Goal: Task Accomplishment & Management: Manage account settings

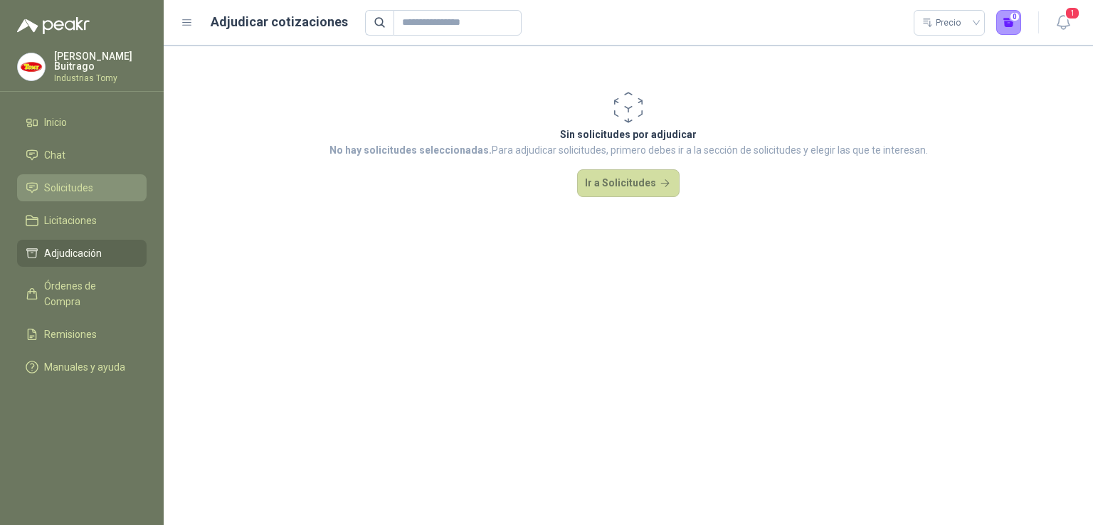
click at [90, 184] on span "Solicitudes" at bounding box center [68, 188] width 49 height 16
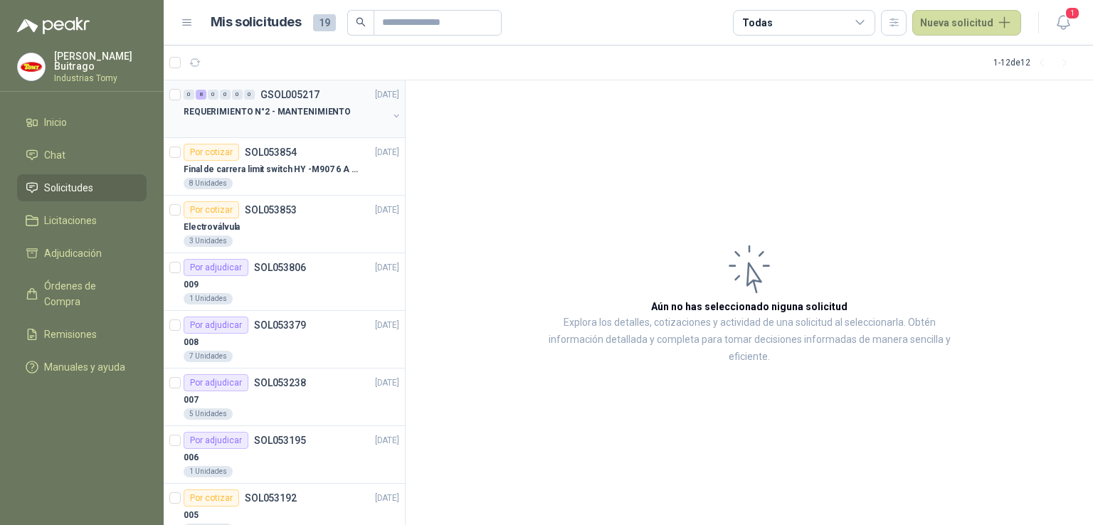
click at [307, 105] on p "REQUERIMIENTO N°2 - MANTENIMIENTO" at bounding box center [267, 112] width 167 height 14
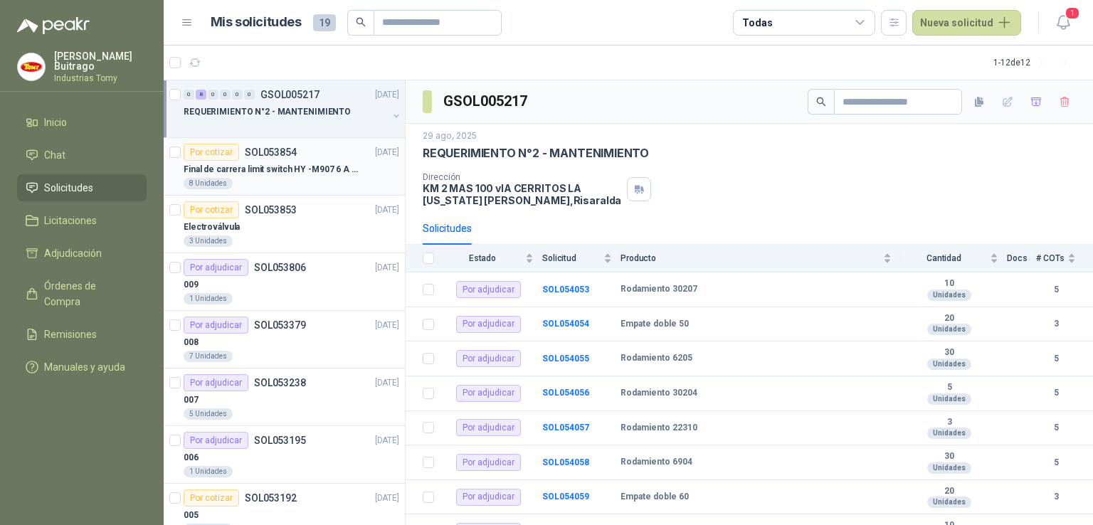
click at [251, 168] on p "Final de carrera limit switch HY -M907 6 A - 250 V a.c" at bounding box center [272, 170] width 177 height 14
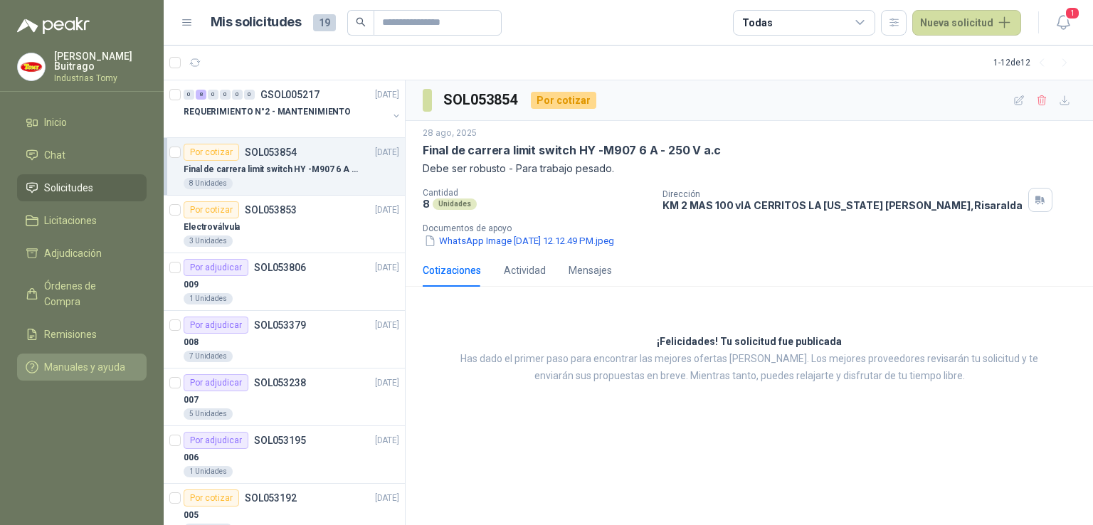
click at [95, 359] on span "Manuales y ayuda" at bounding box center [84, 367] width 81 height 16
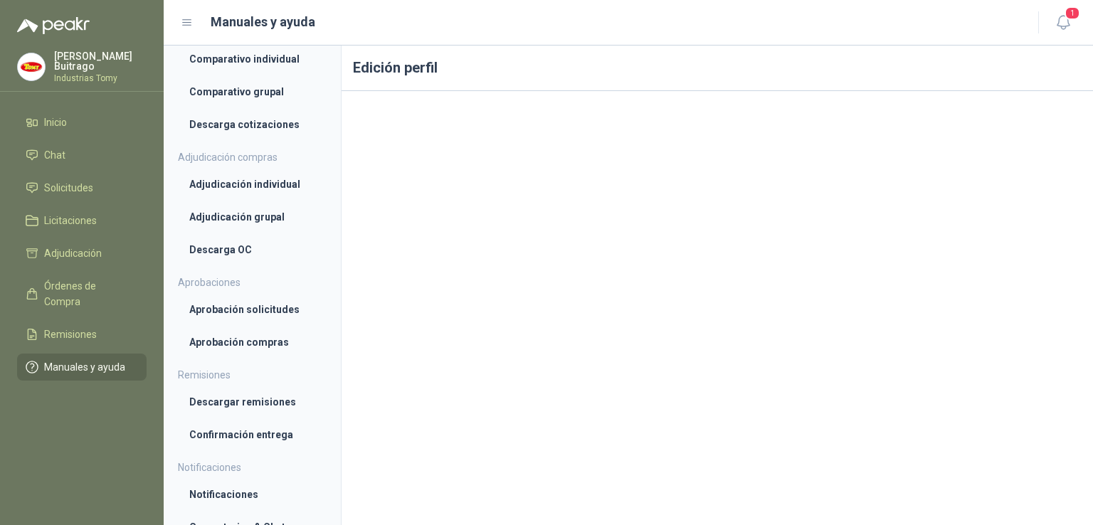
scroll to position [497, 0]
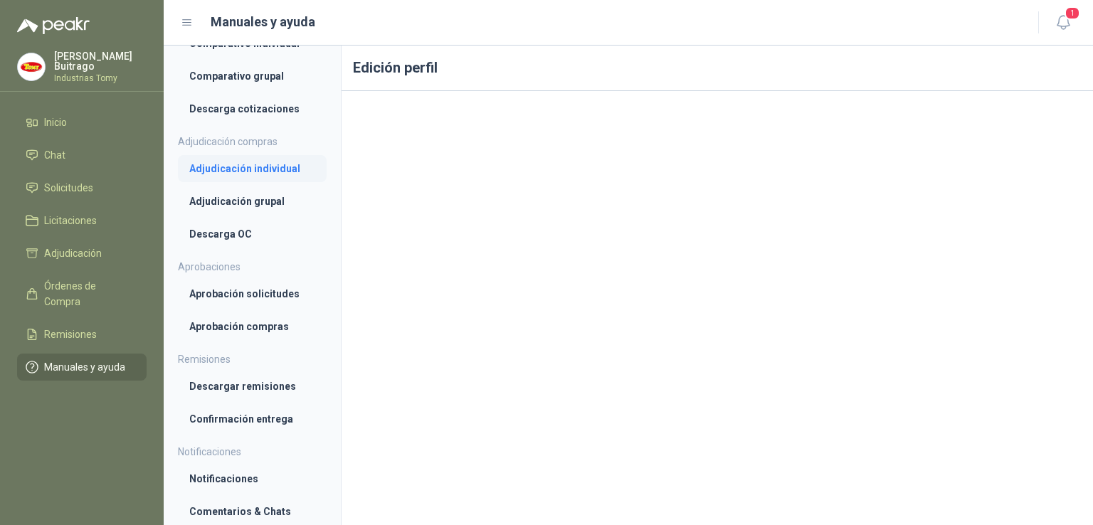
click at [258, 171] on li "Adjudicación individual" at bounding box center [252, 169] width 126 height 16
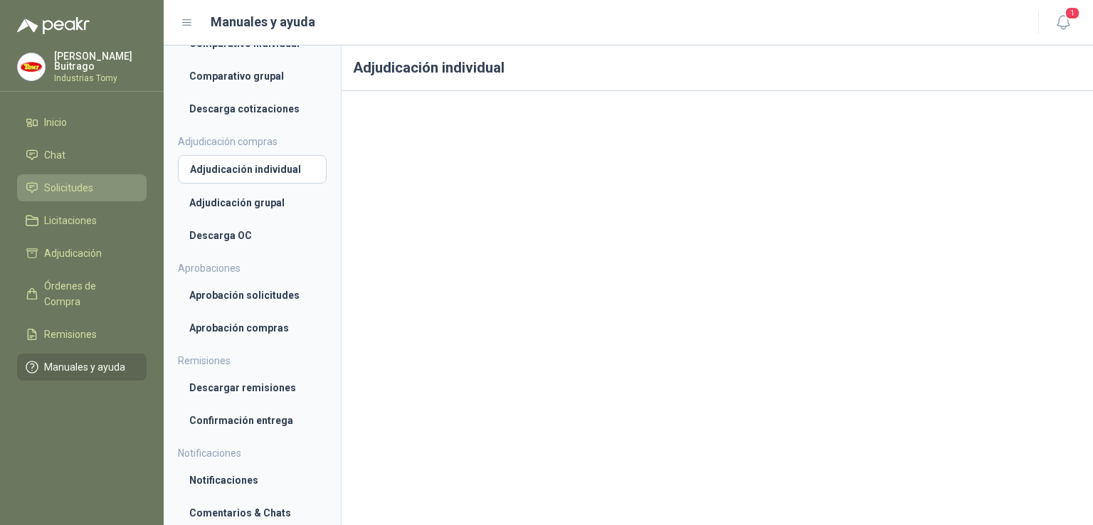
click at [71, 180] on span "Solicitudes" at bounding box center [68, 188] width 49 height 16
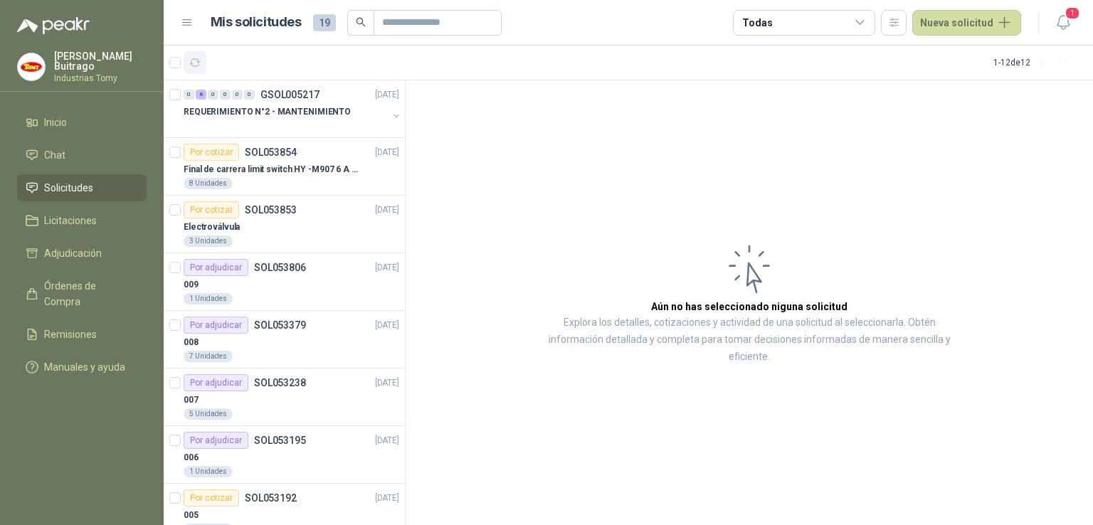
click at [203, 66] on button "button" at bounding box center [195, 62] width 23 height 23
click at [282, 105] on p "REQUERIMIENTO N°2 - MANTENIMIENTO" at bounding box center [267, 112] width 167 height 14
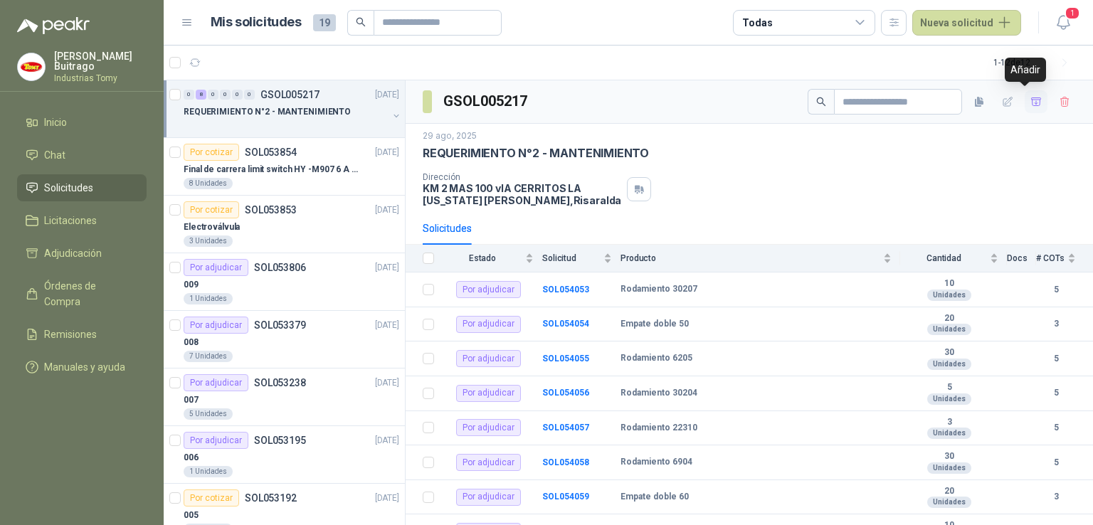
click at [1032, 104] on button "button" at bounding box center [1036, 101] width 23 height 23
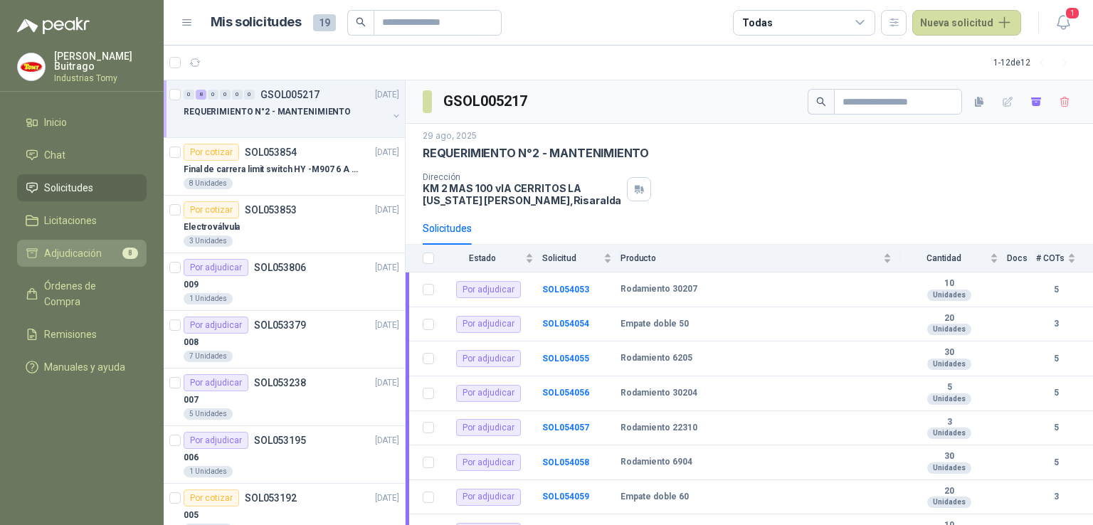
click at [120, 248] on li "Adjudicación 8" at bounding box center [82, 254] width 112 height 16
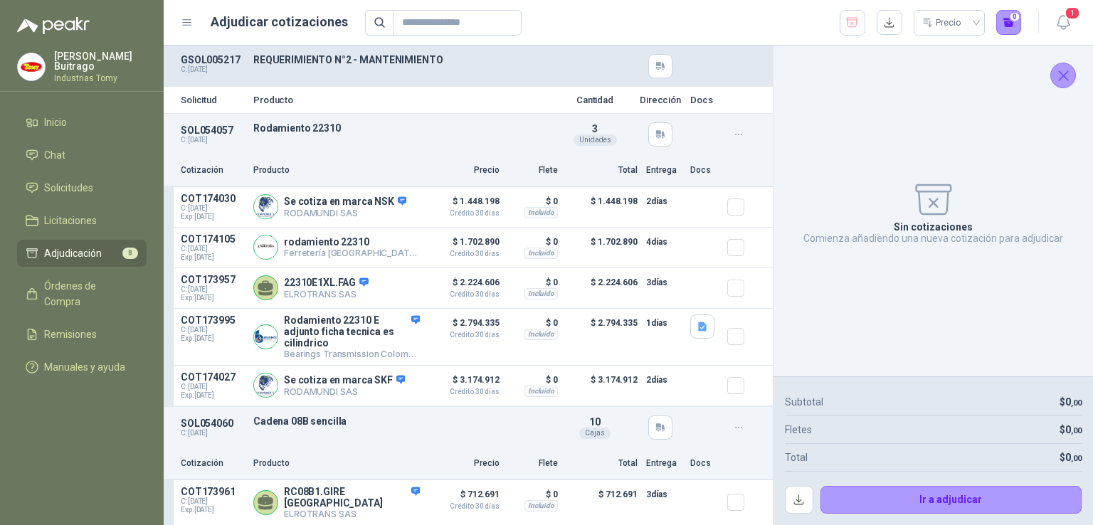
click at [733, 135] on icon "button" at bounding box center [739, 135] width 12 height 12
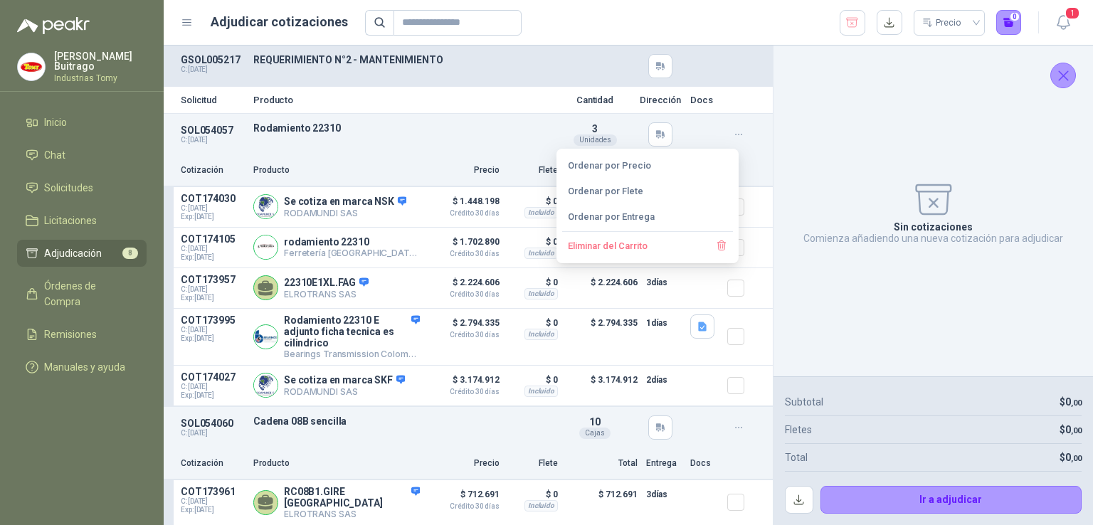
click at [733, 135] on icon "button" at bounding box center [739, 135] width 12 height 12
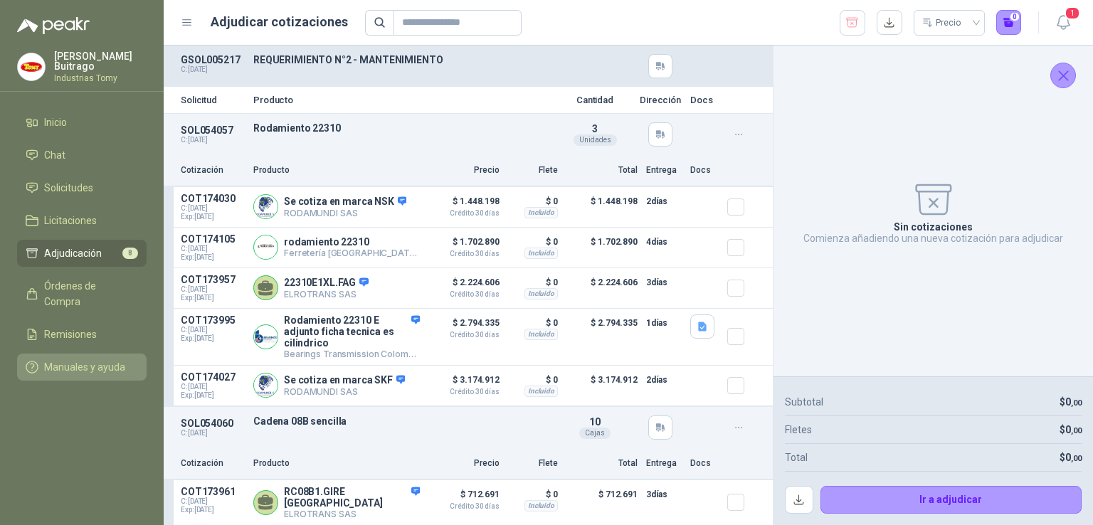
click at [102, 360] on link "Manuales y ayuda" at bounding box center [82, 367] width 130 height 27
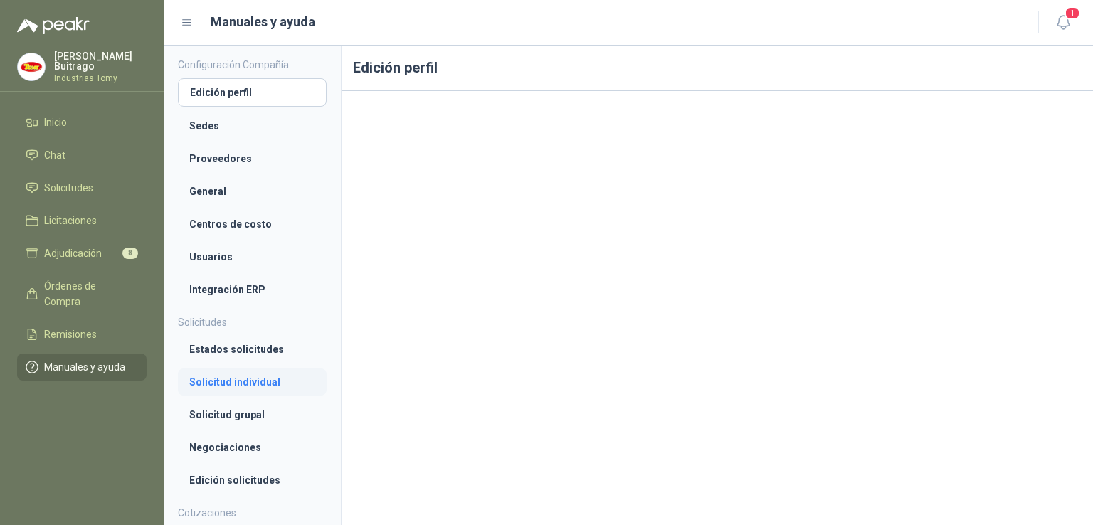
click at [273, 388] on li "Solicitud individual" at bounding box center [252, 382] width 126 height 16
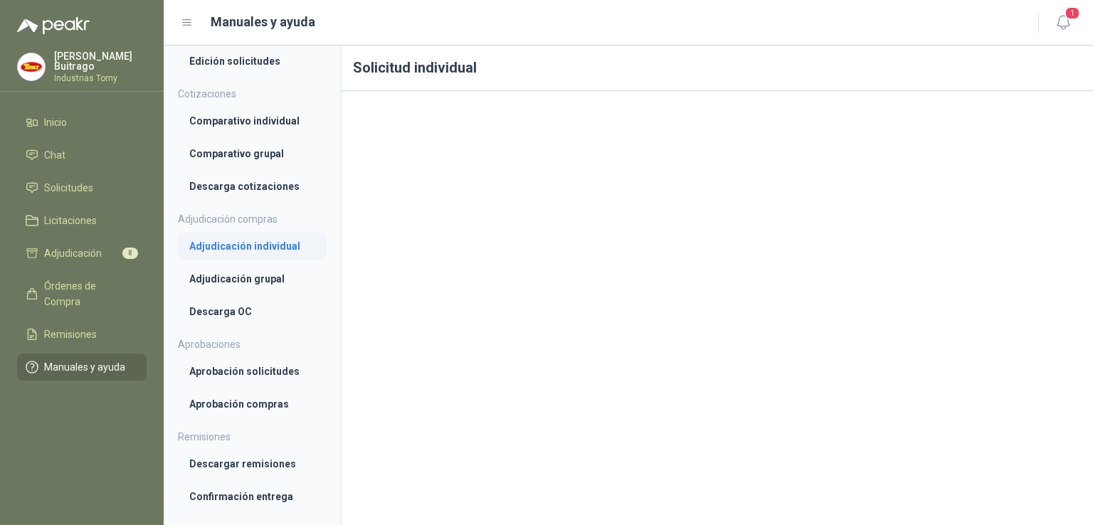
click at [263, 251] on li "Adjudicación individual" at bounding box center [252, 246] width 126 height 16
click at [113, 252] on li "Adjudicación 8" at bounding box center [82, 254] width 112 height 16
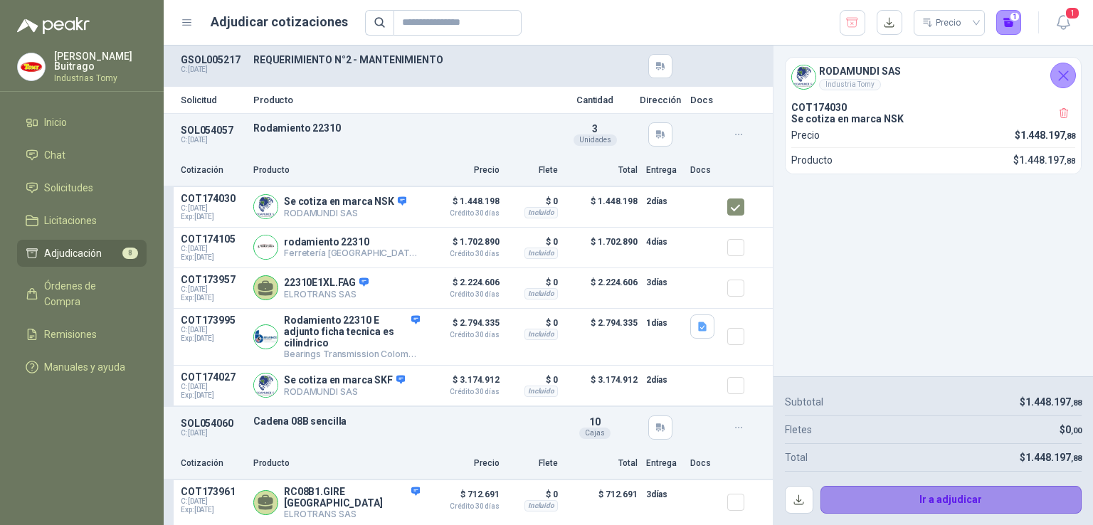
click at [978, 491] on button "Ir a adjudicar" at bounding box center [952, 500] width 262 height 28
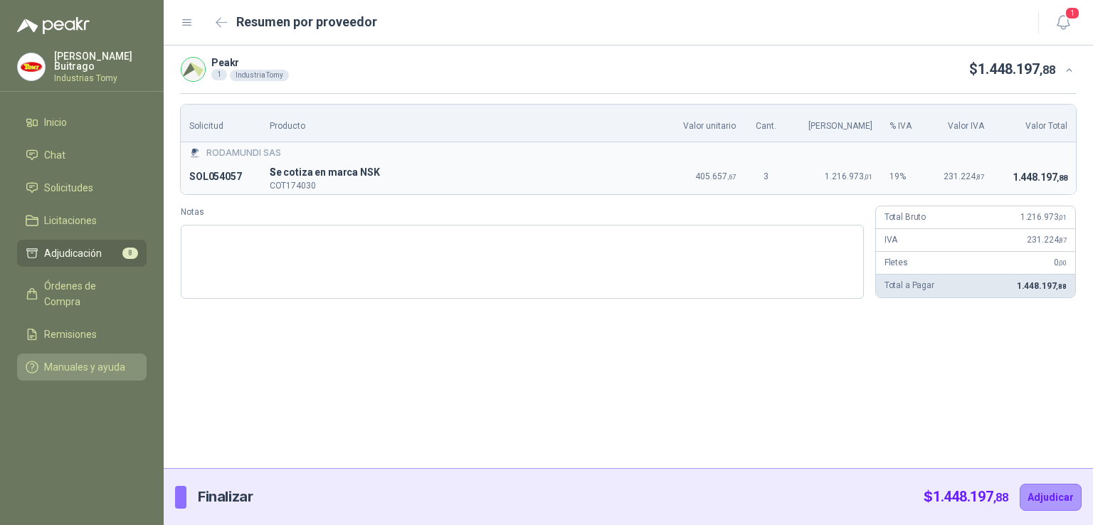
click at [99, 359] on span "Manuales y ayuda" at bounding box center [84, 367] width 81 height 16
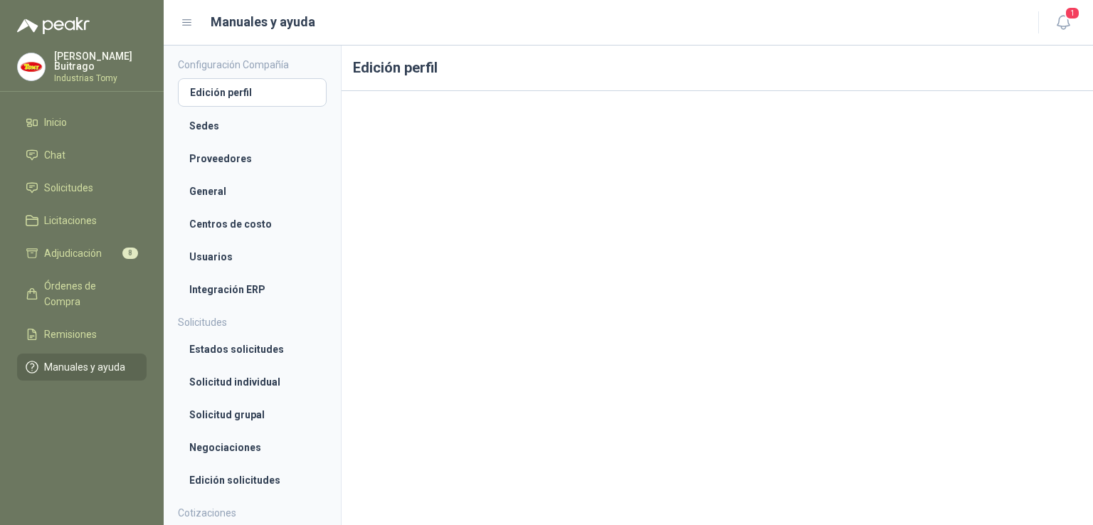
click at [325, 304] on aside "Configuración Compañía Edición perfil Sedes Proveedores General Centros de cost…" at bounding box center [253, 286] width 178 height 480
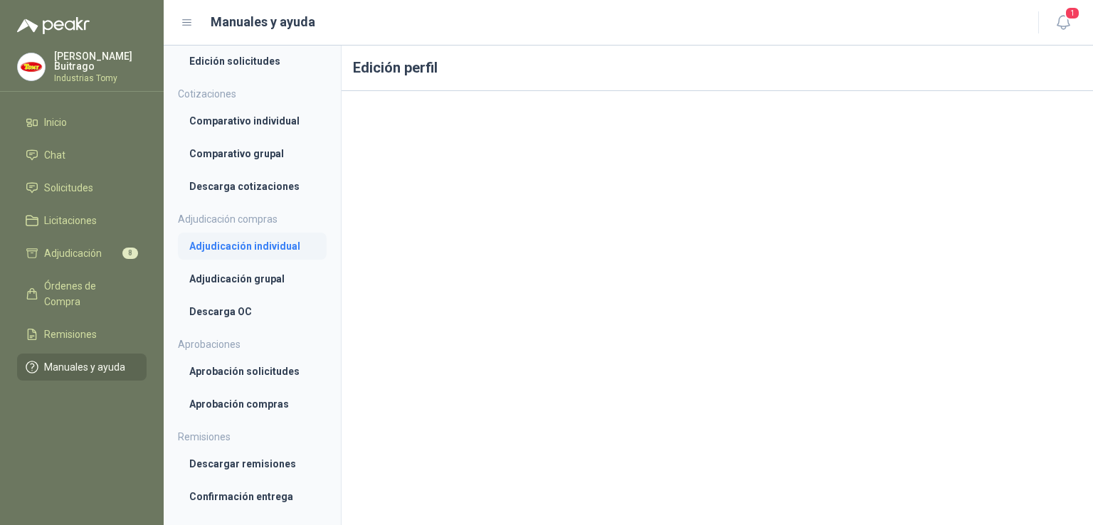
click at [284, 248] on li "Adjudicación individual" at bounding box center [252, 246] width 126 height 16
click at [284, 248] on li "Adjudicación individual" at bounding box center [252, 246] width 125 height 16
click at [279, 113] on li "Comparativo individual" at bounding box center [252, 120] width 126 height 16
click at [94, 240] on link "Adjudicación 8" at bounding box center [82, 253] width 130 height 27
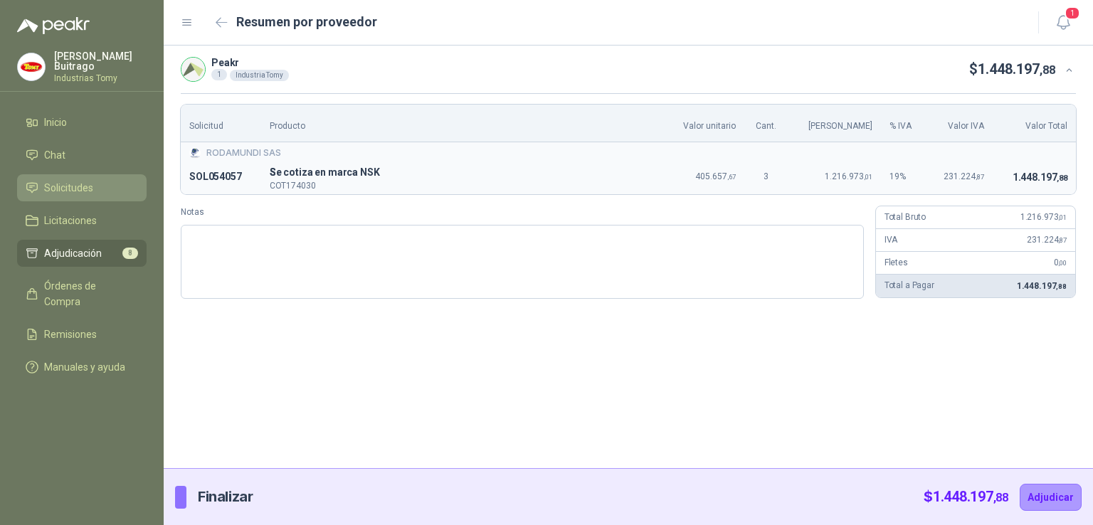
click at [98, 191] on li "Solicitudes" at bounding box center [82, 188] width 112 height 16
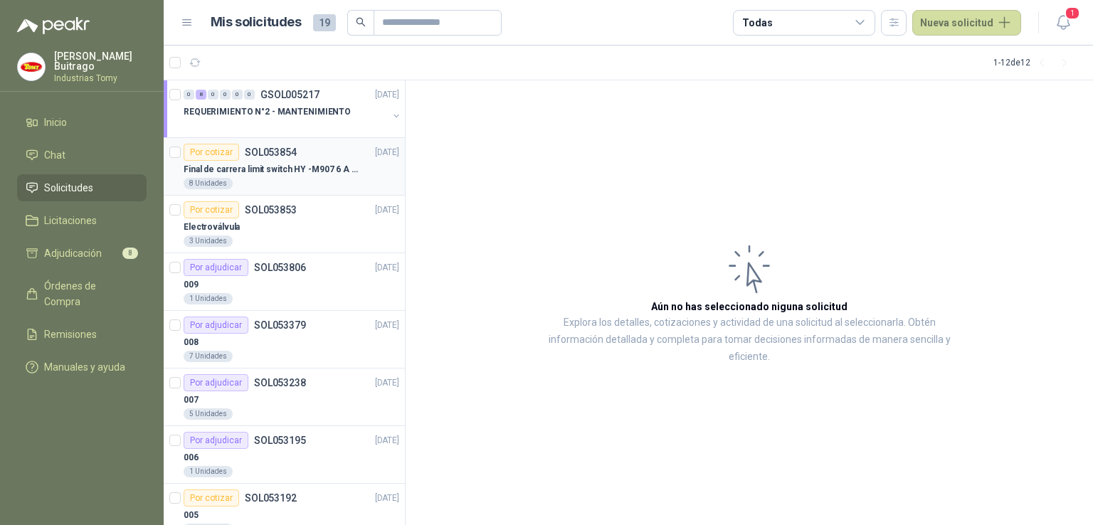
click at [290, 163] on p "Final de carrera limit switch HY -M907 6 A - 250 V a.c" at bounding box center [272, 170] width 177 height 14
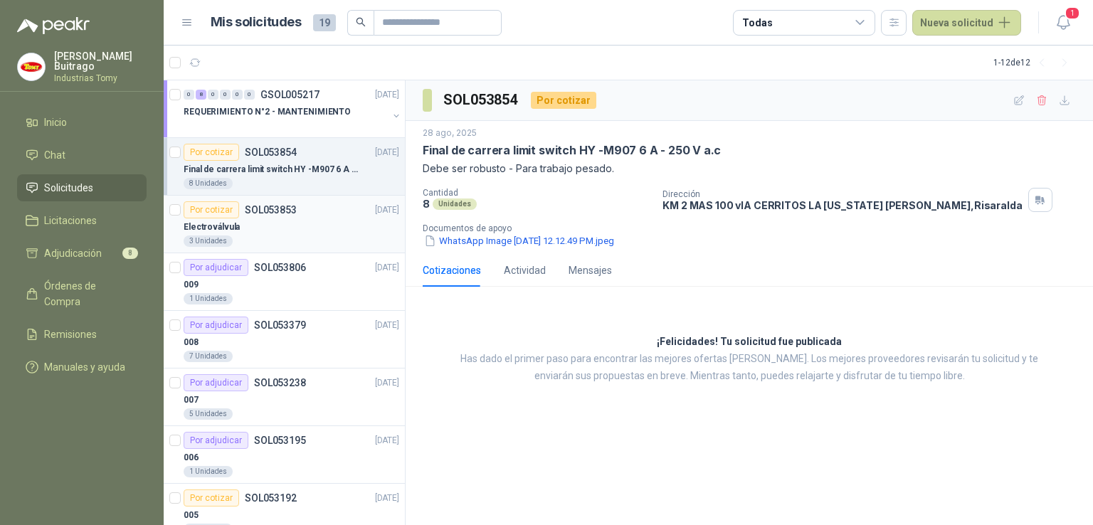
click at [263, 221] on div "Electroválvula" at bounding box center [292, 226] width 216 height 17
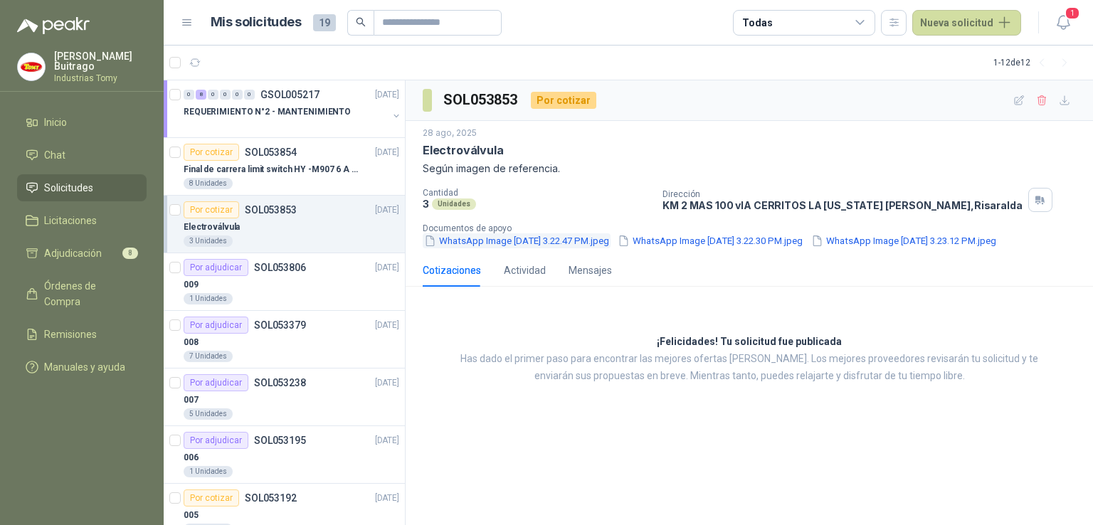
click at [590, 234] on button "WhatsApp Image [DATE] 3.22.47 PM.jpeg" at bounding box center [517, 240] width 188 height 15
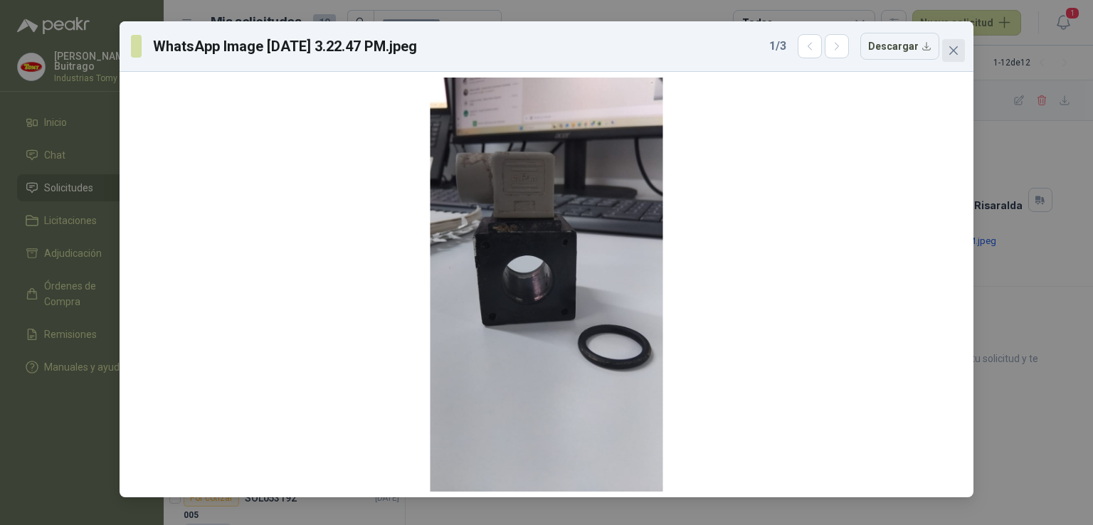
click at [956, 56] on icon "close" at bounding box center [953, 50] width 11 height 11
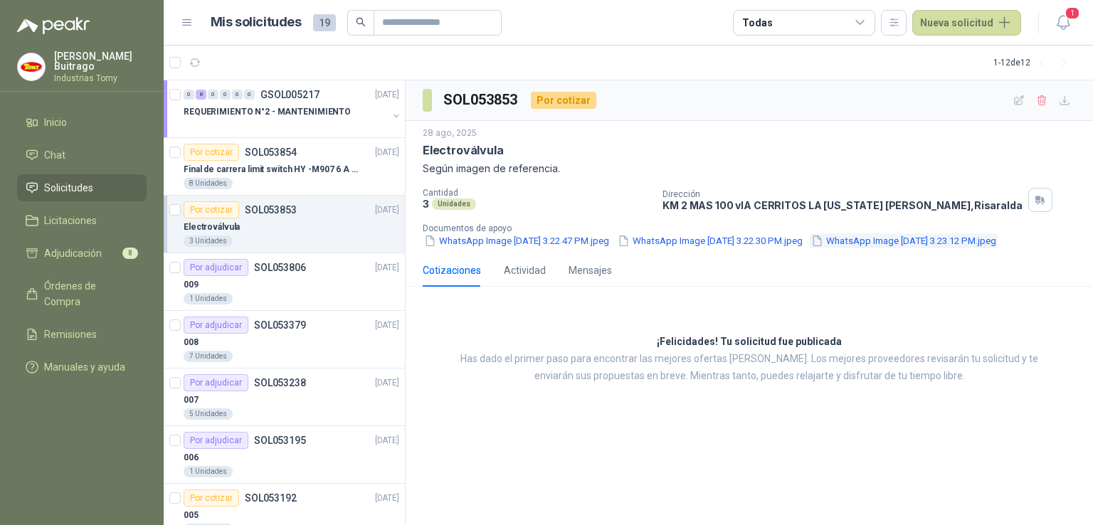
click at [810, 248] on button "WhatsApp Image [DATE] 3.23.12 PM.jpeg" at bounding box center [904, 240] width 188 height 15
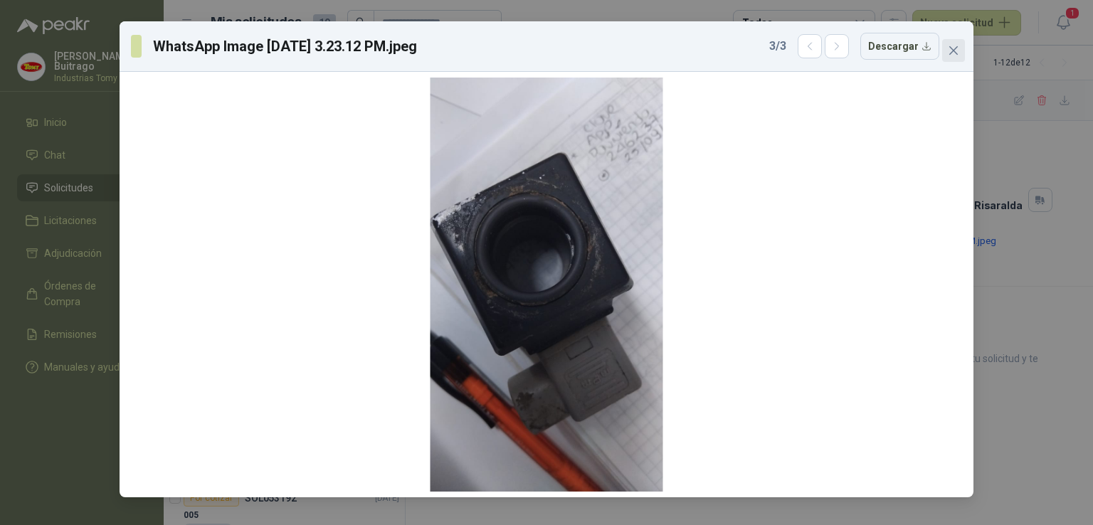
click at [952, 45] on icon "close" at bounding box center [953, 50] width 11 height 11
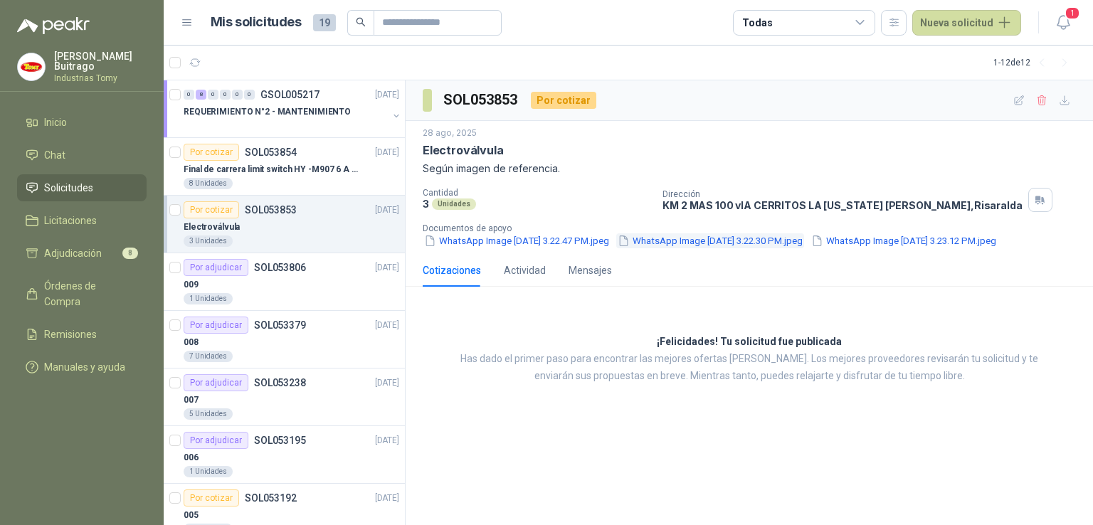
click at [720, 242] on button "WhatsApp Image [DATE] 3.22.30 PM.jpeg" at bounding box center [710, 240] width 188 height 15
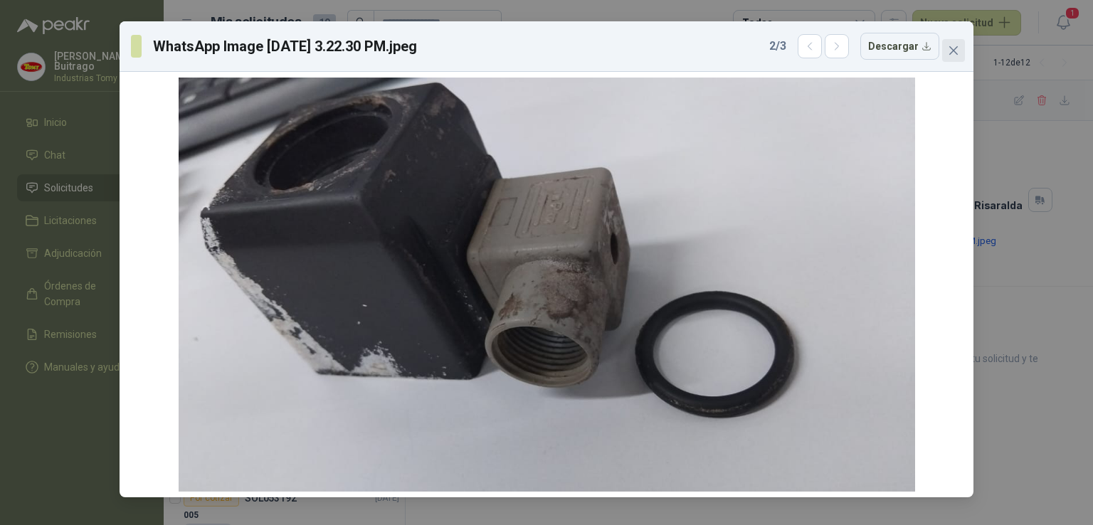
click at [957, 52] on icon "close" at bounding box center [953, 50] width 11 height 11
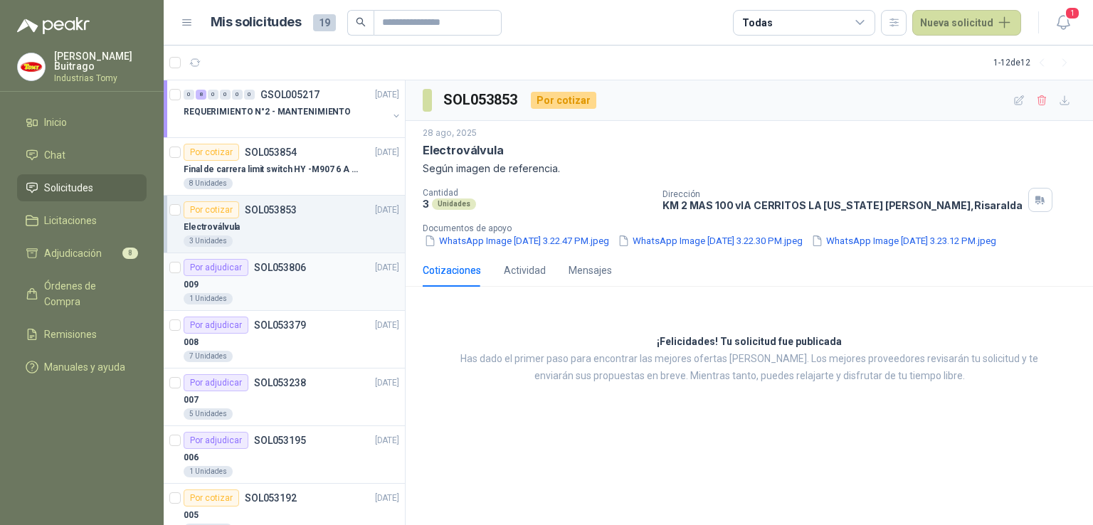
click at [237, 276] on div "009" at bounding box center [292, 284] width 216 height 17
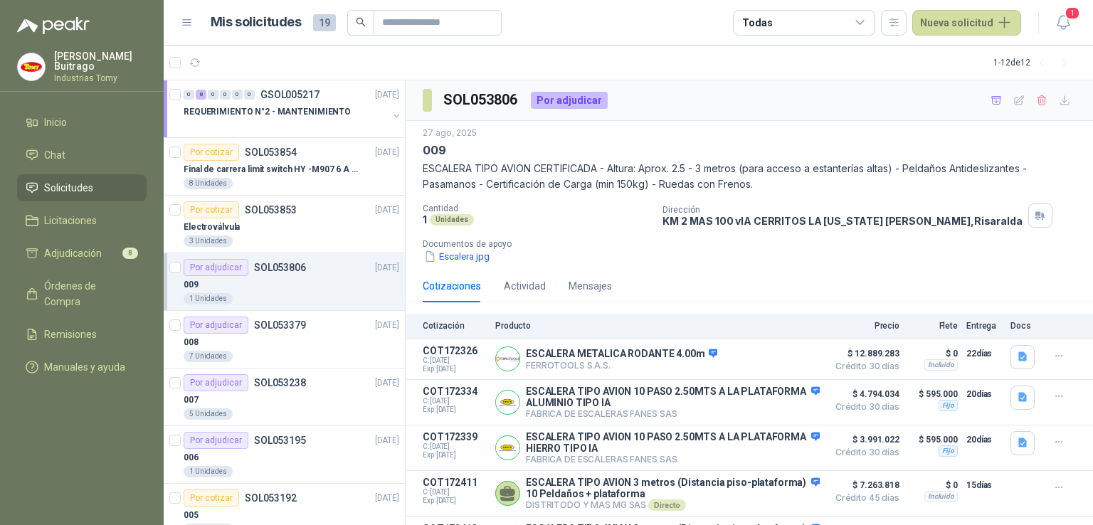
scroll to position [139, 0]
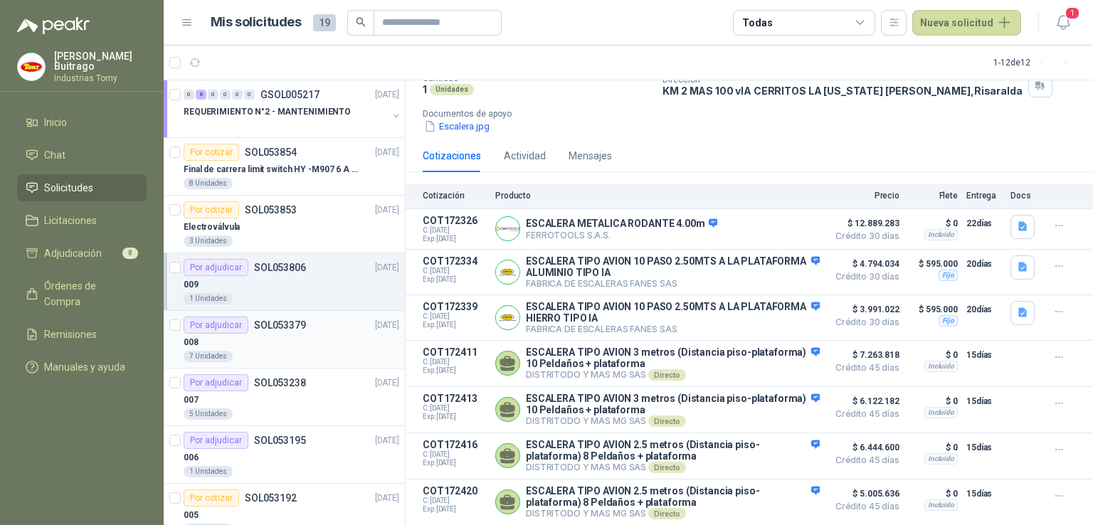
click at [254, 324] on p "SOL053379" at bounding box center [280, 325] width 52 height 10
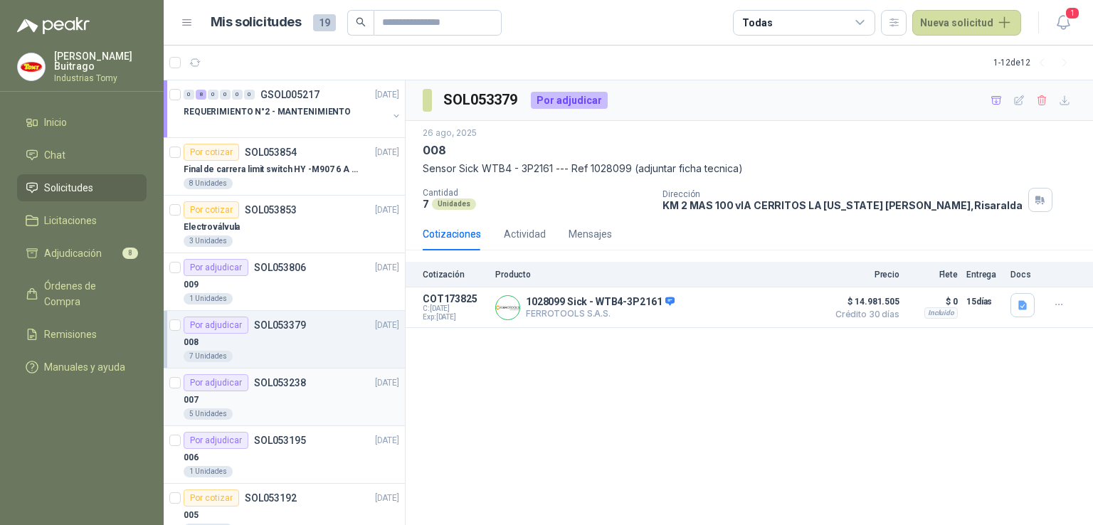
click at [276, 396] on div "007" at bounding box center [292, 399] width 216 height 17
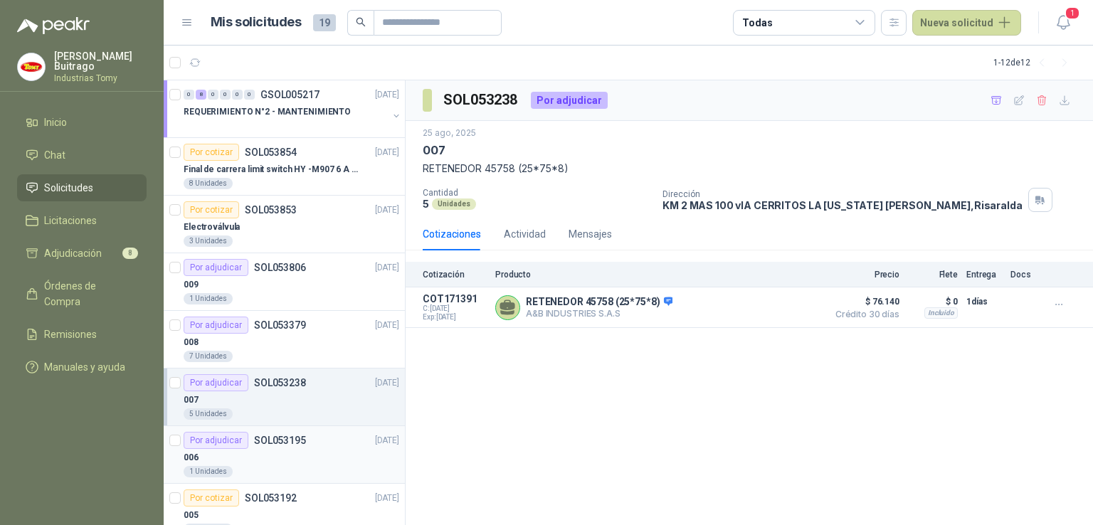
click at [273, 432] on div "Por adjudicar SOL053195" at bounding box center [245, 440] width 122 height 17
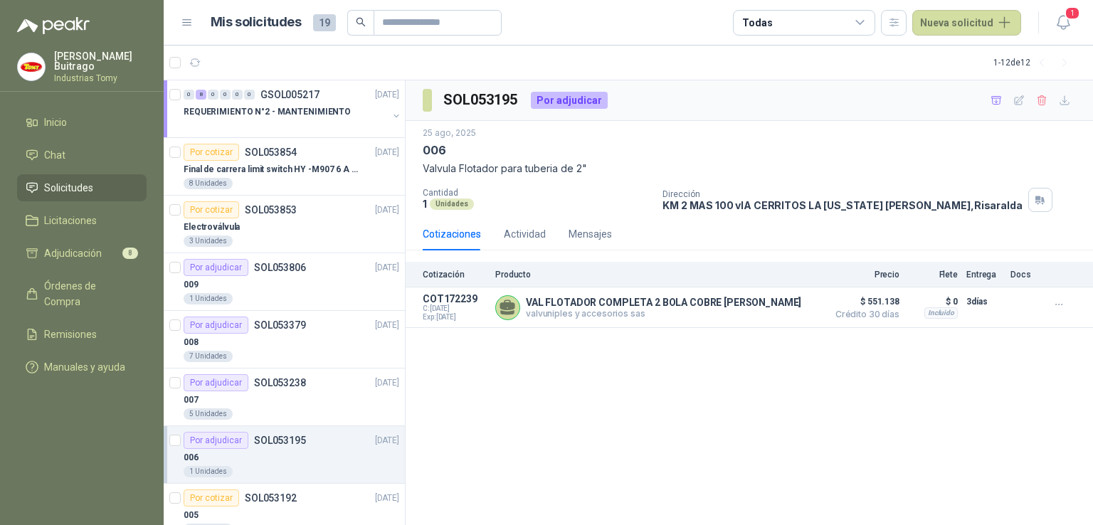
click at [285, 480] on article "Por adjudicar SOL053195 25/08/25 006 1 Unidades" at bounding box center [284, 455] width 241 height 58
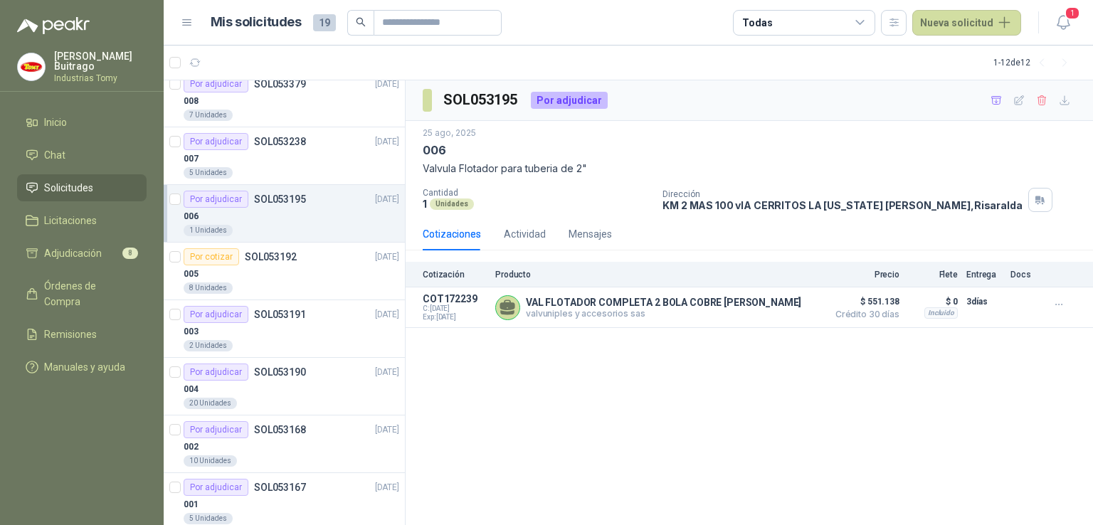
scroll to position [265, 0]
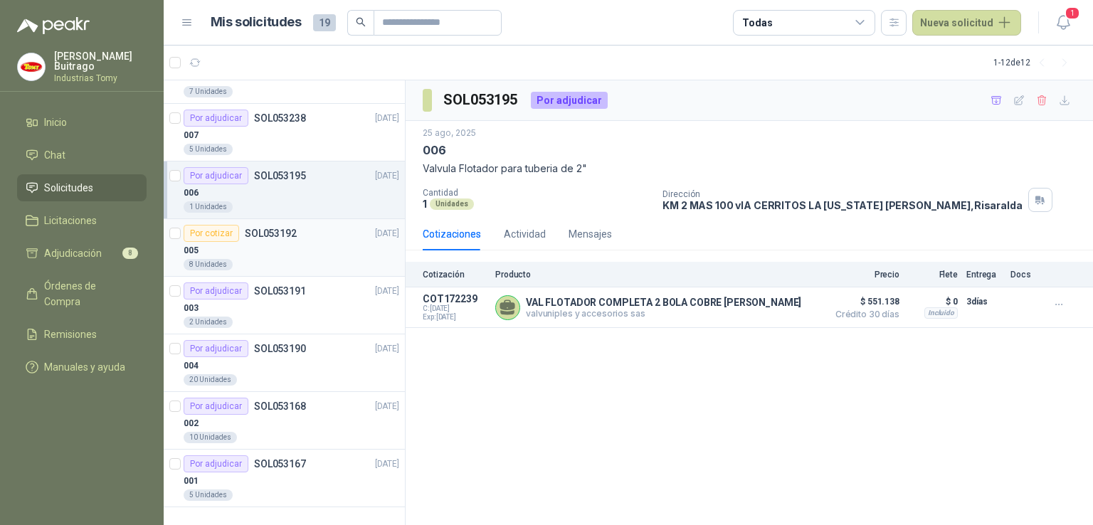
click at [262, 248] on div "005" at bounding box center [292, 250] width 216 height 17
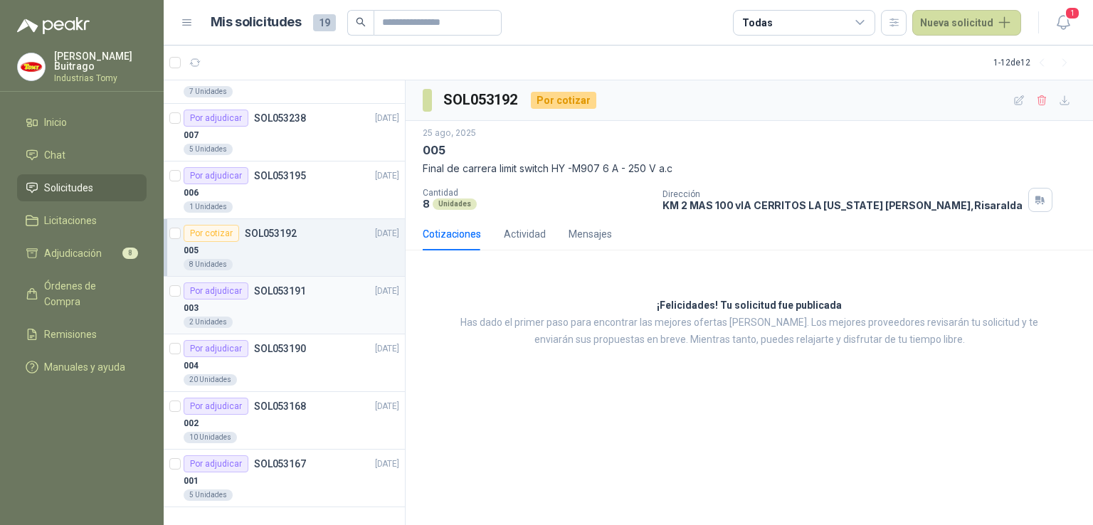
click at [268, 292] on p "SOL053191" at bounding box center [280, 291] width 52 height 10
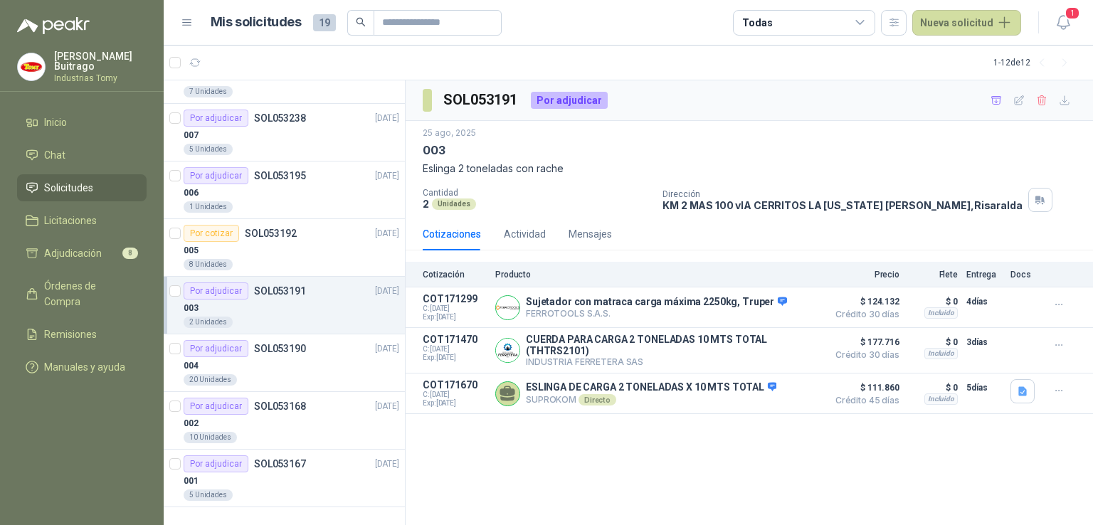
click at [83, 62] on p "[PERSON_NAME]" at bounding box center [100, 61] width 93 height 20
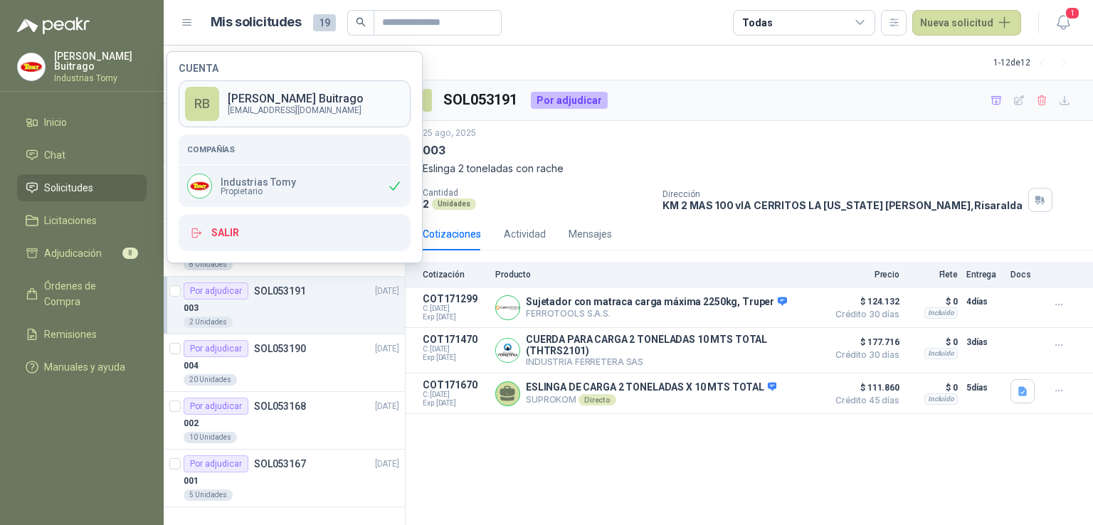
click at [274, 109] on p "[EMAIL_ADDRESS][DOMAIN_NAME]" at bounding box center [296, 110] width 136 height 9
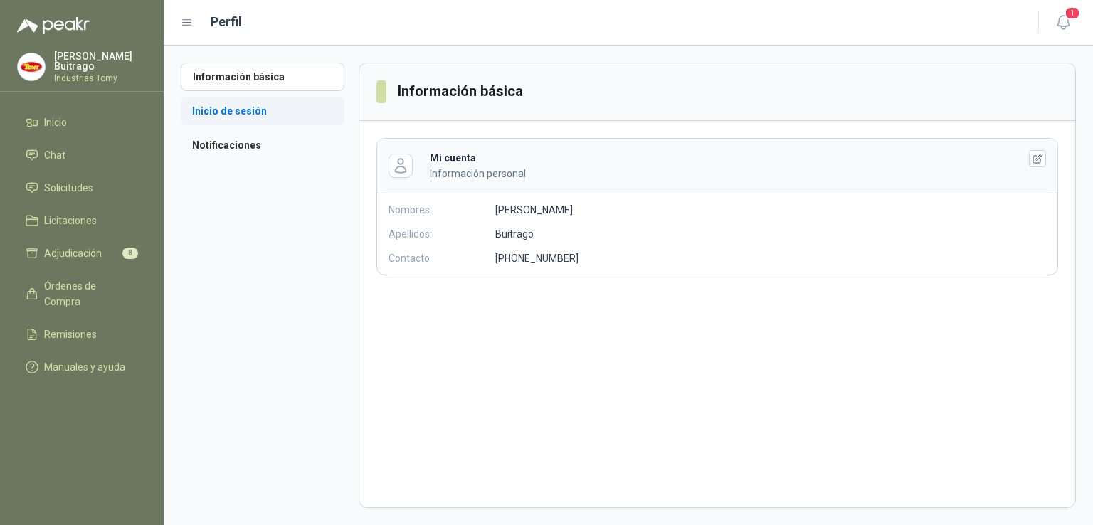
click at [253, 112] on li "Inicio de sesión" at bounding box center [263, 111] width 164 height 28
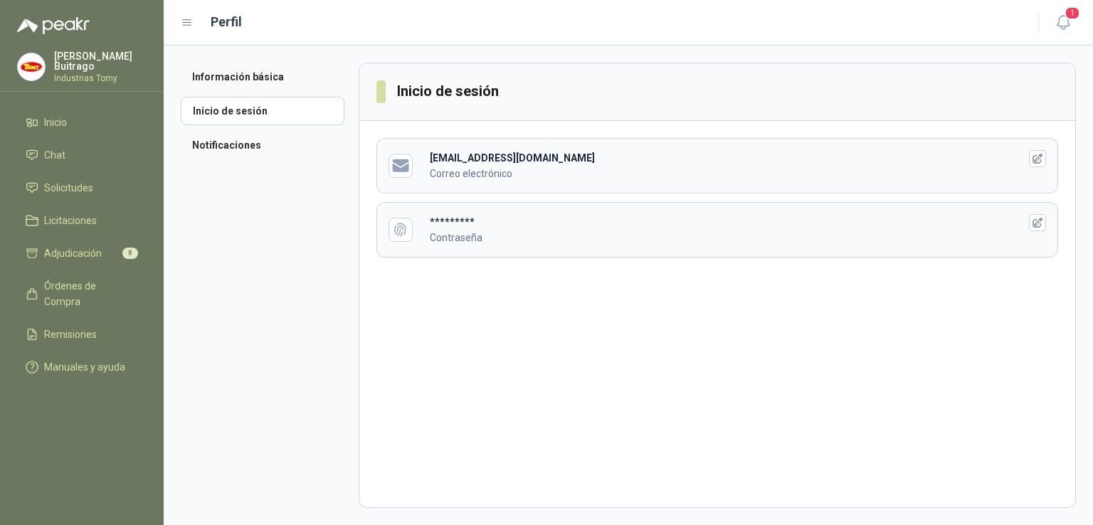
click at [100, 60] on p "[PERSON_NAME]" at bounding box center [100, 61] width 93 height 20
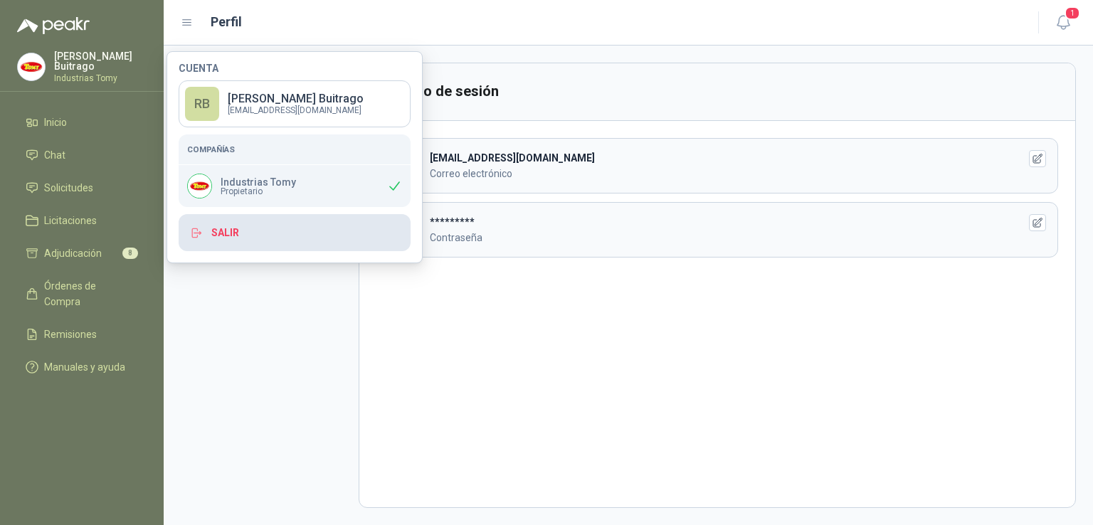
click at [228, 234] on button "Salir" at bounding box center [295, 232] width 232 height 37
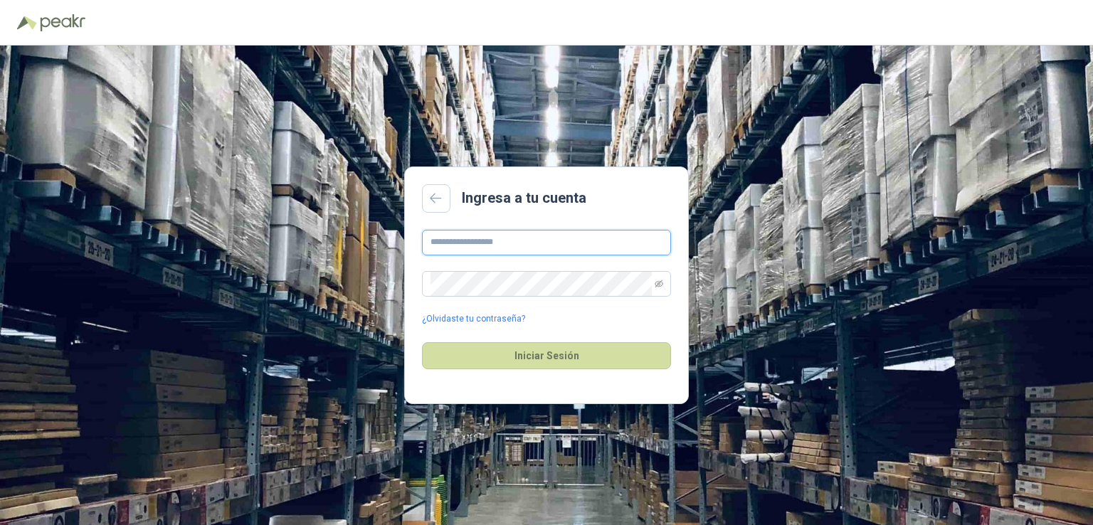
type input "**********"
click at [660, 285] on icon "eye-invisible" at bounding box center [659, 283] width 9 height 7
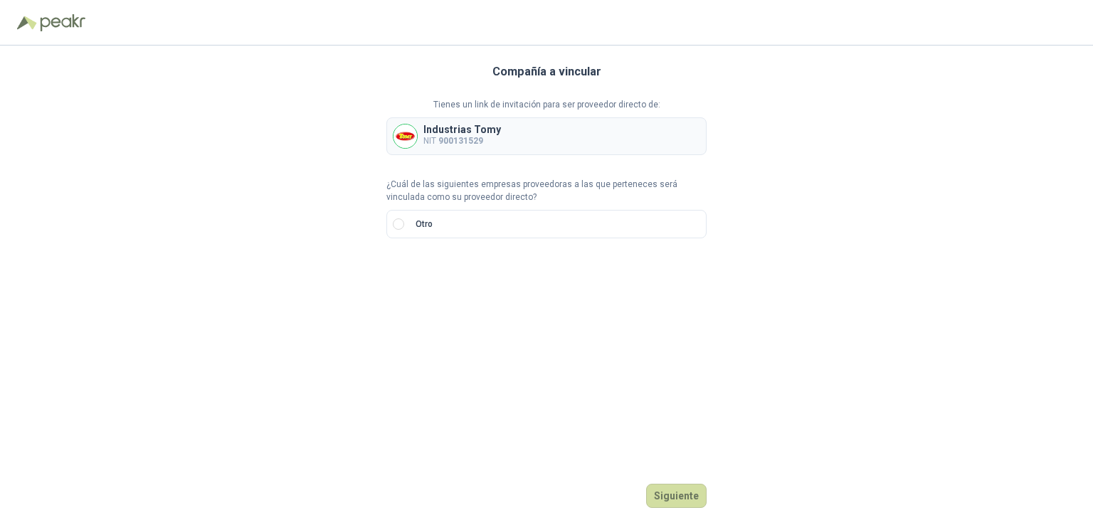
click at [510, 135] on div "Industrias Tomy NIT 900131529" at bounding box center [546, 136] width 320 height 38
click at [502, 141] on div "Industrias Tomy NIT 900131529" at bounding box center [546, 136] width 320 height 38
drag, startPoint x: 502, startPoint y: 141, endPoint x: 475, endPoint y: 137, distance: 26.7
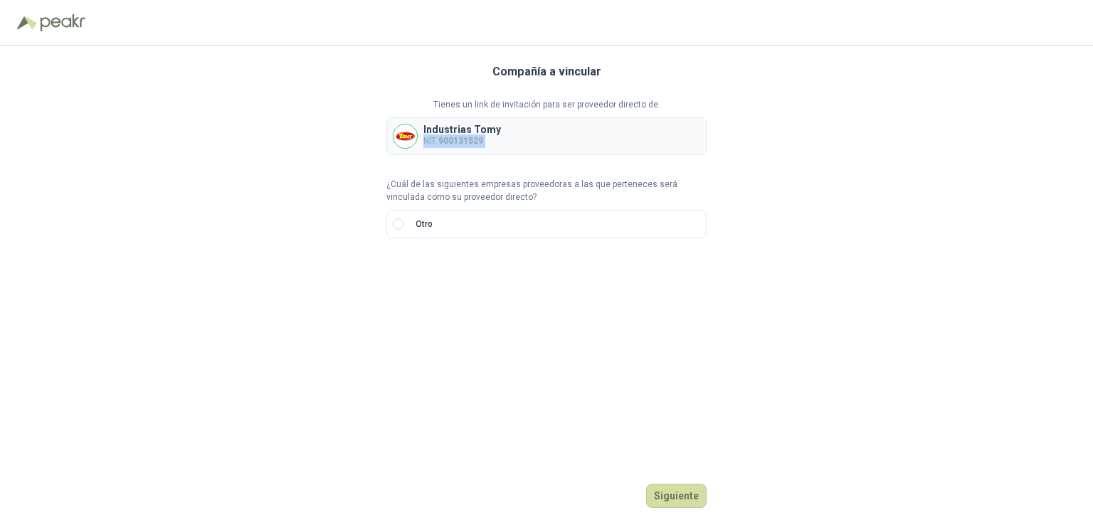
click at [475, 137] on div "Industrias Tomy NIT 900131529" at bounding box center [546, 136] width 320 height 38
click at [416, 231] on label "Otro" at bounding box center [546, 224] width 320 height 28
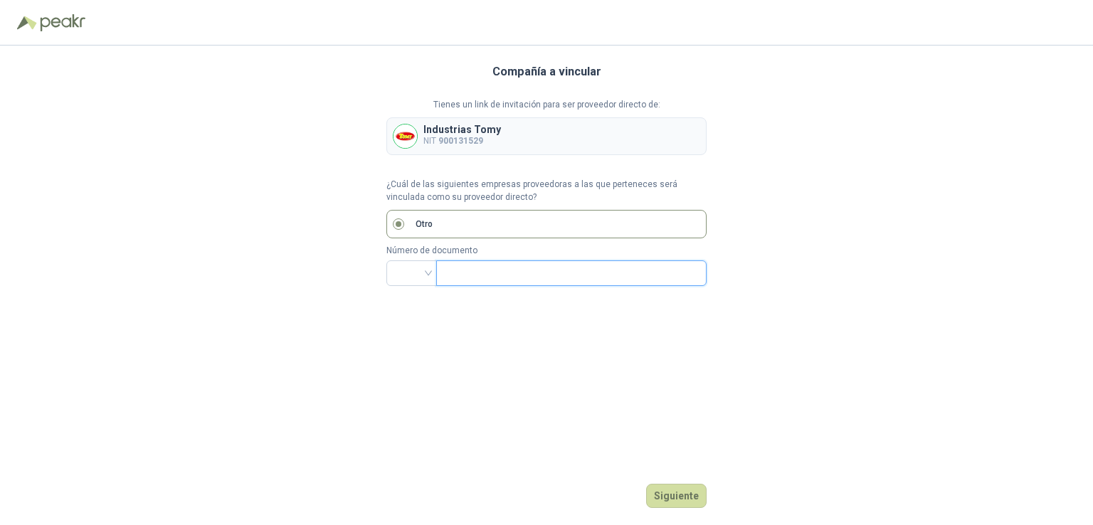
click at [529, 264] on input "text" at bounding box center [570, 273] width 251 height 24
type input "********"
click at [686, 499] on button "Siguiente" at bounding box center [676, 496] width 60 height 24
click at [430, 277] on div at bounding box center [411, 273] width 51 height 26
click at [418, 299] on div "CC" at bounding box center [412, 303] width 28 height 16
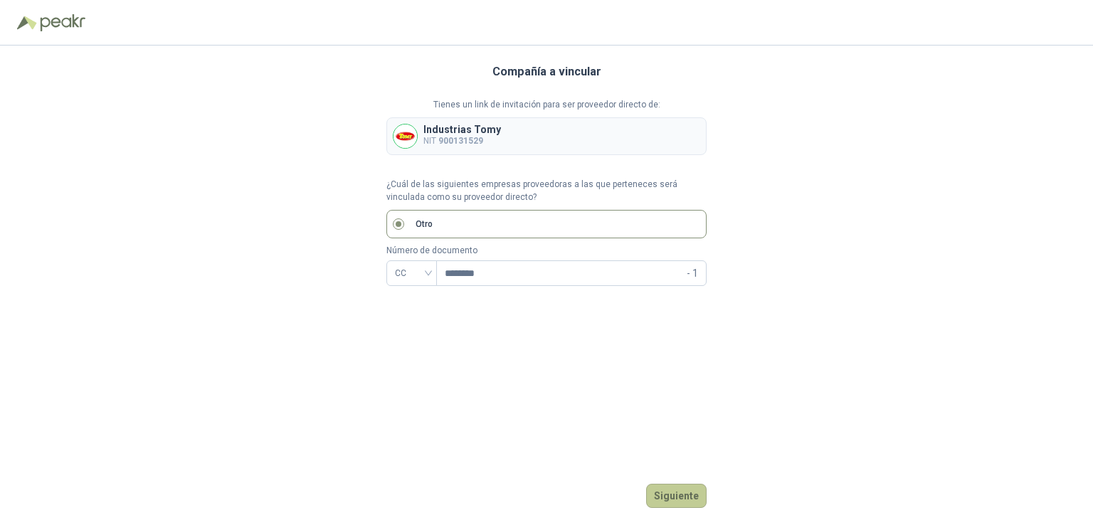
click at [683, 488] on button "Siguiente" at bounding box center [676, 496] width 60 height 24
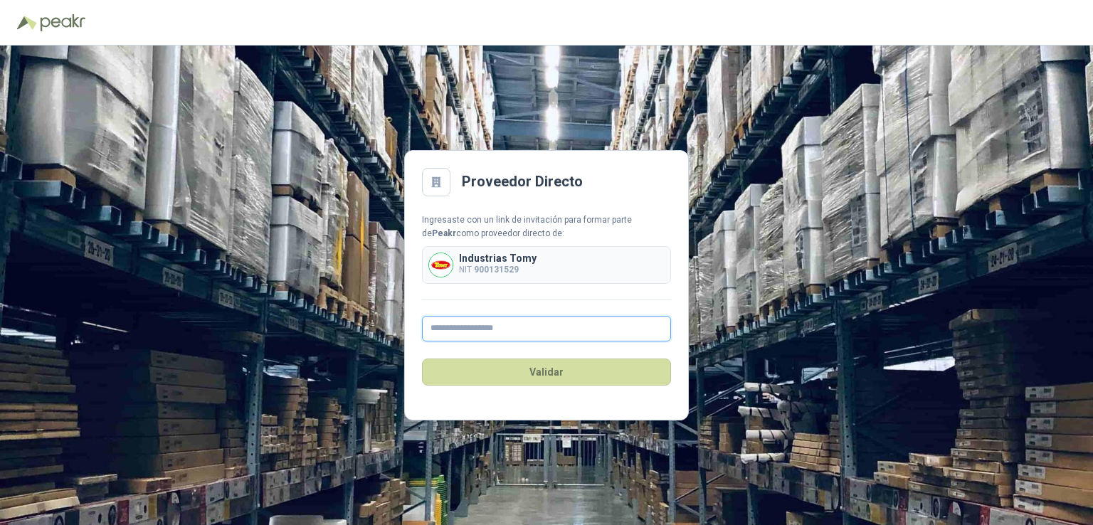
click at [527, 322] on input "text" at bounding box center [546, 329] width 249 height 26
type input "**********"
click at [764, 348] on div "**********" at bounding box center [546, 286] width 1093 height 480
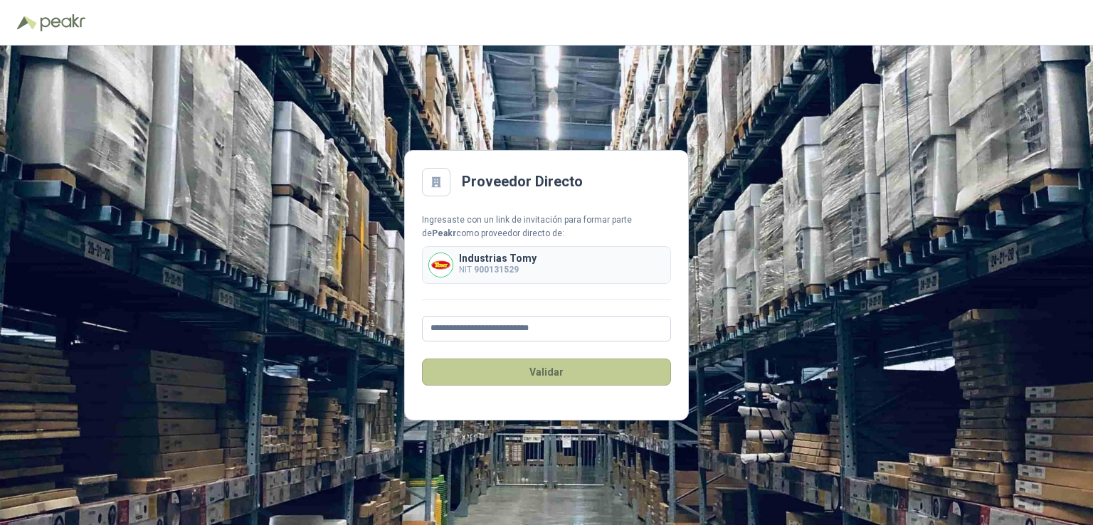
click at [544, 371] on button "Validar" at bounding box center [546, 372] width 249 height 27
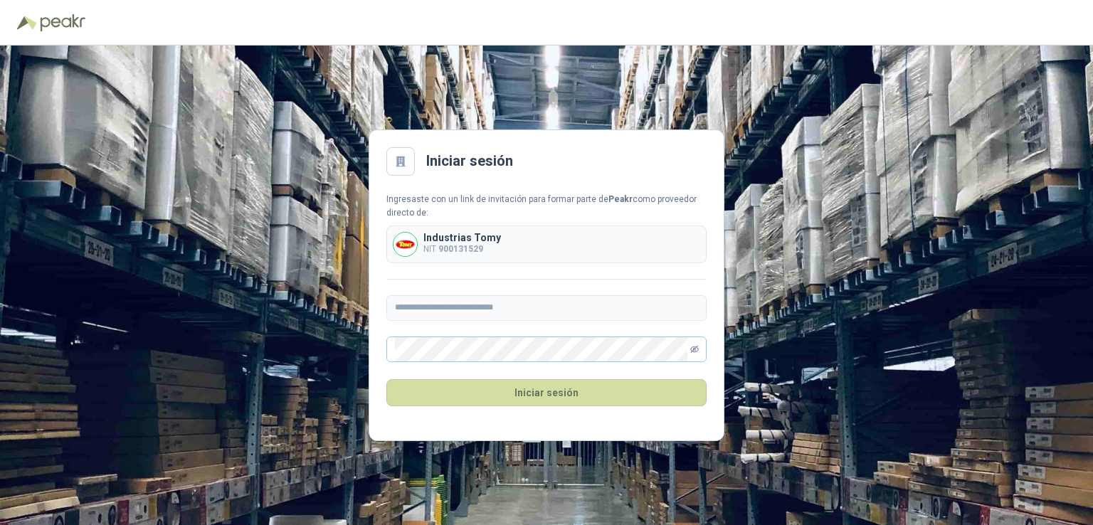
click at [693, 348] on icon "eye-invisible" at bounding box center [694, 349] width 9 height 9
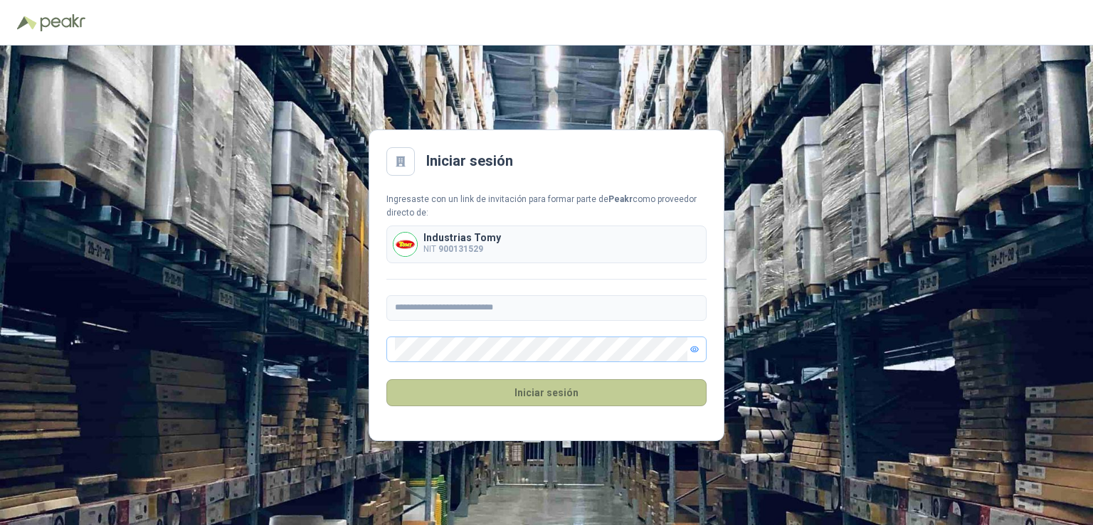
click at [606, 390] on button "Iniciar sesión" at bounding box center [546, 392] width 320 height 27
click at [671, 395] on button "Iniciar sesión" at bounding box center [546, 392] width 320 height 27
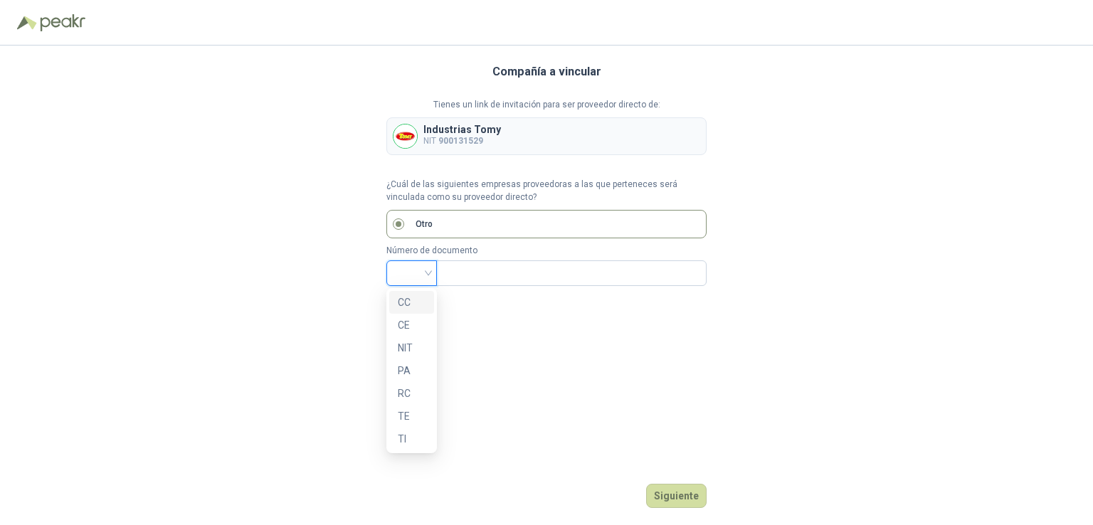
click at [407, 266] on input "search" at bounding box center [411, 271] width 33 height 21
click at [413, 302] on div "CC" at bounding box center [412, 303] width 28 height 16
click at [478, 270] on input "text" at bounding box center [570, 273] width 251 height 24
type input "********"
click at [532, 320] on div "Compañía a vincular Tienes un link de invitación para ser proveedor directo de:…" at bounding box center [546, 286] width 320 height 480
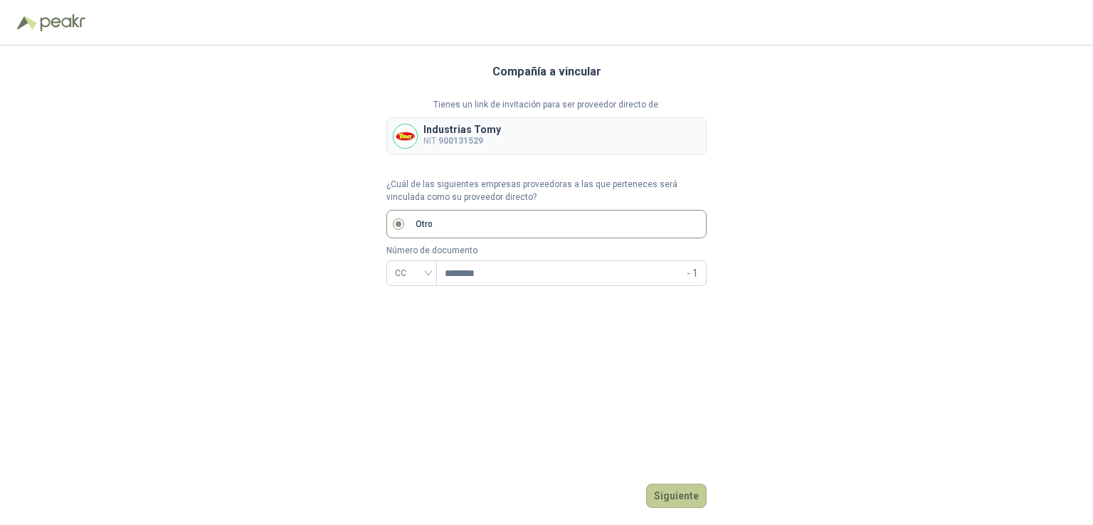
click at [682, 497] on button "Siguiente" at bounding box center [676, 496] width 60 height 24
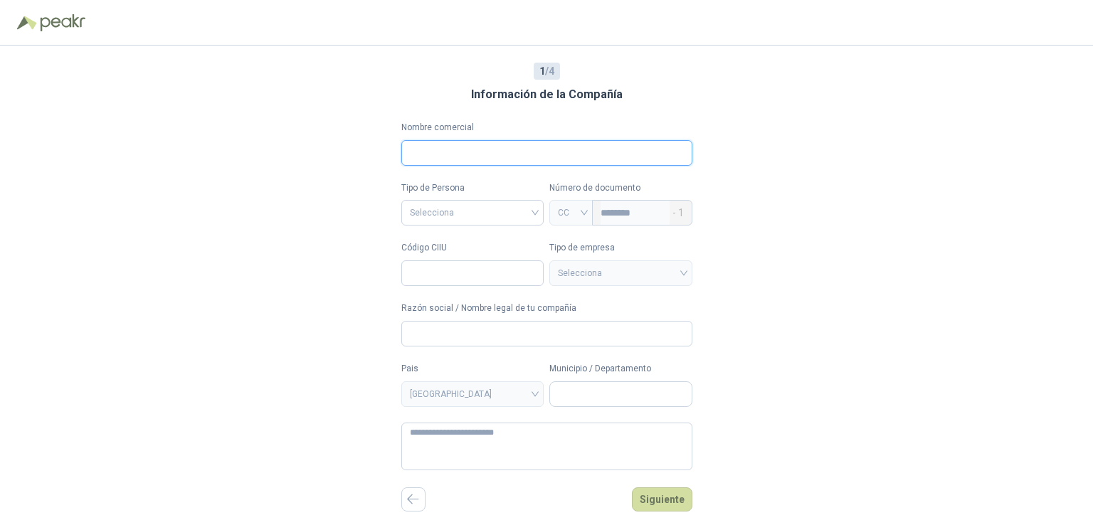
click at [510, 142] on input "Nombre comercial" at bounding box center [546, 153] width 291 height 26
type input "*"
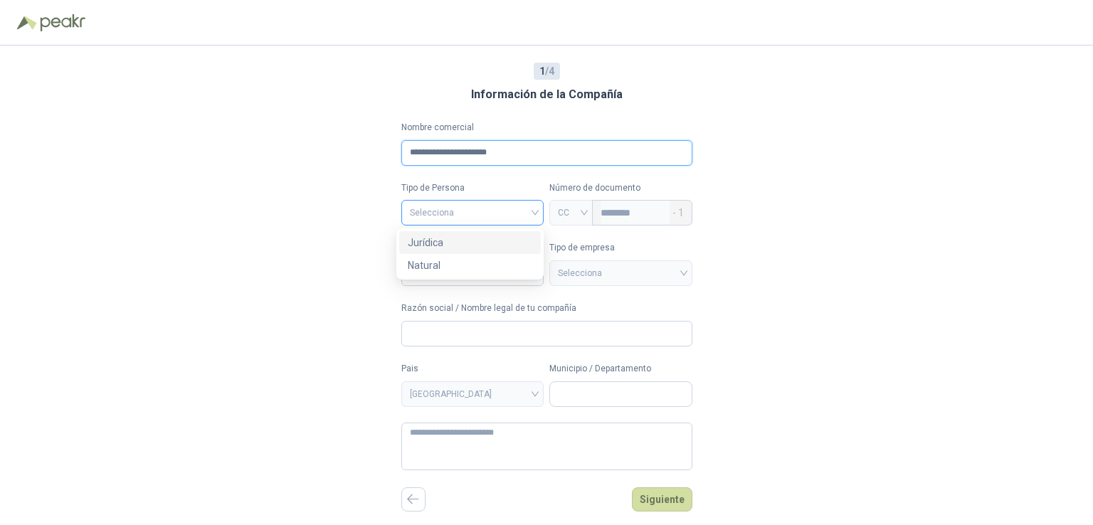
click at [540, 215] on div "Selecciona" at bounding box center [472, 213] width 143 height 26
type input "**********"
click at [507, 265] on div "Natural" at bounding box center [470, 266] width 125 height 16
type input "**********"
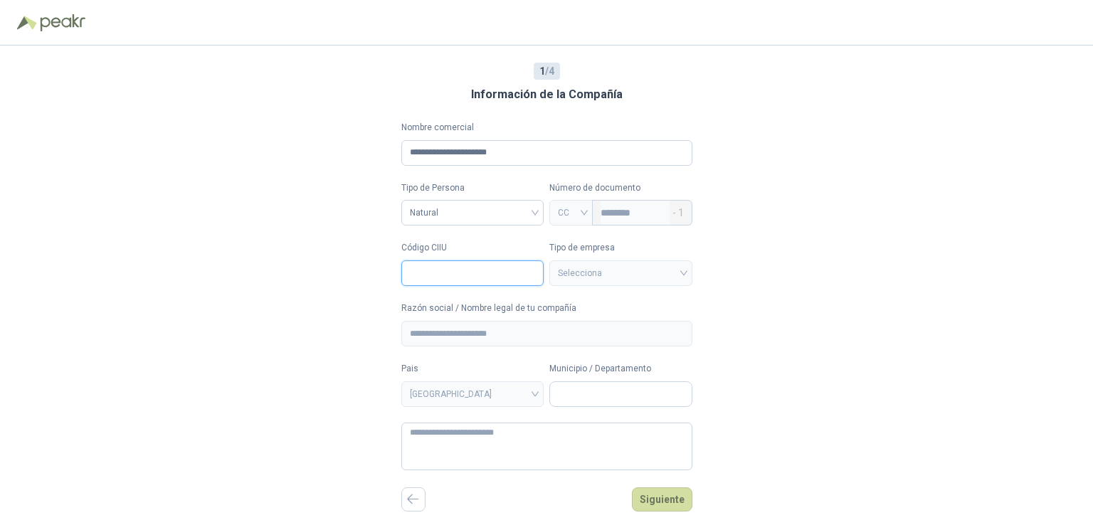
click at [512, 277] on input "Código CIIU" at bounding box center [472, 273] width 143 height 26
click at [689, 275] on div "Selecciona" at bounding box center [620, 273] width 143 height 26
click at [657, 278] on div "Selecciona" at bounding box center [620, 273] width 143 height 26
click at [484, 287] on form "**********" at bounding box center [546, 295] width 291 height 349
click at [484, 283] on input "Código CIIU" at bounding box center [472, 273] width 143 height 26
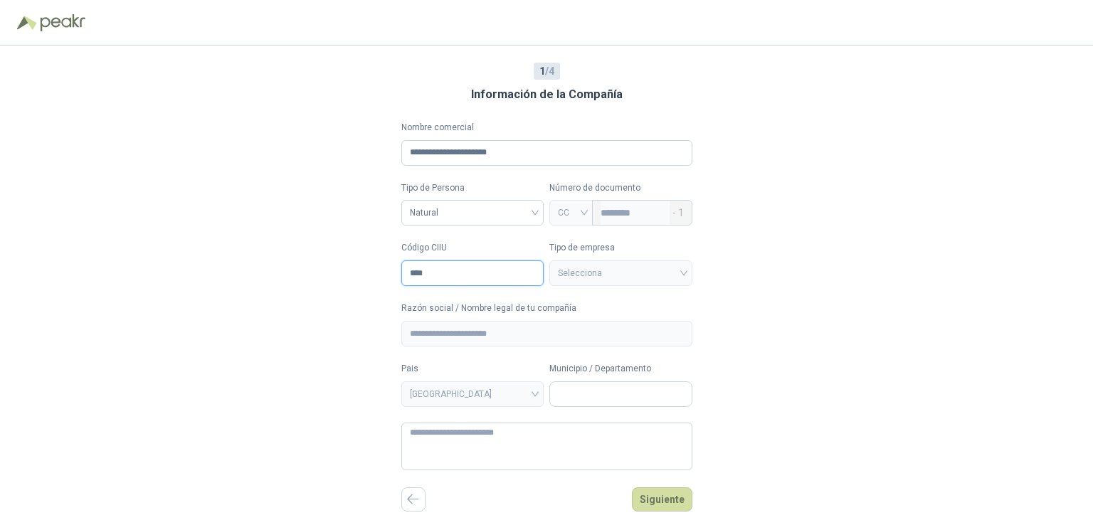
type input "****"
click at [638, 402] on input "Municipio / Departamento" at bounding box center [621, 394] width 142 height 24
type input "**********"
type textarea "**********"
click at [757, 437] on div "**********" at bounding box center [546, 286] width 1093 height 480
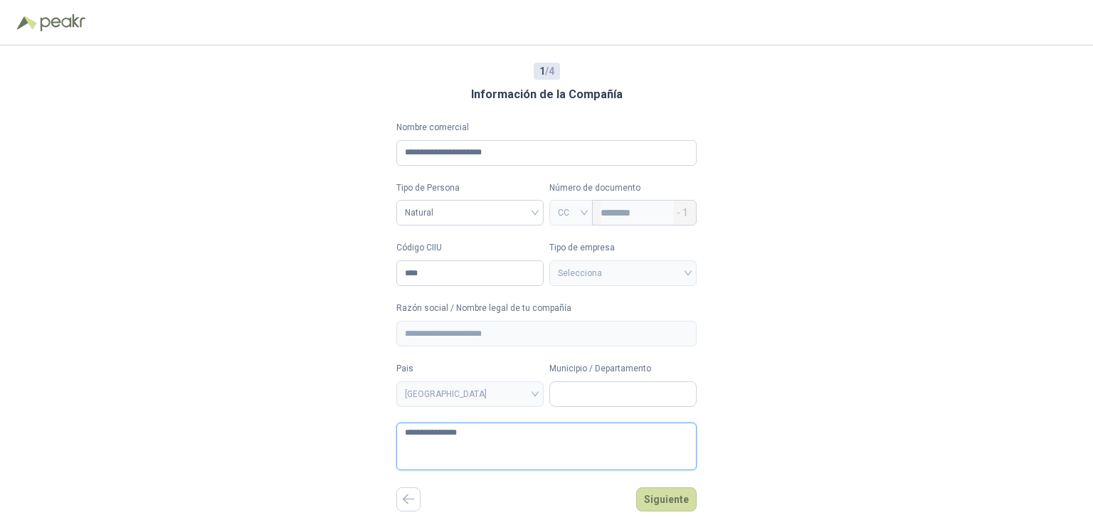
click at [549, 428] on textarea "**********" at bounding box center [546, 447] width 300 height 48
type textarea "**********"
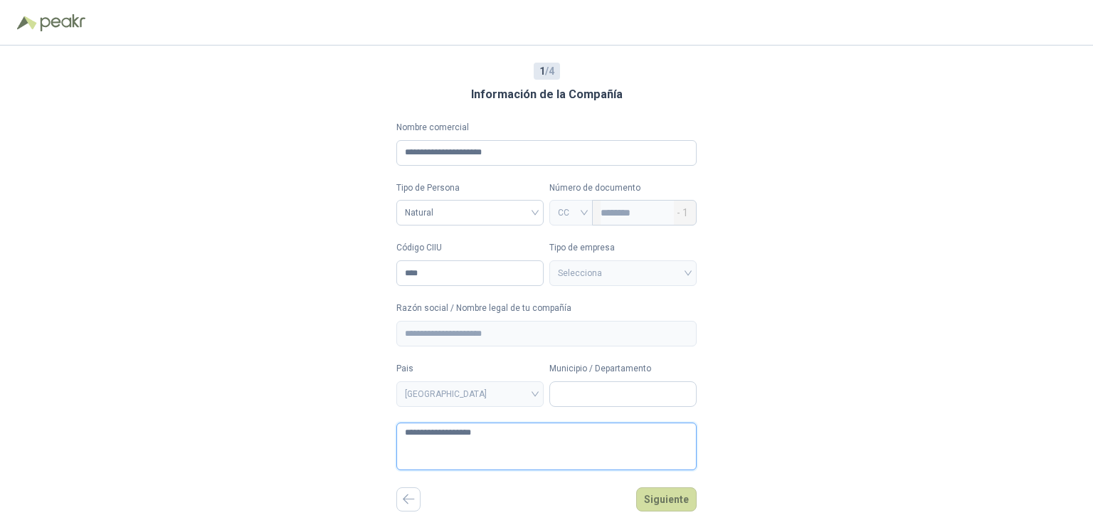
type textarea "**********"
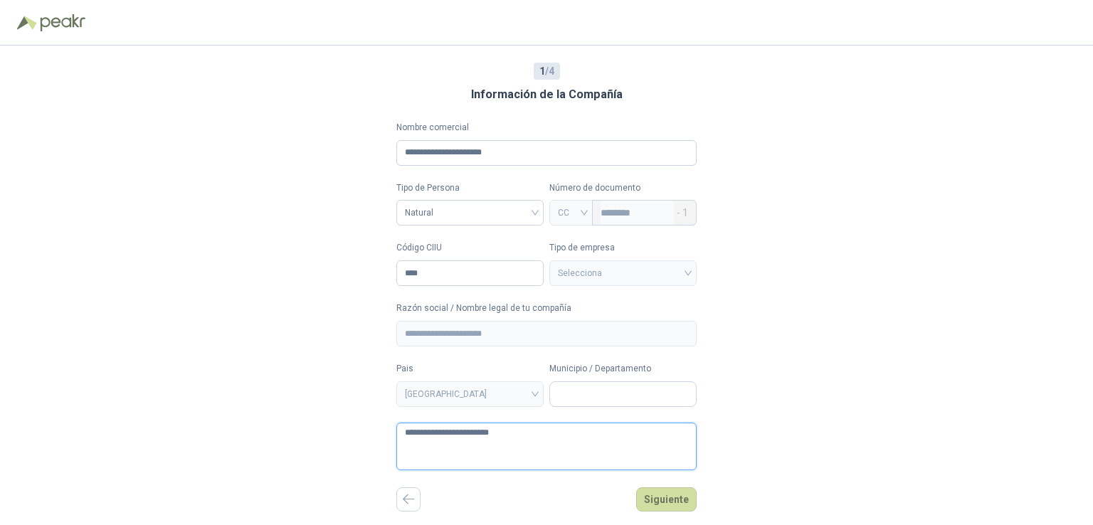
type textarea "**********"
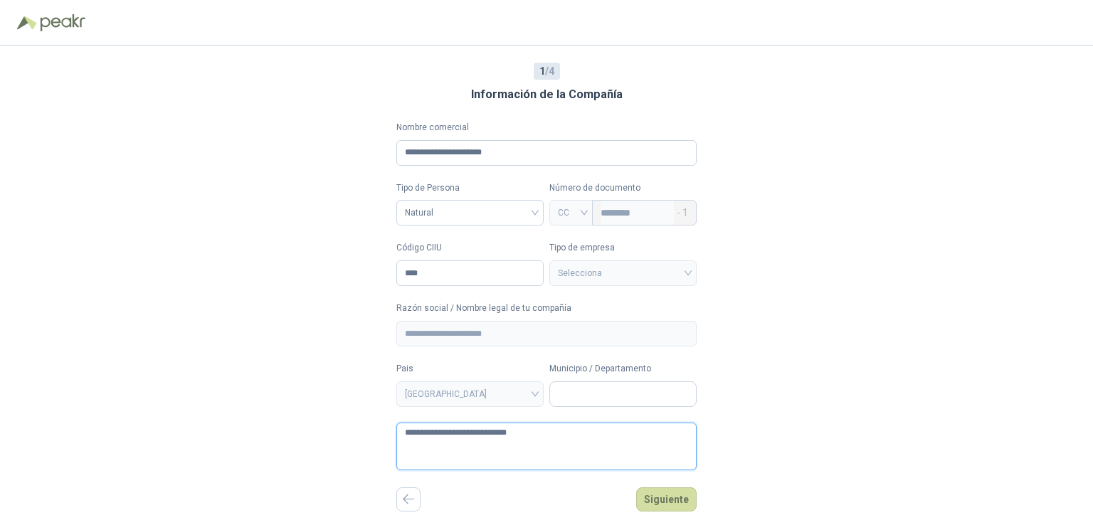
type textarea "**********"
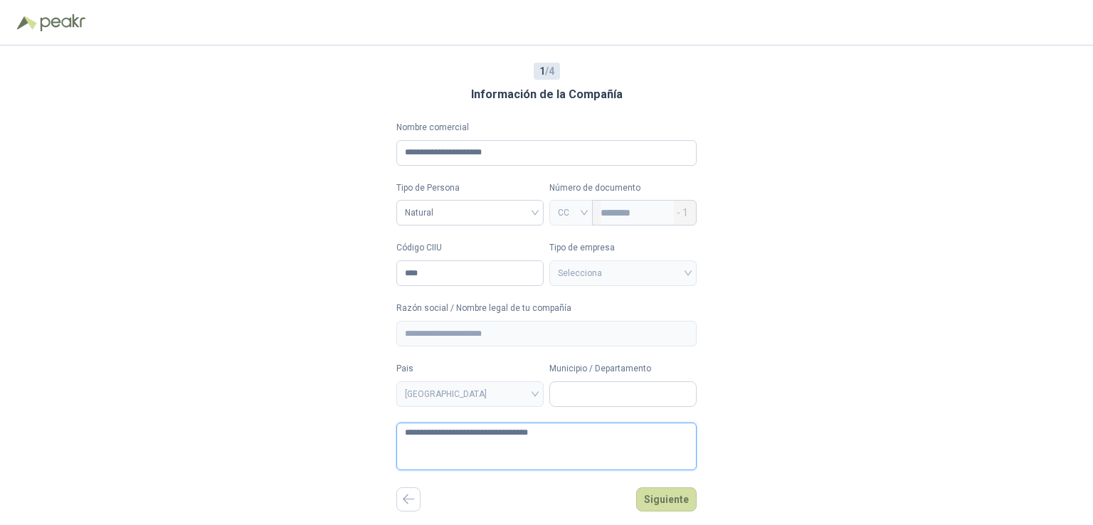
type textarea "**********"
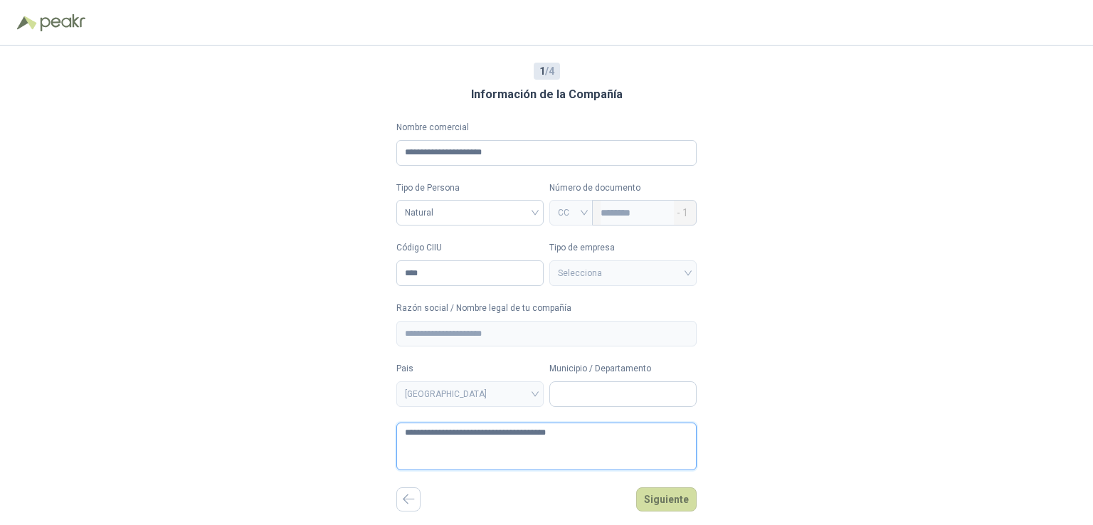
type textarea "**********"
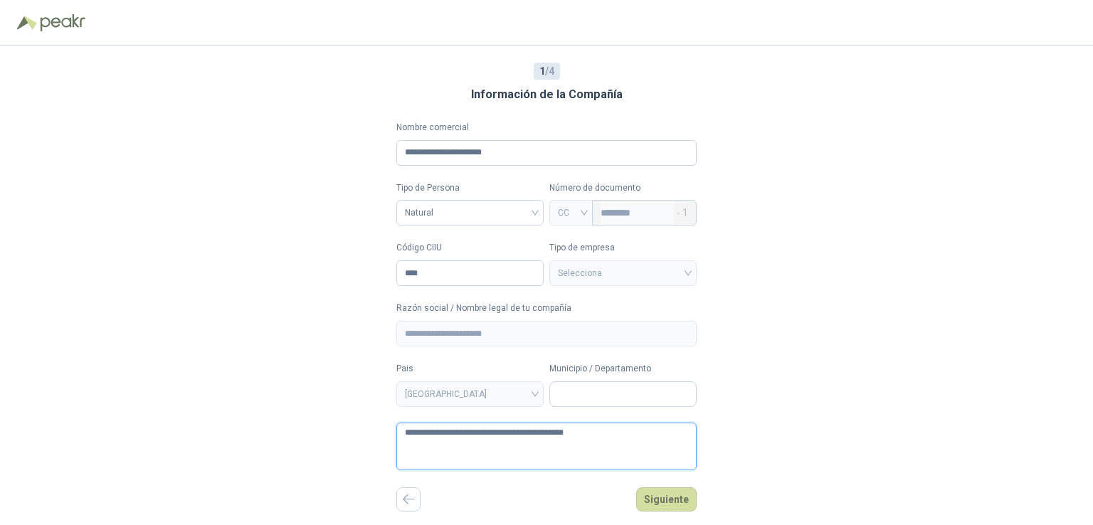
type textarea "**********"
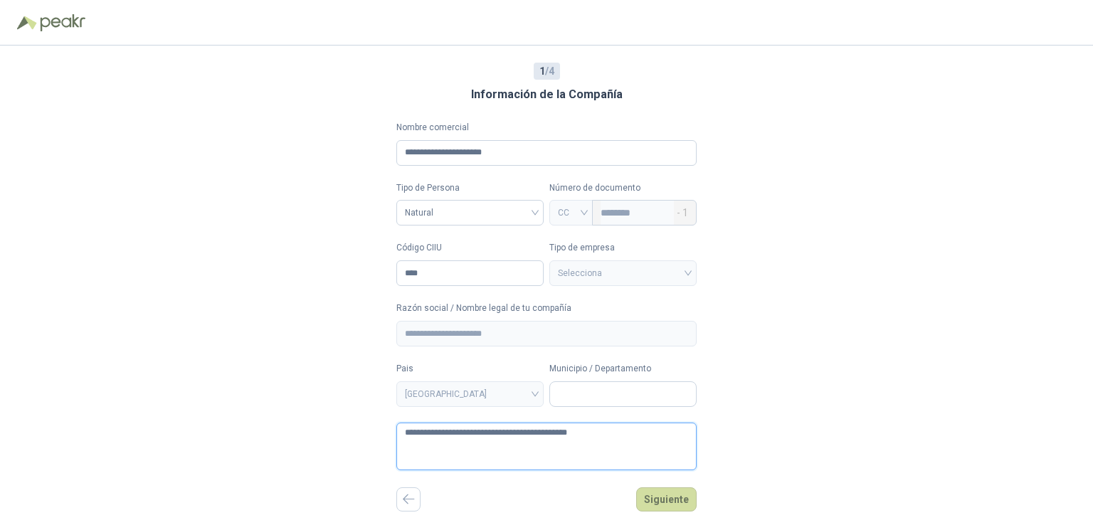
type textarea "**********"
click at [677, 499] on button "Siguiente" at bounding box center [666, 500] width 60 height 24
click at [630, 396] on input "Municipio / Departamento" at bounding box center [623, 394] width 146 height 24
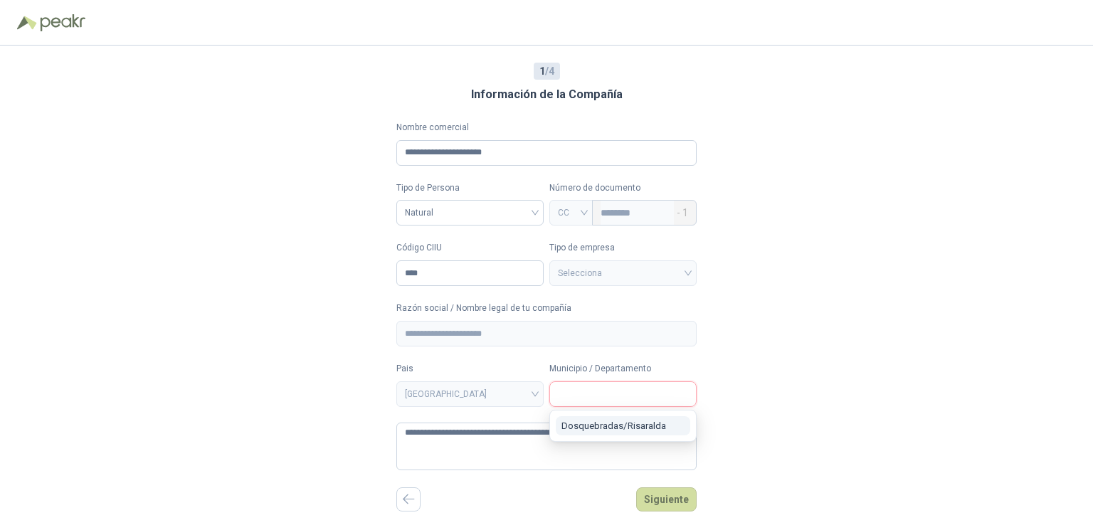
type input "**********"
click at [652, 433] on button "Dosquebradas / Risaralda" at bounding box center [623, 425] width 135 height 19
click at [668, 495] on button "Siguiente" at bounding box center [666, 500] width 60 height 24
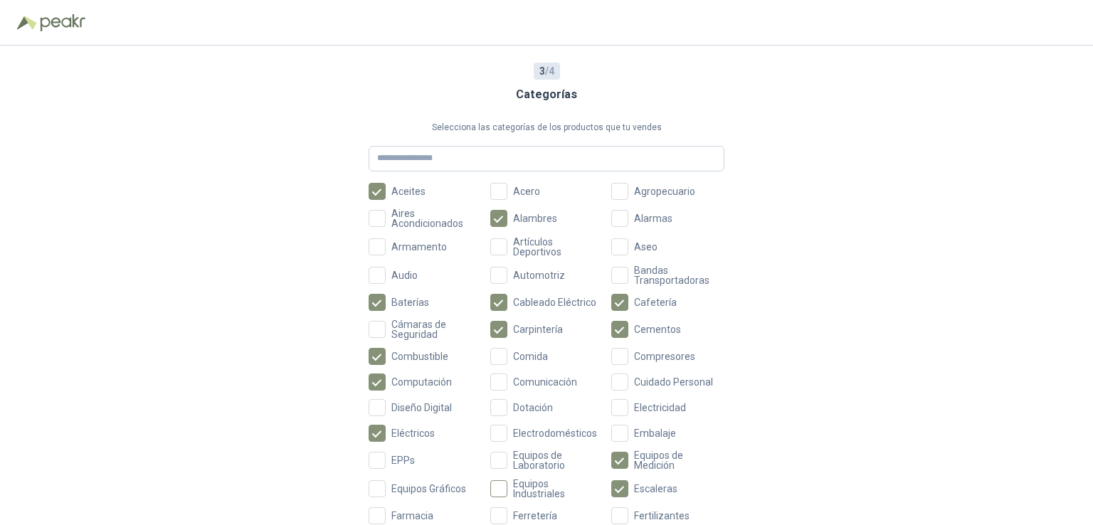
click at [514, 487] on span "Equipos Industriales" at bounding box center [555, 489] width 96 height 20
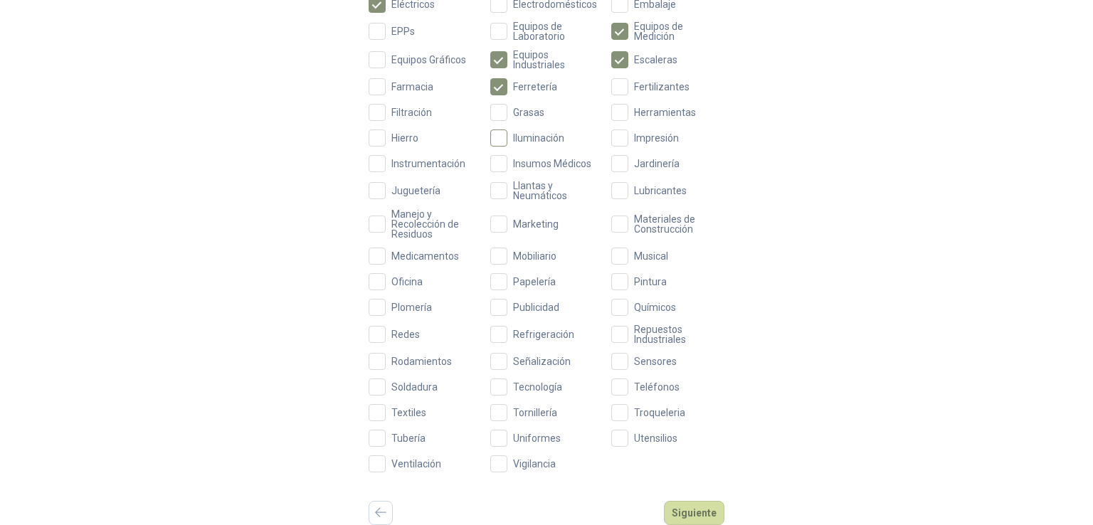
click at [507, 141] on span "Iluminación" at bounding box center [538, 138] width 63 height 10
click at [628, 98] on div "Aceites Acero Agropecuario Aires Acondicionados Alambres Alarmas Armamento Artí…" at bounding box center [547, 113] width 356 height 719
click at [507, 279] on span "Papelería" at bounding box center [534, 282] width 54 height 10
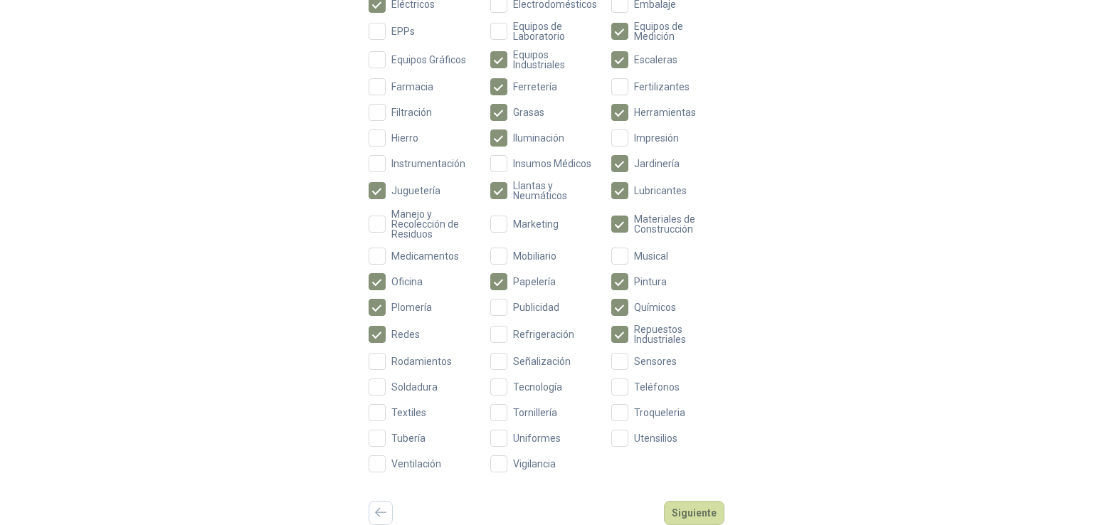
click at [621, 371] on div "Aceites Acero Agropecuario Aires Acondicionados Alambres Alarmas Armamento Artí…" at bounding box center [547, 113] width 356 height 719
click at [689, 511] on button "Siguiente" at bounding box center [694, 513] width 60 height 24
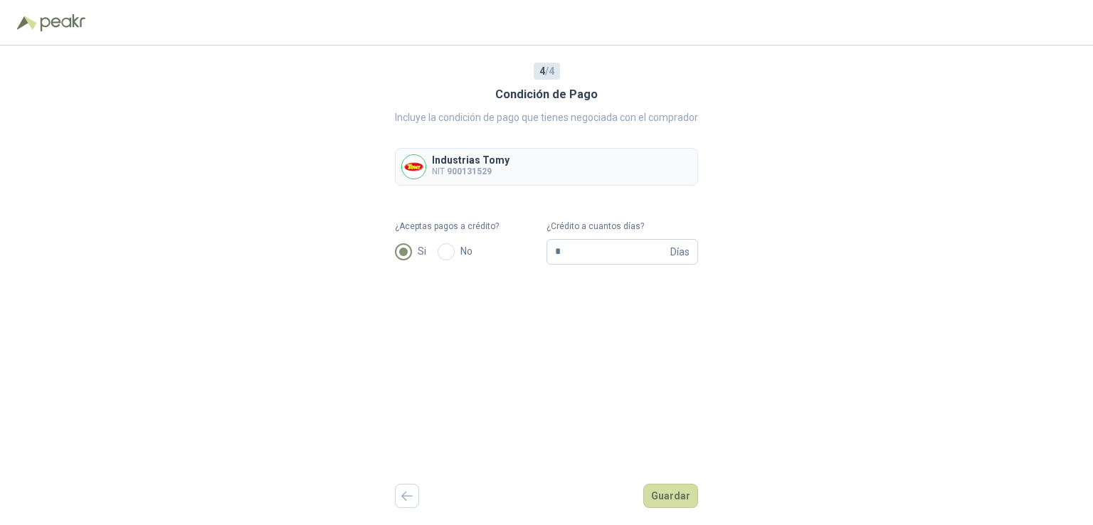
click at [591, 237] on div "¿Crédito a cuantos días? * Días" at bounding box center [623, 242] width 152 height 45
click at [575, 251] on input "*" at bounding box center [611, 252] width 112 height 24
type input "**"
click at [661, 493] on button "Guardar" at bounding box center [670, 496] width 55 height 24
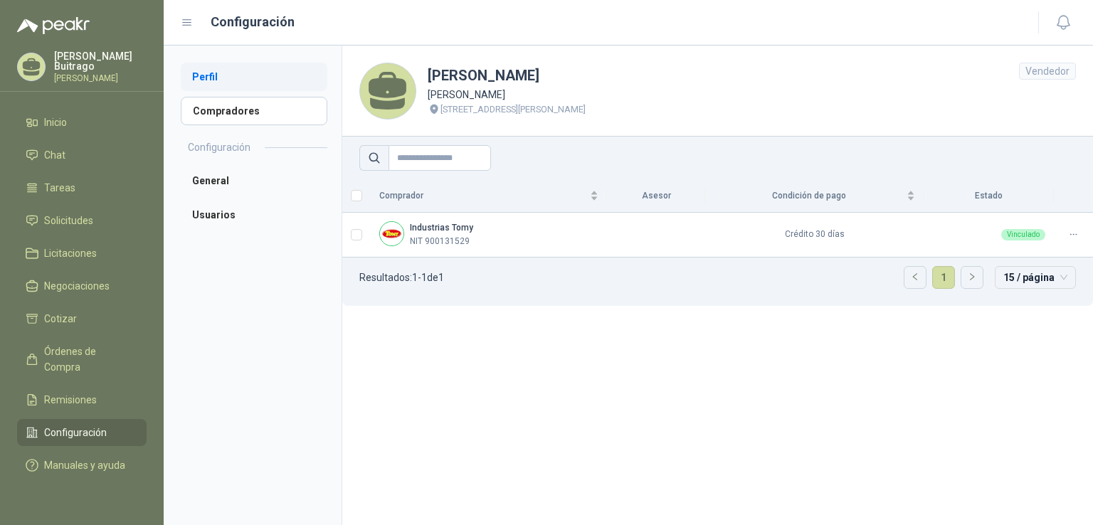
click at [256, 78] on li "Perfil" at bounding box center [254, 77] width 147 height 28
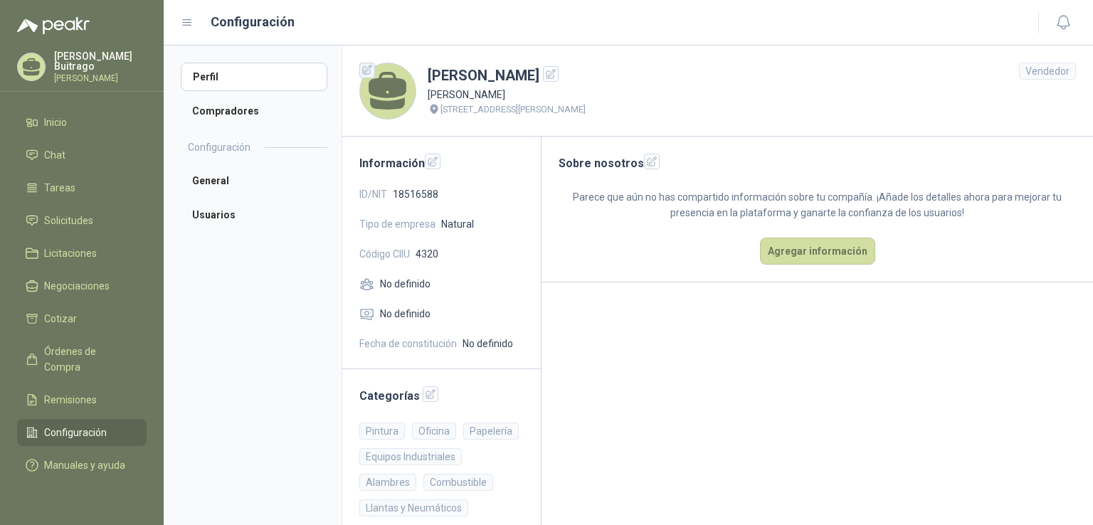
click at [372, 75] on icon "button" at bounding box center [368, 70] width 12 height 12
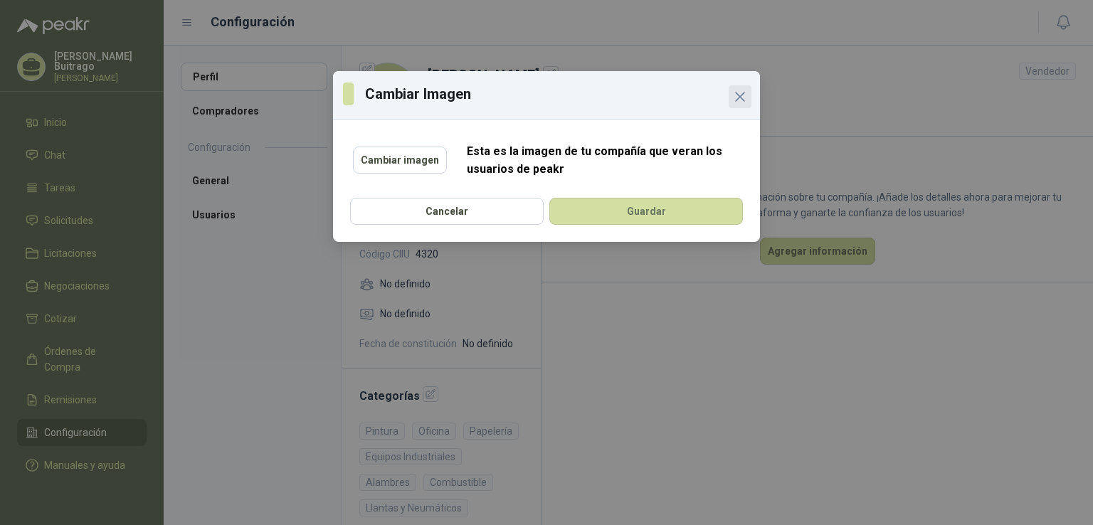
click at [739, 98] on icon "Close" at bounding box center [740, 97] width 9 height 9
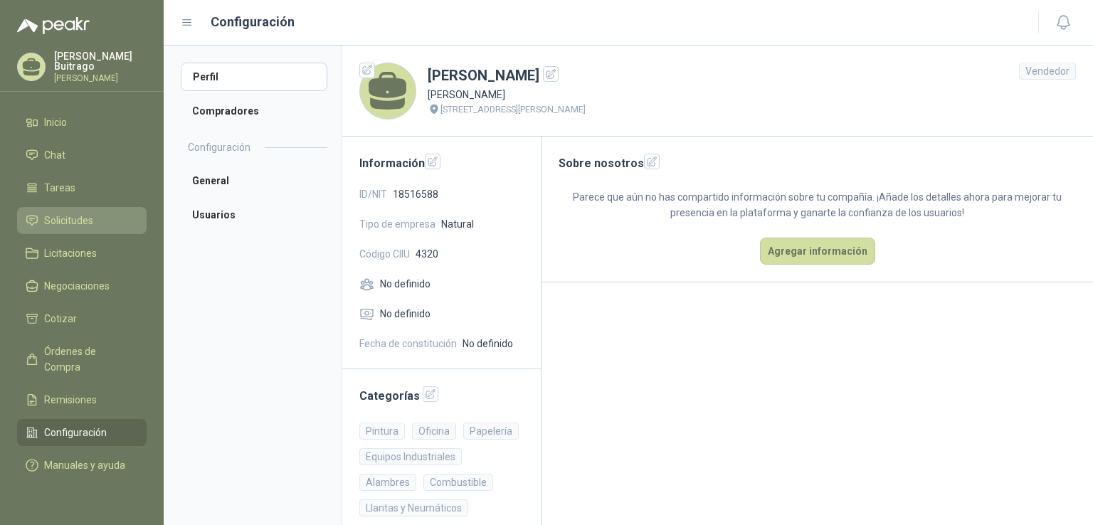
click at [38, 221] on li "Solicitudes" at bounding box center [82, 221] width 112 height 16
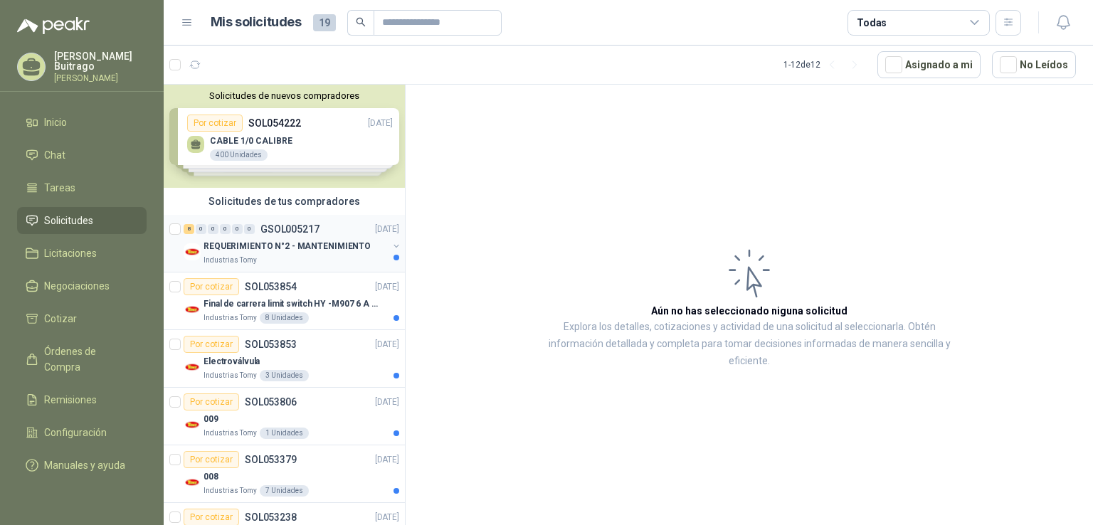
click at [299, 241] on p "REQUERIMIENTO N°2 - MANTENIMIENTO" at bounding box center [287, 247] width 167 height 14
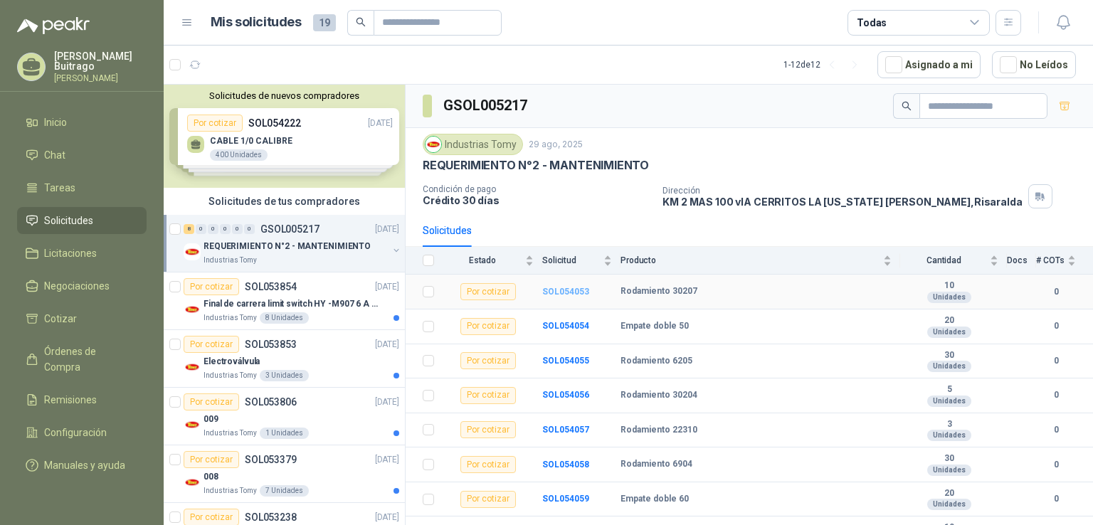
click at [571, 294] on b "SOL054053" at bounding box center [565, 292] width 47 height 10
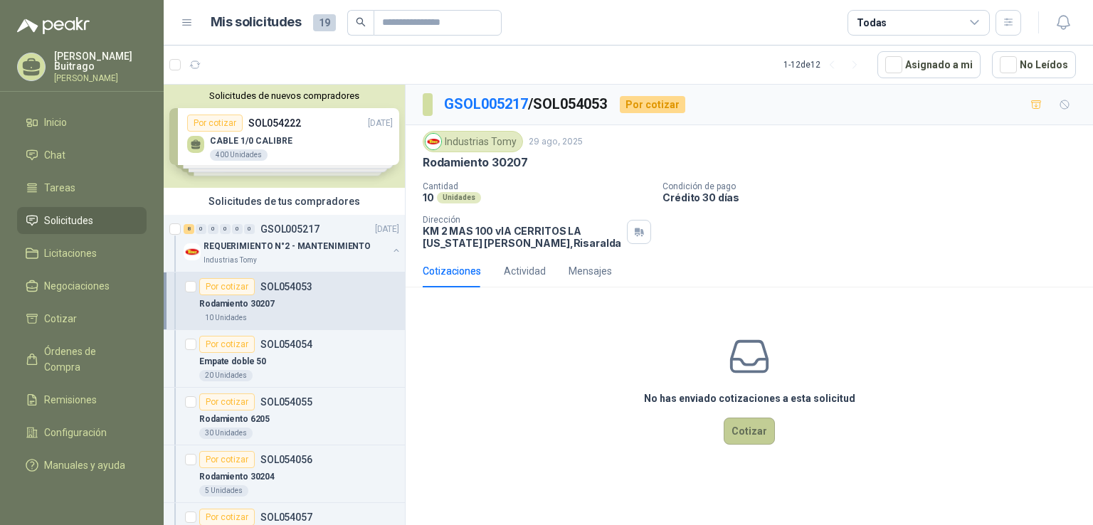
click at [747, 430] on button "Cotizar" at bounding box center [749, 431] width 51 height 27
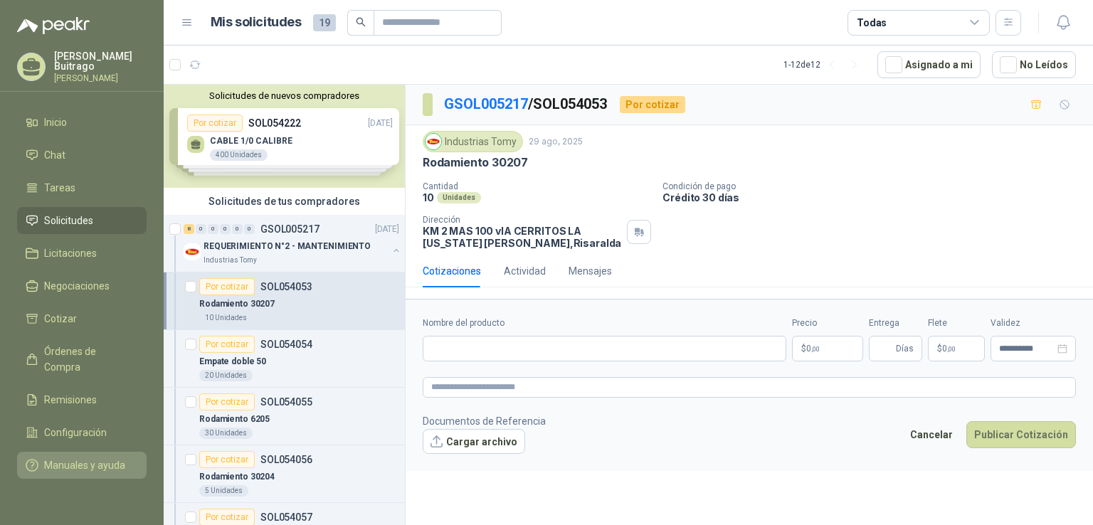
click at [124, 458] on li "Manuales y ayuda" at bounding box center [82, 466] width 112 height 16
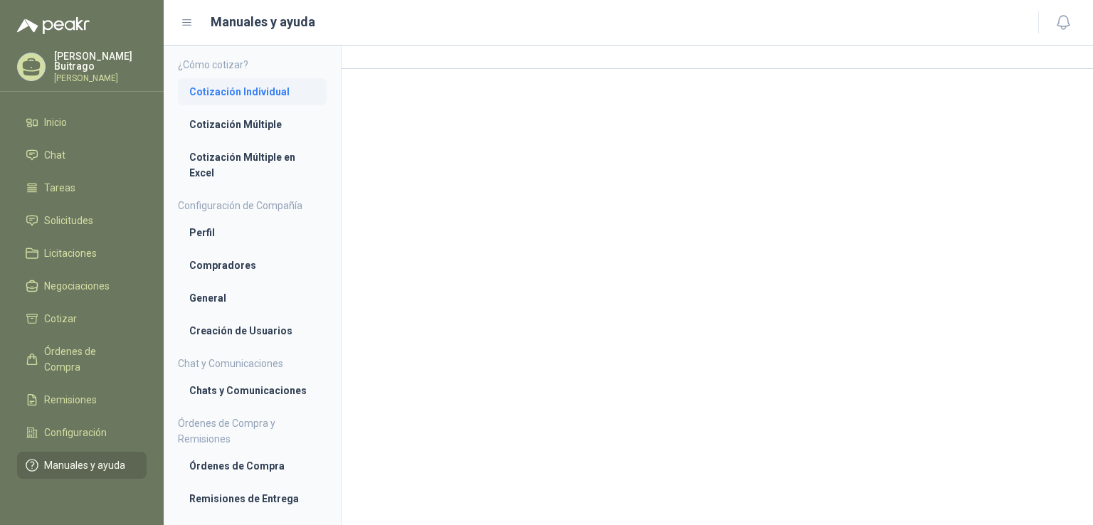
click at [268, 95] on li "Cotización Individual" at bounding box center [252, 92] width 126 height 16
click at [260, 96] on li "Cotización Individual" at bounding box center [252, 93] width 125 height 16
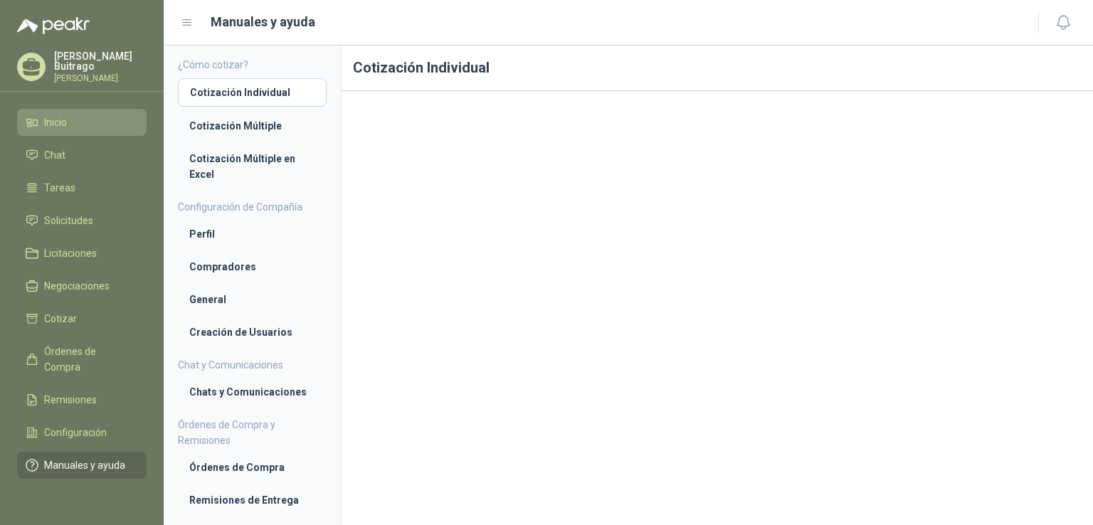
click at [107, 109] on link "Inicio" at bounding box center [82, 122] width 130 height 27
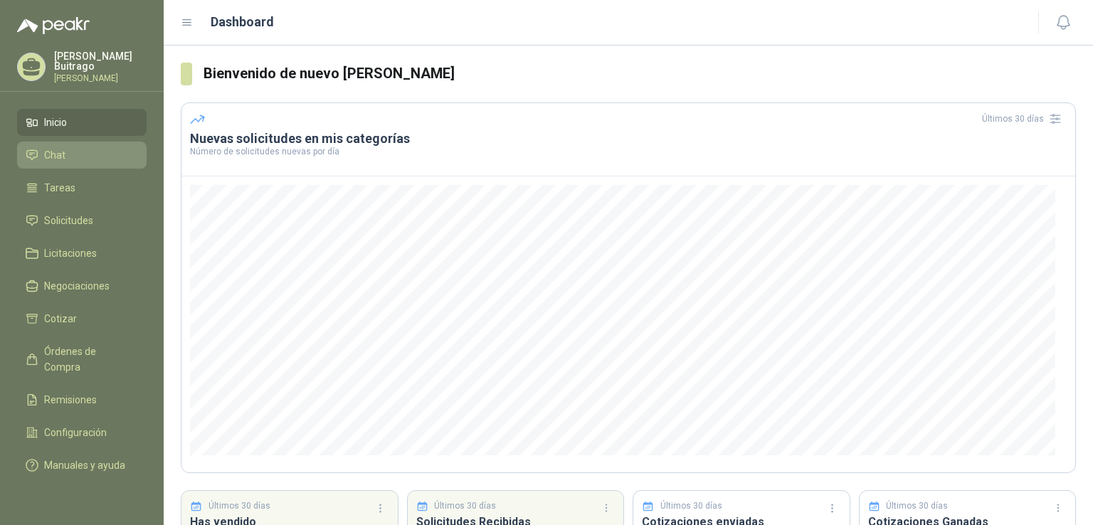
click at [63, 143] on link "Chat" at bounding box center [82, 155] width 130 height 27
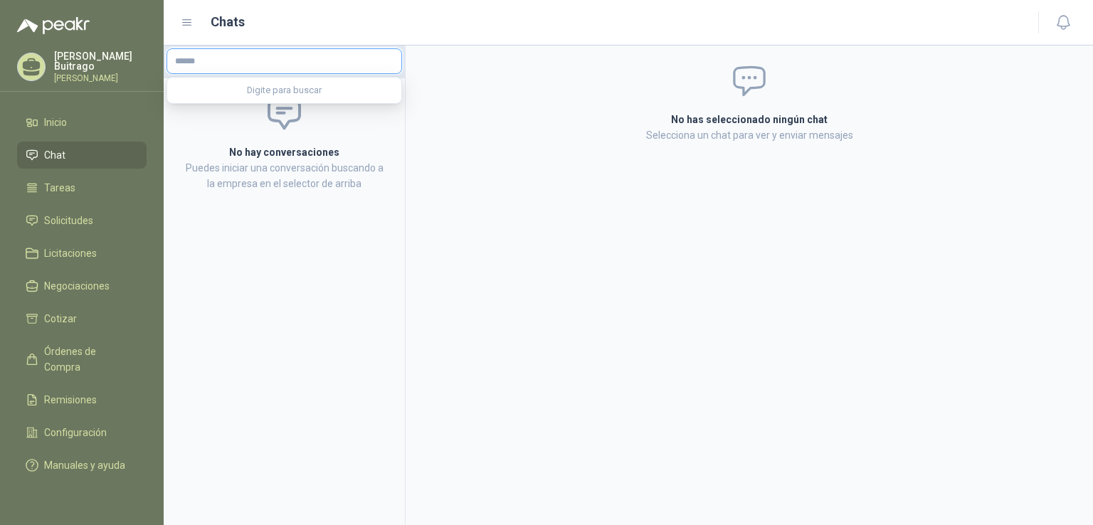
click at [199, 68] on input "text" at bounding box center [284, 61] width 234 height 24
click at [97, 183] on li "Tareas" at bounding box center [82, 188] width 112 height 16
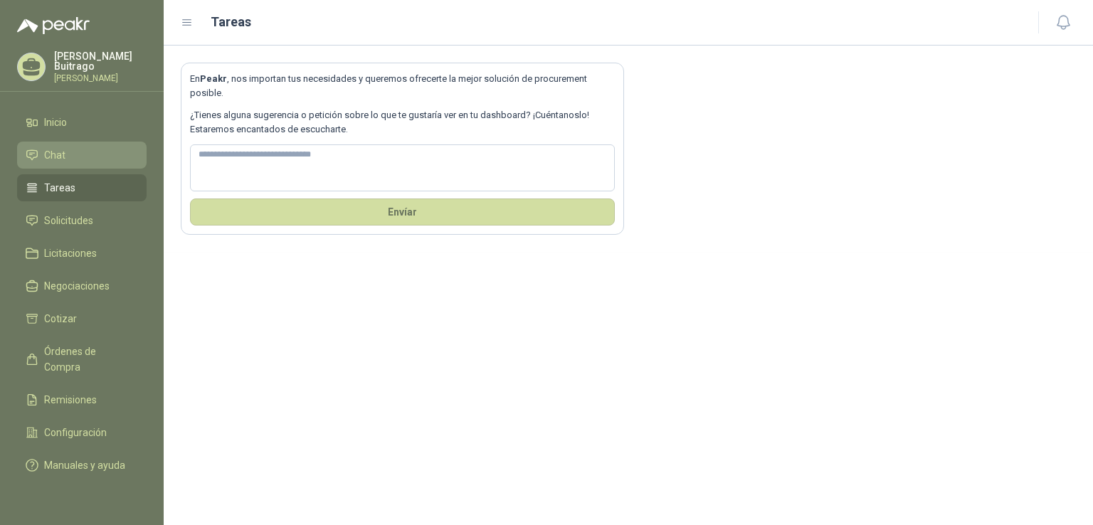
click at [96, 157] on li "Chat" at bounding box center [82, 155] width 112 height 16
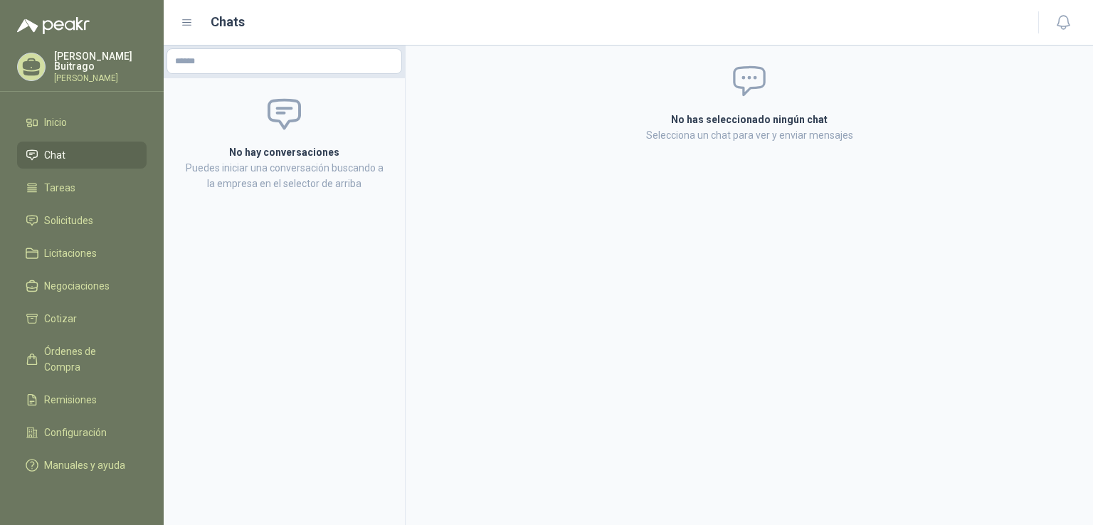
click at [86, 234] on ul "Inicio Chat Tareas Solicitudes Licitaciones Negociaciones Cotizar Órdenes de Co…" at bounding box center [82, 297] width 164 height 376
click at [93, 222] on li "Solicitudes" at bounding box center [82, 221] width 112 height 16
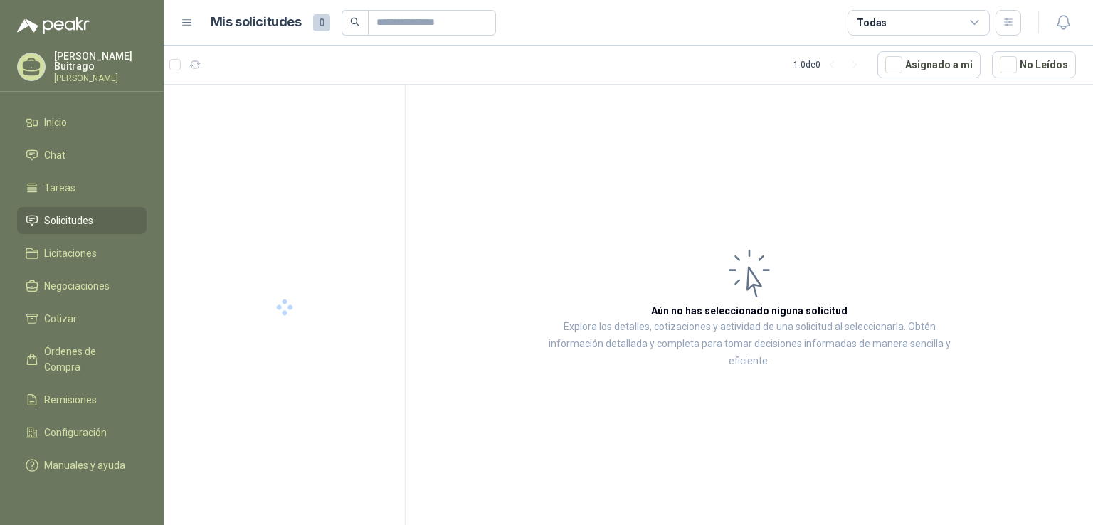
click at [93, 222] on li "Solicitudes" at bounding box center [82, 221] width 112 height 16
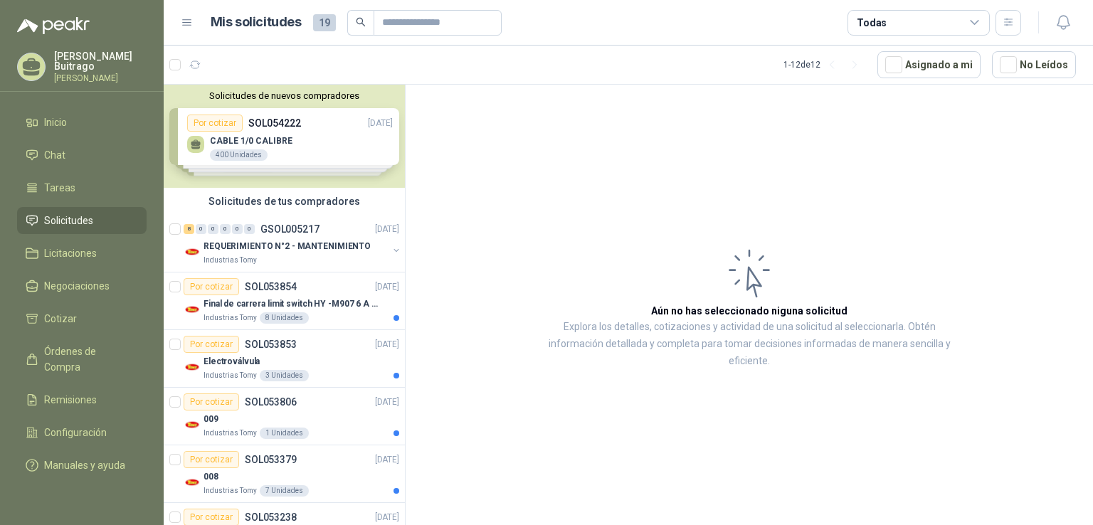
click at [269, 133] on div "Solicitudes de nuevos compradores Por cotizar SOL054222 [DATE] CABLE 1/0 CALIBR…" at bounding box center [284, 136] width 241 height 103
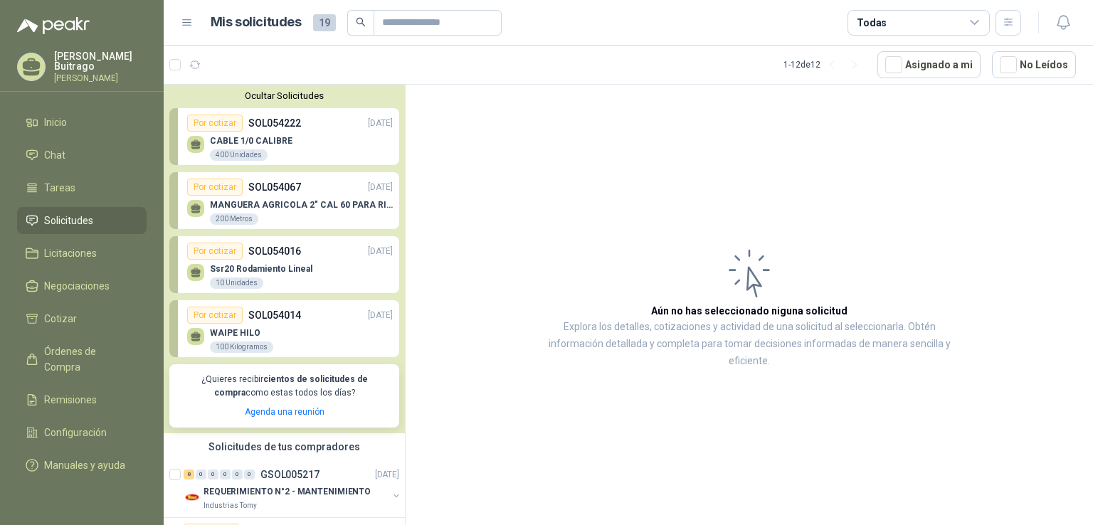
click at [270, 122] on p "SOL054222" at bounding box center [274, 123] width 53 height 16
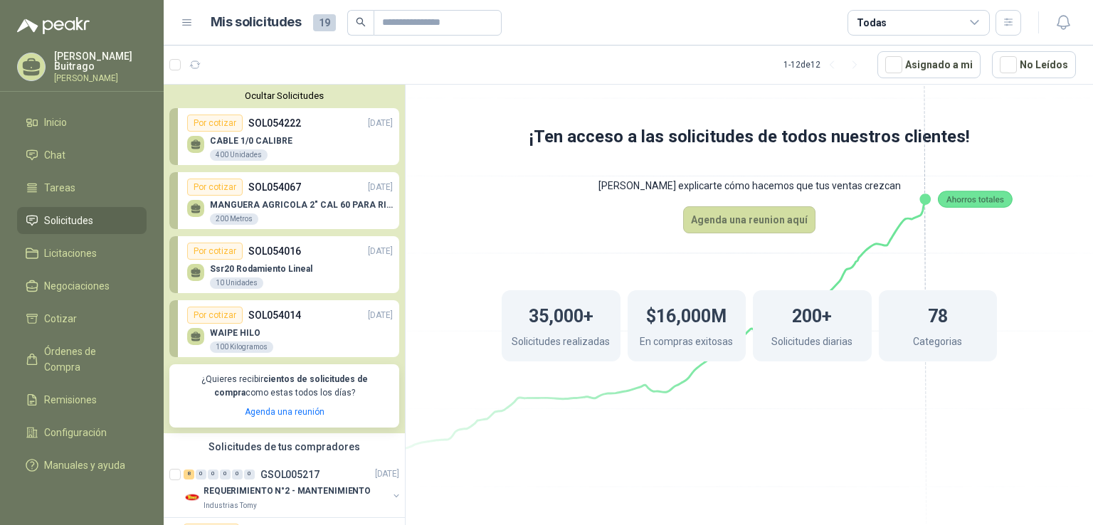
click at [268, 121] on p "SOL054222" at bounding box center [274, 123] width 53 height 16
click at [258, 137] on p "CABLE 1/0 CALIBRE" at bounding box center [251, 141] width 83 height 10
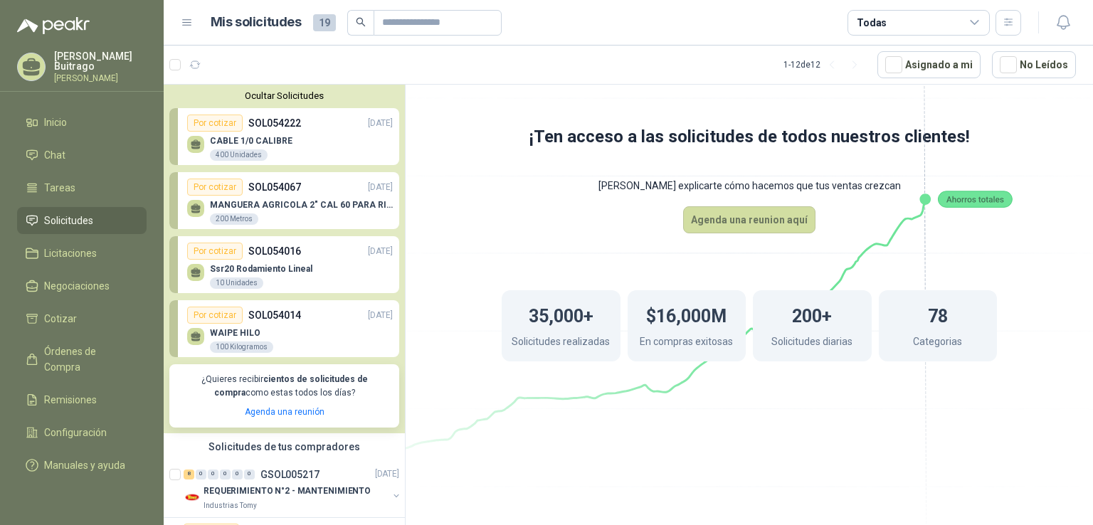
click at [230, 120] on div "Por cotizar" at bounding box center [215, 123] width 56 height 17
click at [237, 142] on p "CABLE 1/0 CALIBRE" at bounding box center [251, 141] width 83 height 10
click at [278, 192] on p "SOL054067" at bounding box center [274, 187] width 53 height 16
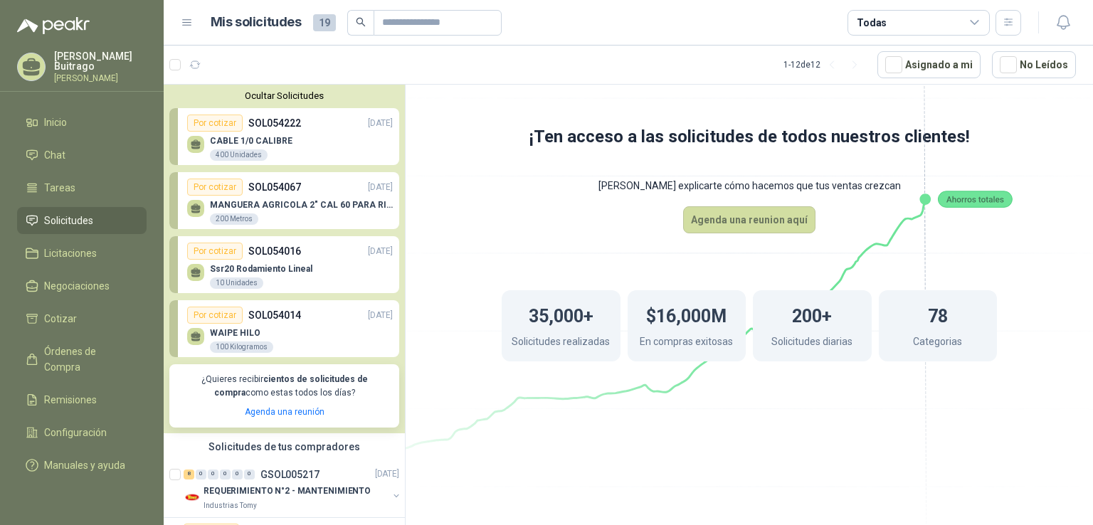
click at [262, 201] on p "MANGUERA AGRICOLA 2" CAL 60 PARA RIEGO" at bounding box center [301, 205] width 183 height 10
drag, startPoint x: 262, startPoint y: 201, endPoint x: 236, endPoint y: 185, distance: 30.6
click at [236, 185] on link "Por cotizar SOL054067 [DATE] MANGUERA AGRICOLA 2" CAL 60 PARA RIEGO 200 Metros" at bounding box center [284, 200] width 230 height 57
click at [236, 185] on div "Por cotizar" at bounding box center [215, 187] width 56 height 17
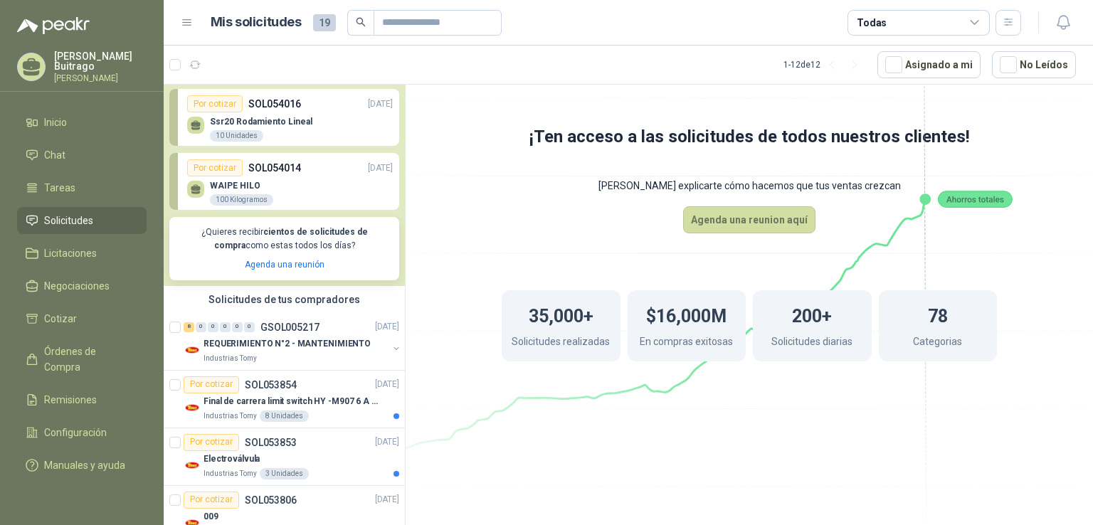
scroll to position [158, 0]
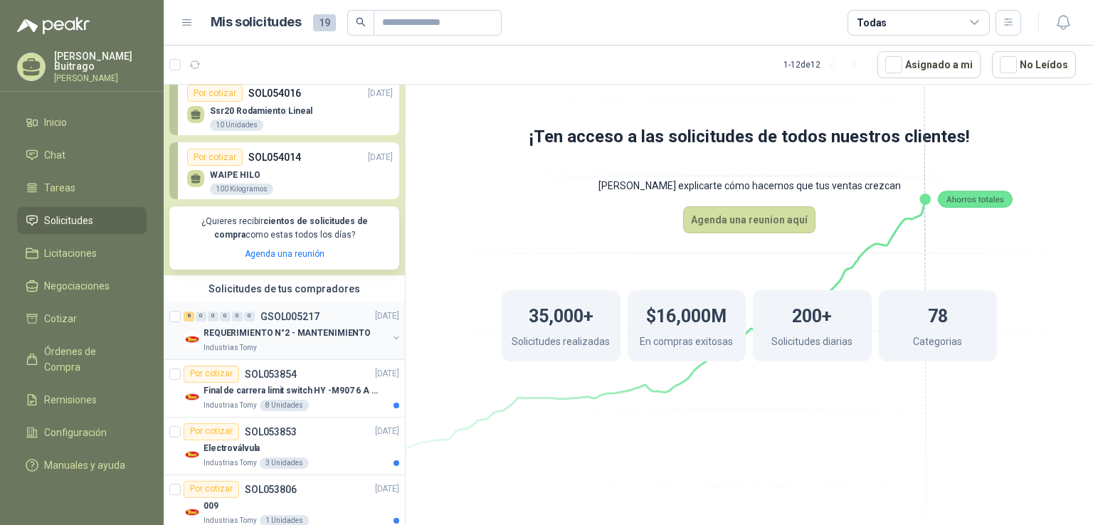
click at [296, 328] on p "REQUERIMIENTO N°2 - MANTENIMIENTO" at bounding box center [287, 334] width 167 height 14
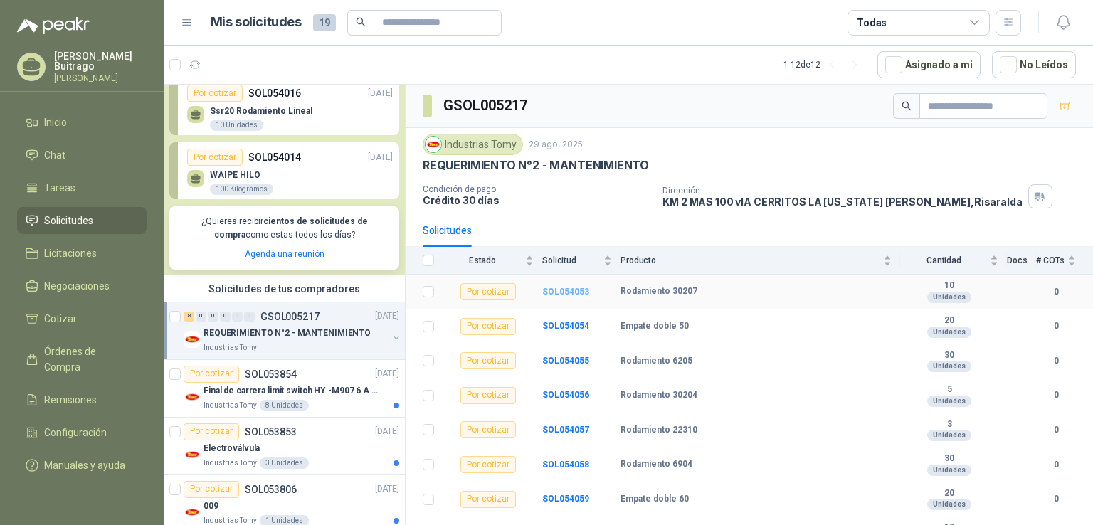
click at [576, 288] on b "SOL054053" at bounding box center [565, 292] width 47 height 10
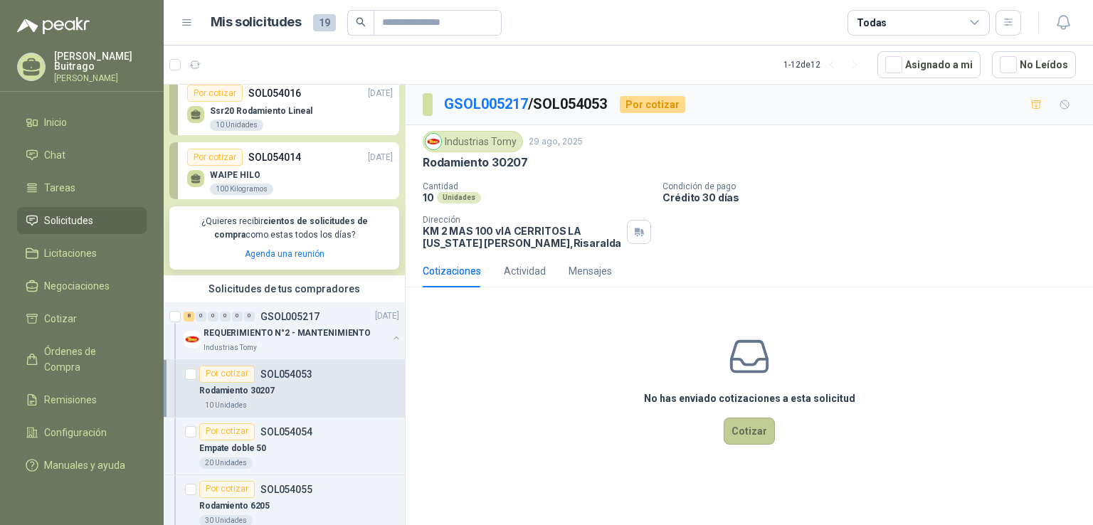
click at [752, 434] on button "Cotizar" at bounding box center [749, 431] width 51 height 27
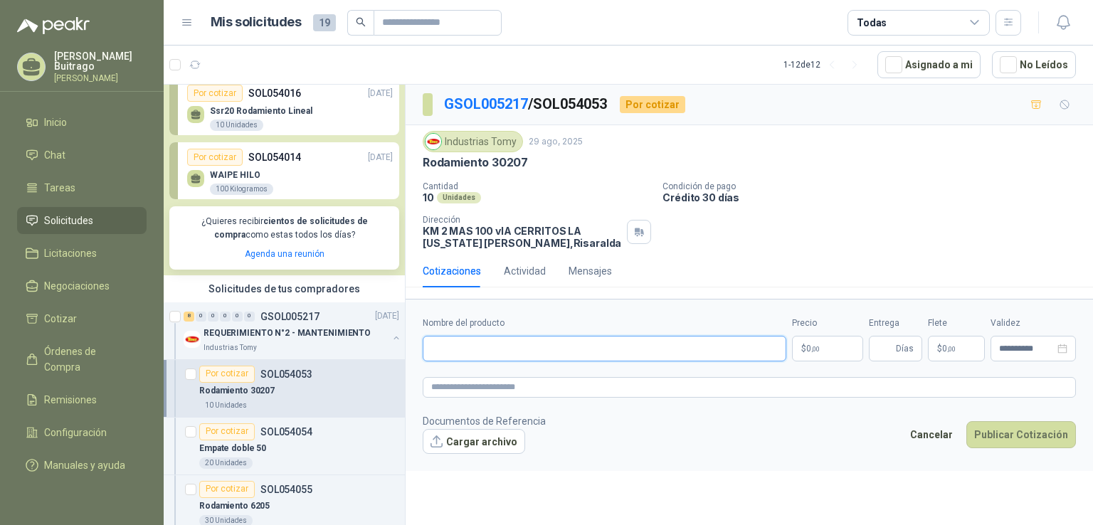
click at [500, 355] on input "Nombre del producto" at bounding box center [605, 349] width 364 height 26
click at [840, 362] on form "**********" at bounding box center [749, 385] width 687 height 172
click at [453, 336] on input "Nombre del producto" at bounding box center [605, 349] width 364 height 26
type input "**********"
click at [822, 354] on p "$ 0 ,00" at bounding box center [827, 349] width 71 height 26
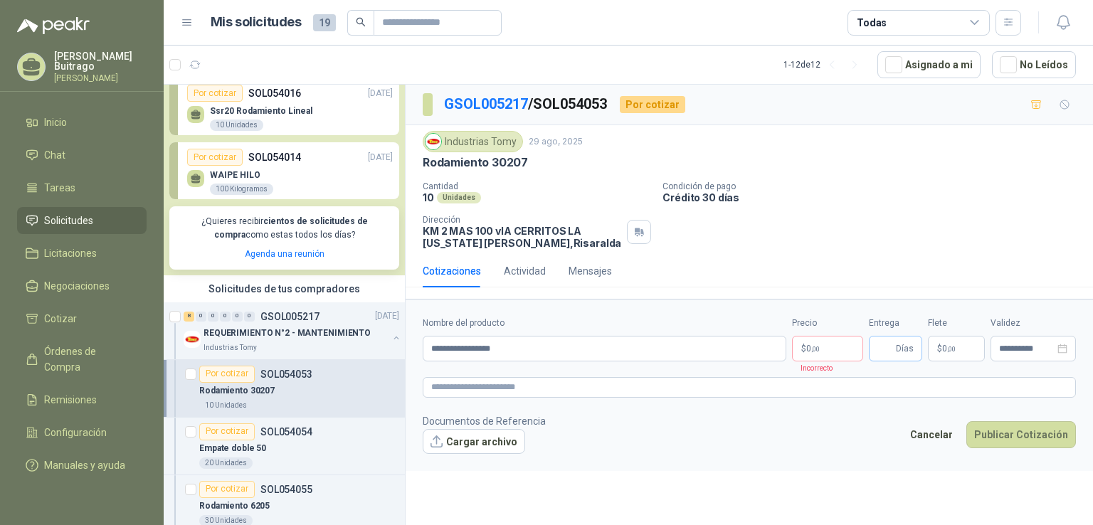
click at [905, 340] on span "Días" at bounding box center [905, 349] width 18 height 24
click at [264, 158] on p "SOL054014" at bounding box center [274, 157] width 53 height 16
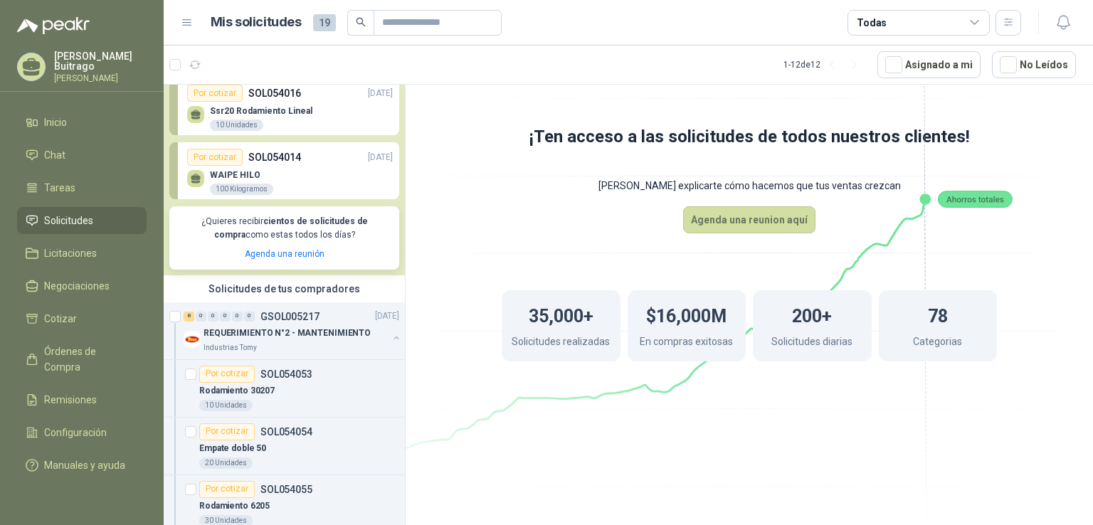
click at [273, 120] on div "Ssr20 Rodamiento Lineal 10 Unidades" at bounding box center [261, 119] width 102 height 26
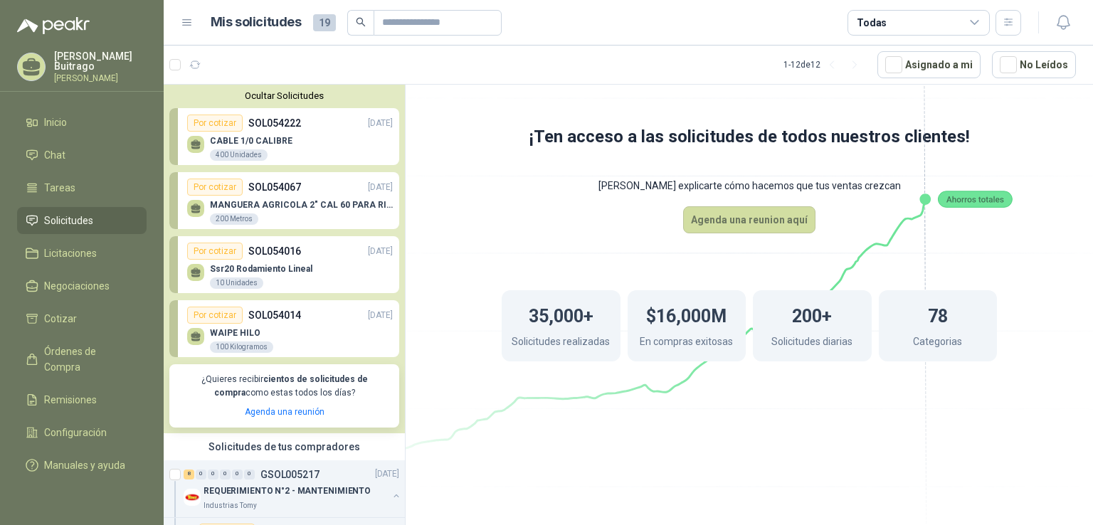
click at [251, 137] on p "CABLE 1/0 CALIBRE" at bounding box center [251, 141] width 83 height 10
click at [267, 113] on link "Por cotizar SOL054222 [DATE] CABLE 1/0 CALIBRE 400 Unidades" at bounding box center [284, 136] width 230 height 57
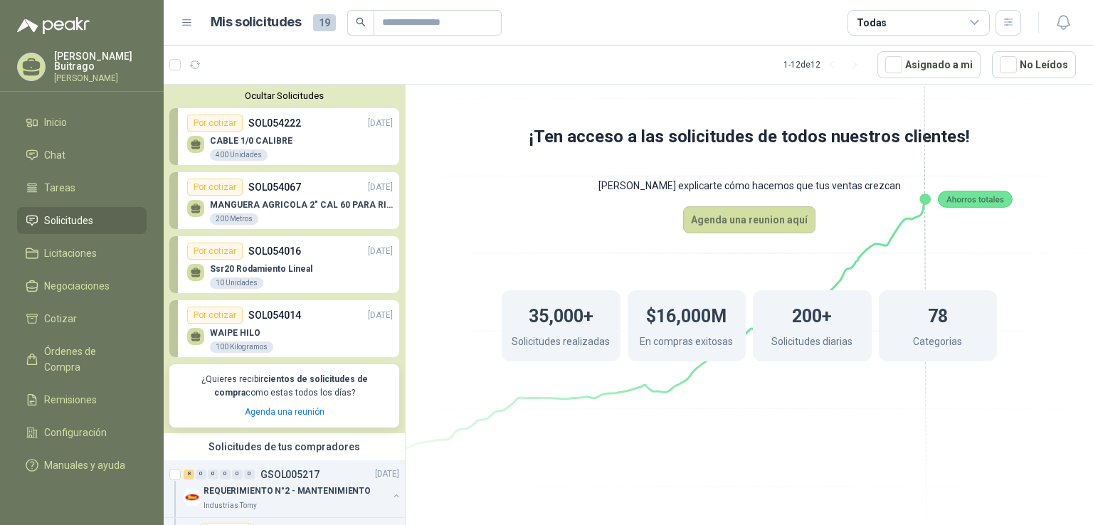
click at [404, 260] on div "Ocultar Solicitudes Por cotizar SOL054222 [DATE] CABLE 1/0 CALIBRE 400 Unidades…" at bounding box center [285, 308] width 242 height 446
click at [132, 74] on p "[PERSON_NAME]" at bounding box center [100, 78] width 93 height 9
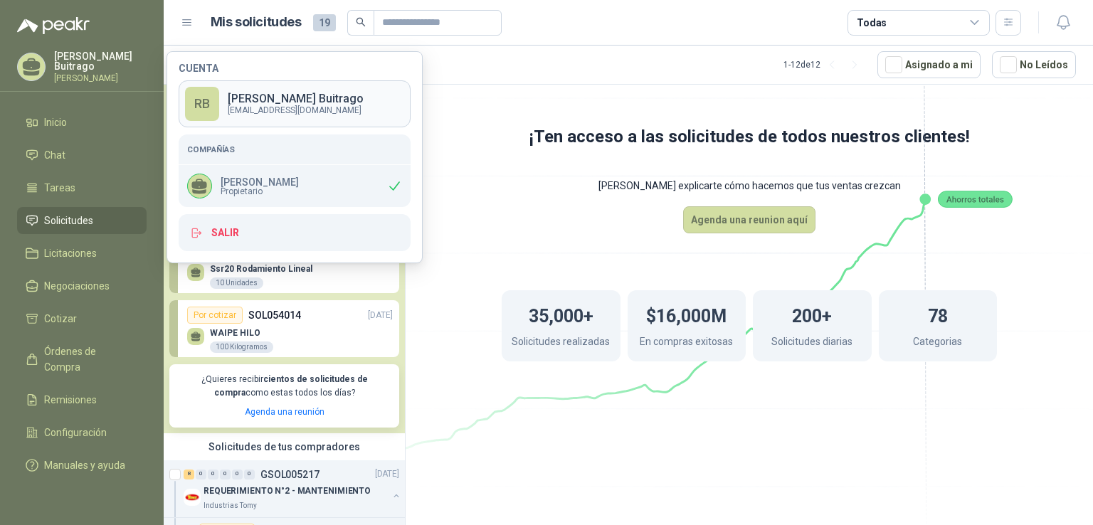
click at [295, 108] on p "[EMAIL_ADDRESS][DOMAIN_NAME]" at bounding box center [296, 110] width 136 height 9
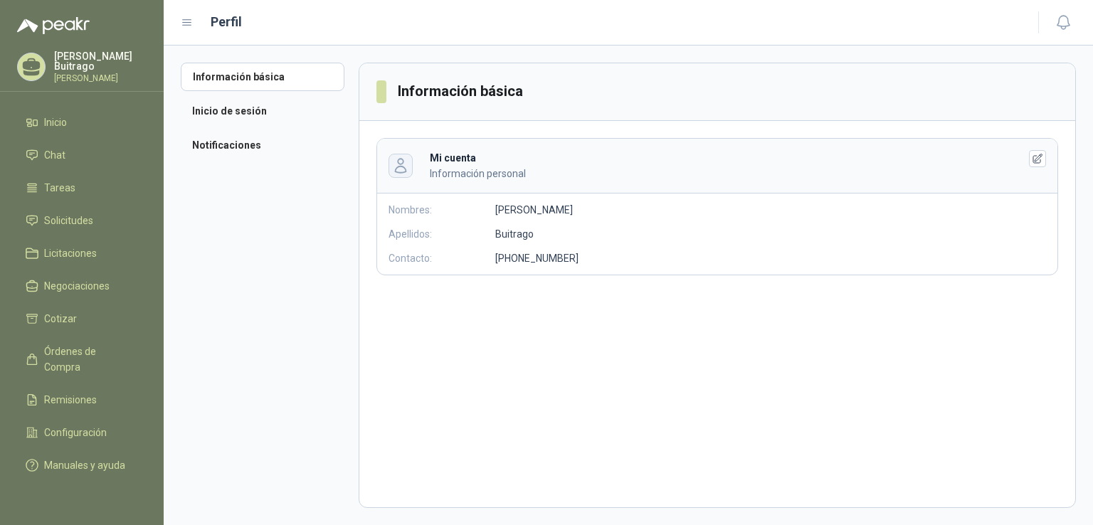
click at [405, 165] on icon "button" at bounding box center [400, 165] width 16 height 16
click at [261, 114] on li "Inicio de sesión" at bounding box center [263, 111] width 164 height 28
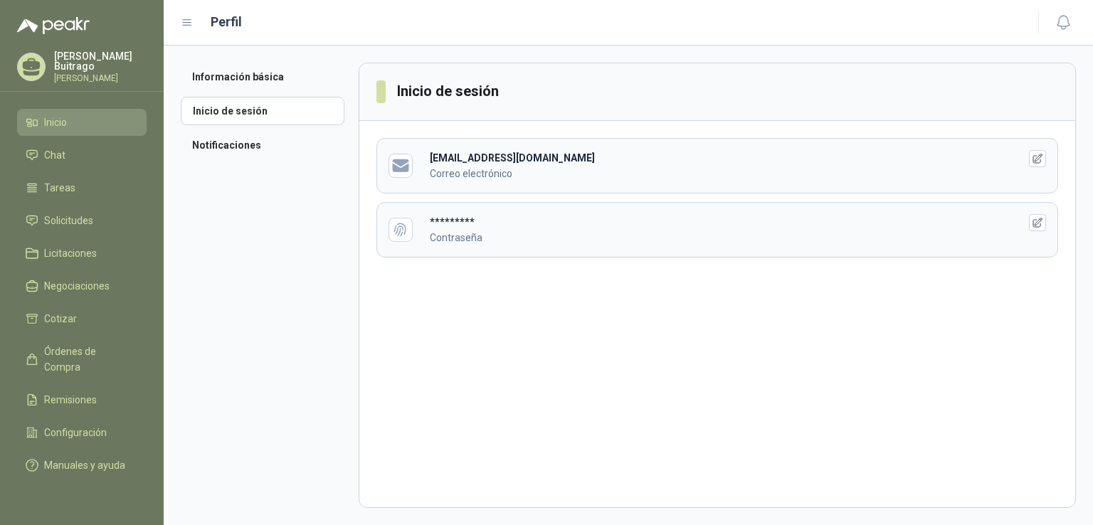
click at [83, 116] on li "Inicio" at bounding box center [82, 123] width 112 height 16
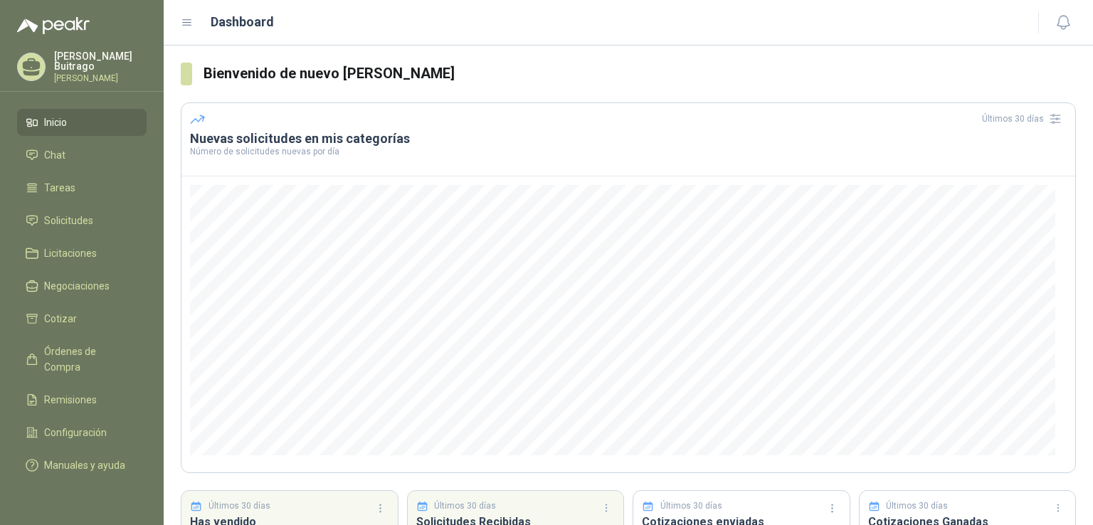
click at [103, 74] on p "[PERSON_NAME]" at bounding box center [100, 78] width 93 height 9
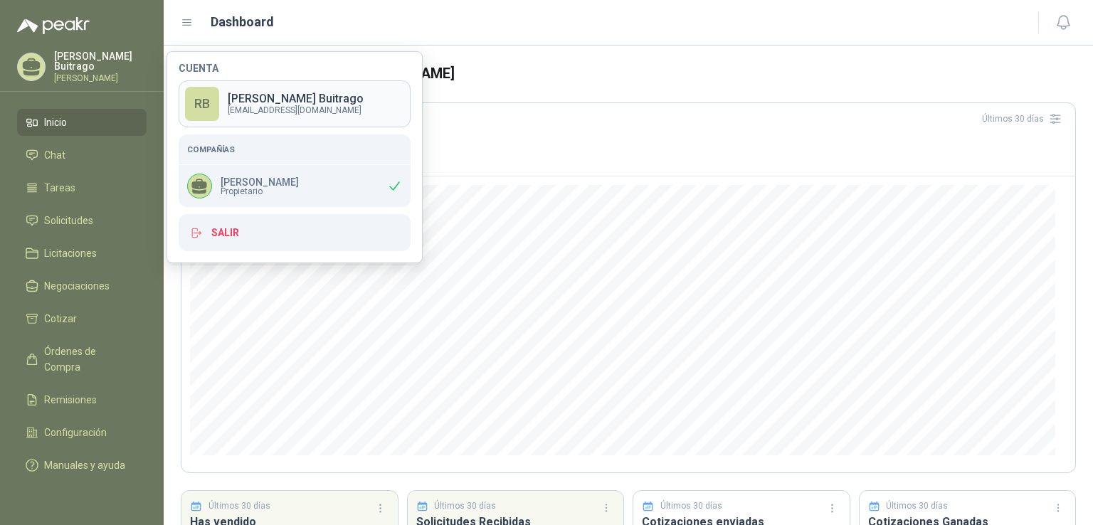
click at [243, 98] on p "[PERSON_NAME]" at bounding box center [296, 98] width 136 height 11
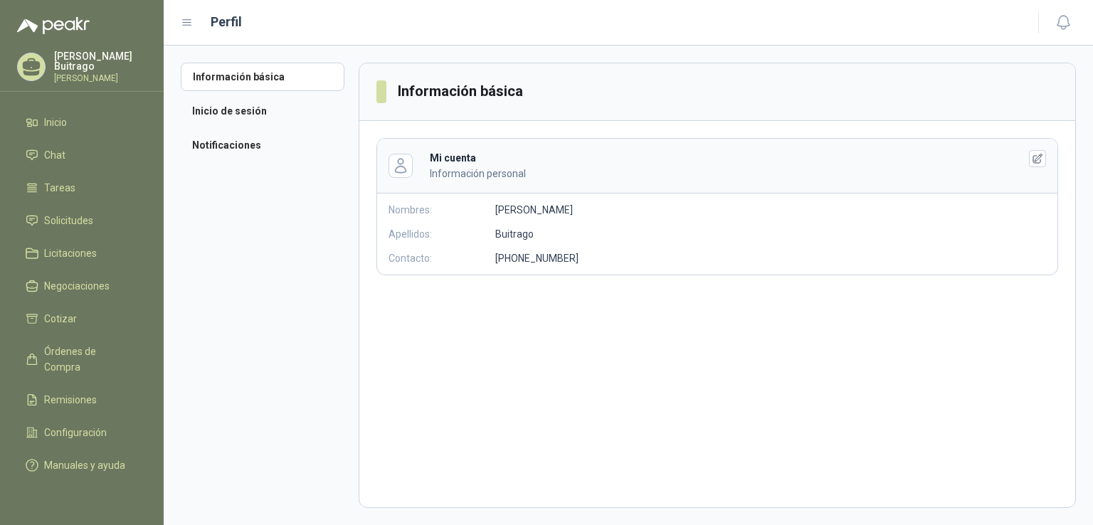
click at [194, 26] on div "Perfil" at bounding box center [601, 22] width 840 height 20
click at [189, 25] on icon at bounding box center [187, 23] width 9 height 6
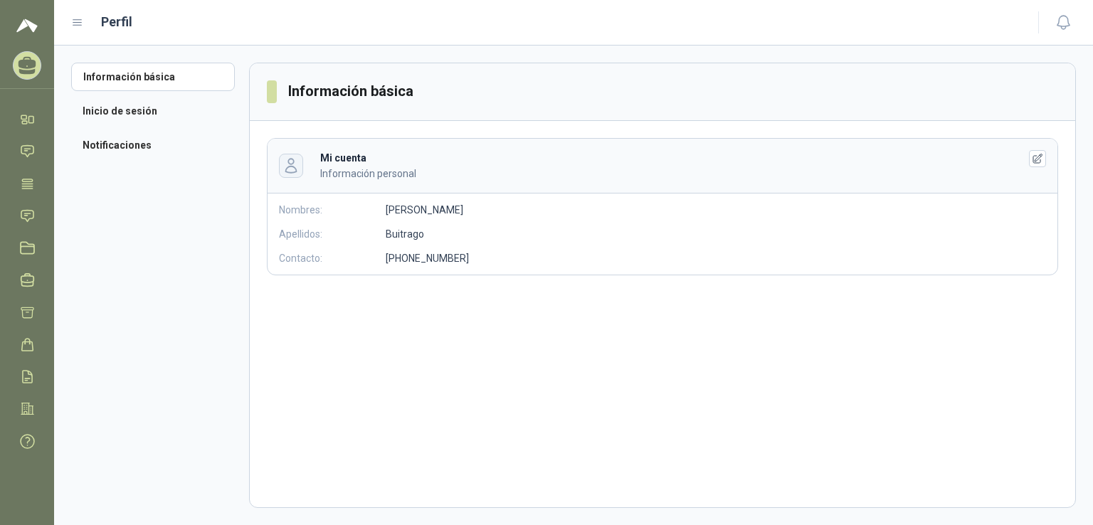
click at [302, 169] on button "button" at bounding box center [291, 166] width 24 height 24
click at [1042, 163] on icon "button" at bounding box center [1038, 159] width 12 height 12
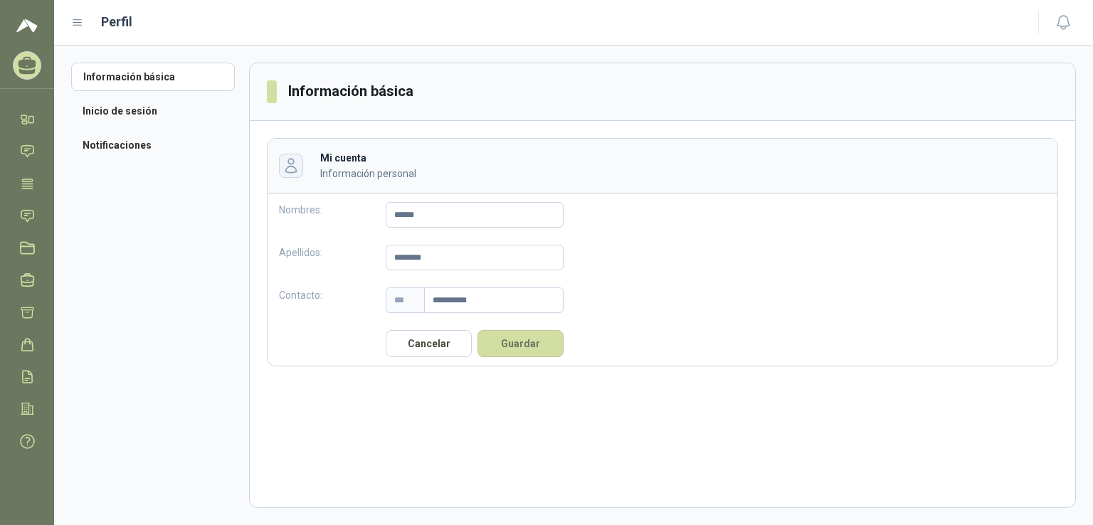
click at [293, 163] on icon "button" at bounding box center [291, 165] width 16 height 16
click at [26, 113] on icon at bounding box center [27, 119] width 15 height 15
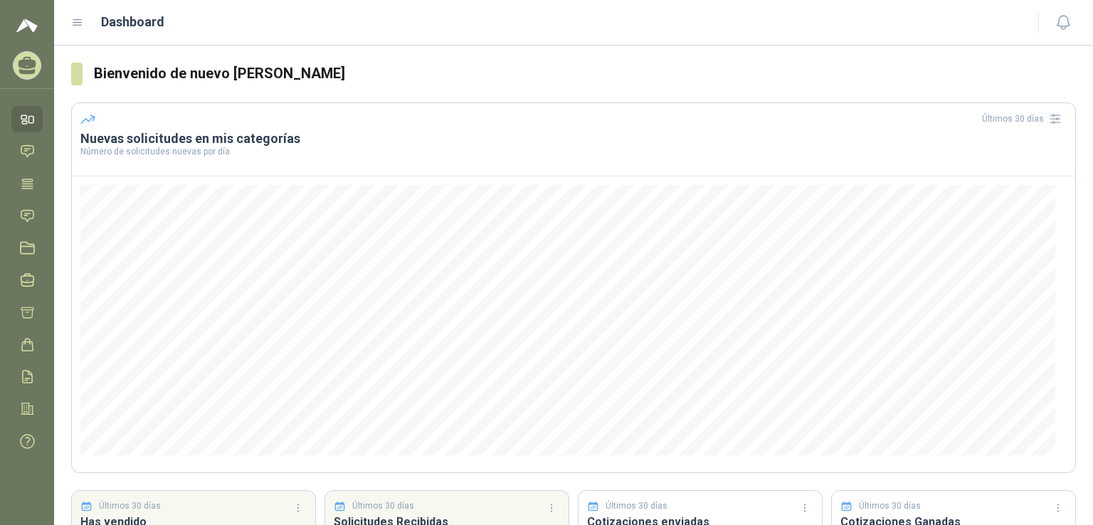
click at [70, 28] on header "Dashboard" at bounding box center [573, 23] width 1039 height 46
click at [74, 20] on icon at bounding box center [77, 23] width 9 height 6
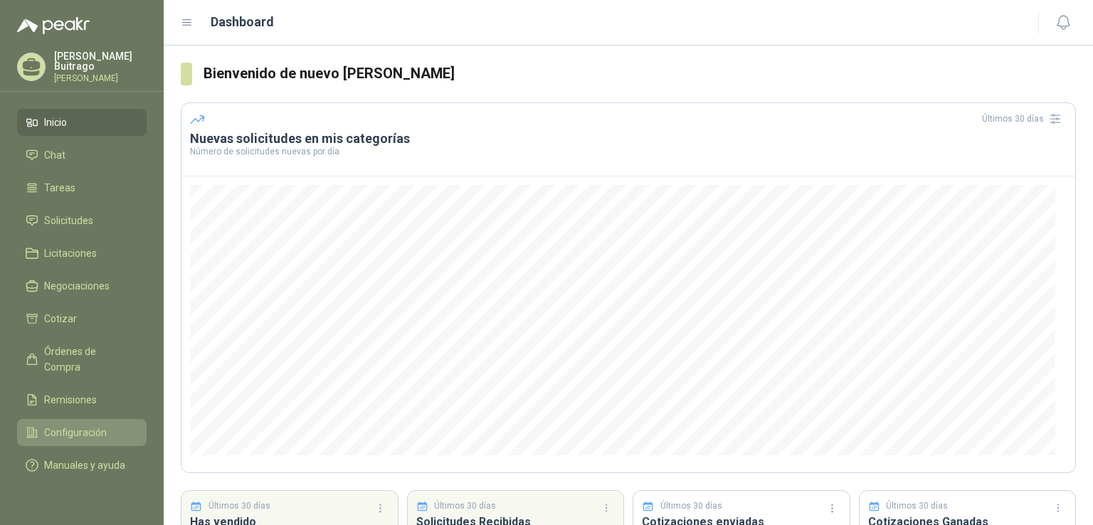
click at [99, 425] on span "Configuración" at bounding box center [75, 433] width 63 height 16
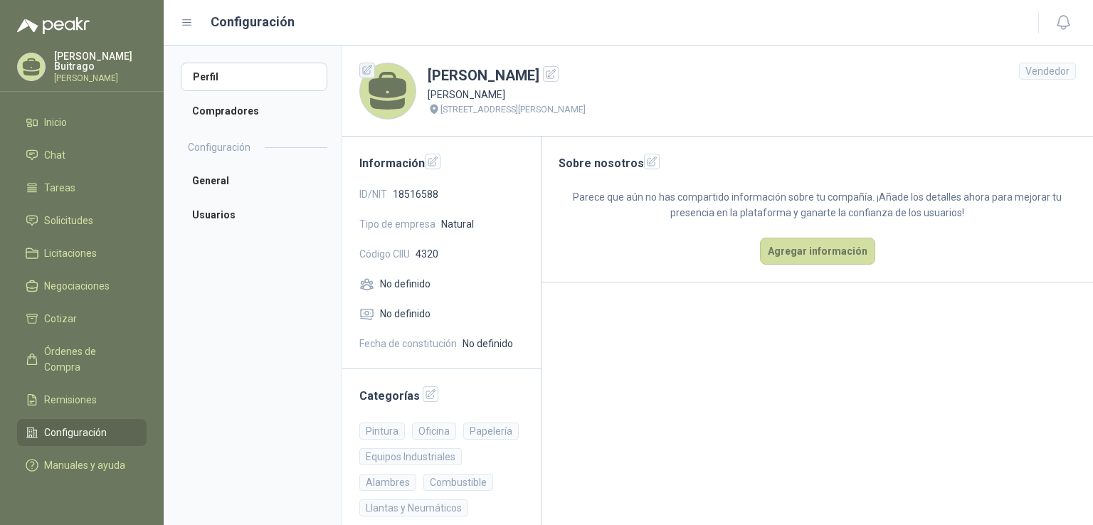
click at [364, 67] on icon "button" at bounding box center [367, 69] width 9 height 9
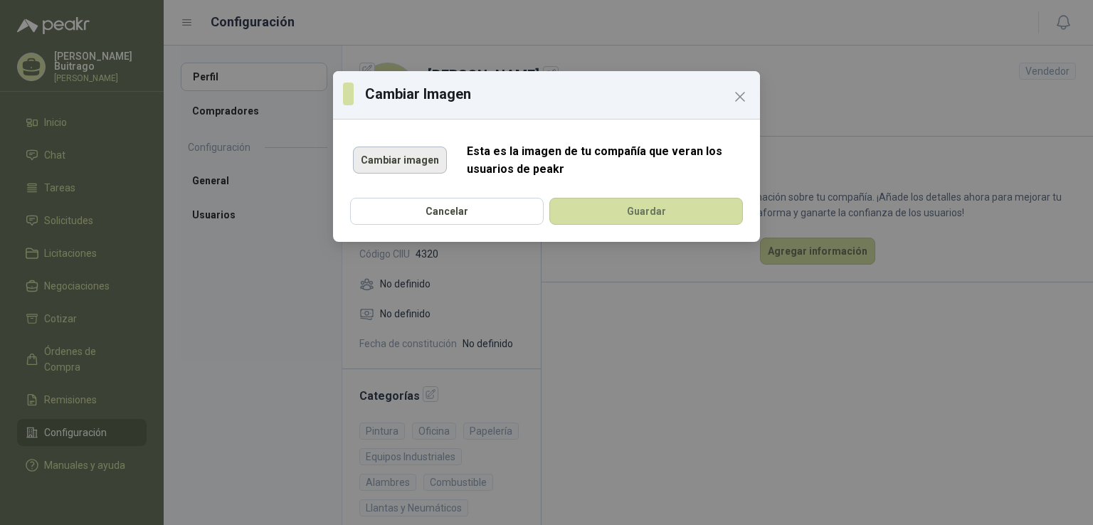
click at [415, 160] on button "Cambiar imagen" at bounding box center [400, 160] width 94 height 27
click at [393, 165] on button "Cambiar imagen" at bounding box center [400, 160] width 94 height 27
click at [734, 101] on icon "Close" at bounding box center [740, 96] width 17 height 17
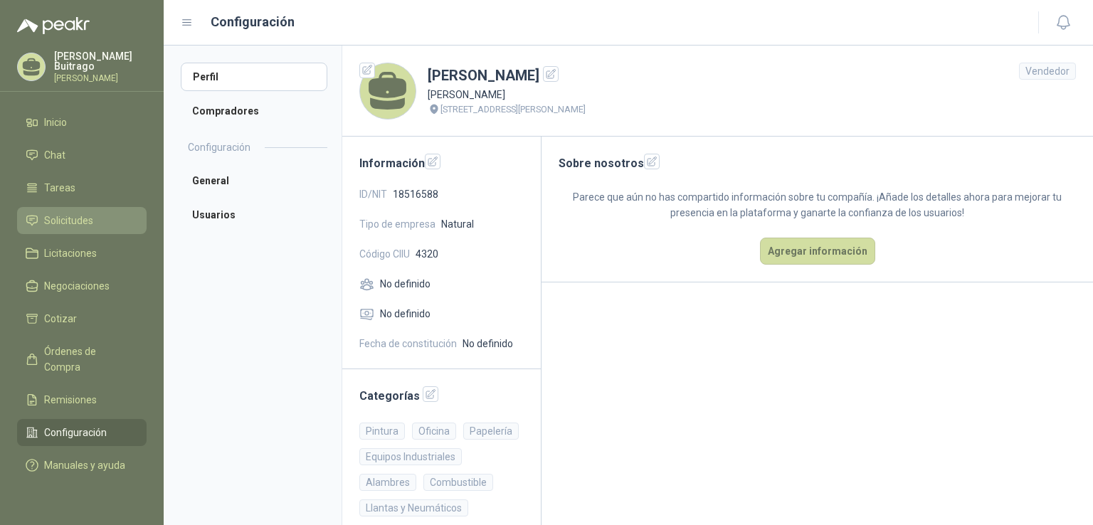
click at [106, 207] on link "Solicitudes" at bounding box center [82, 220] width 130 height 27
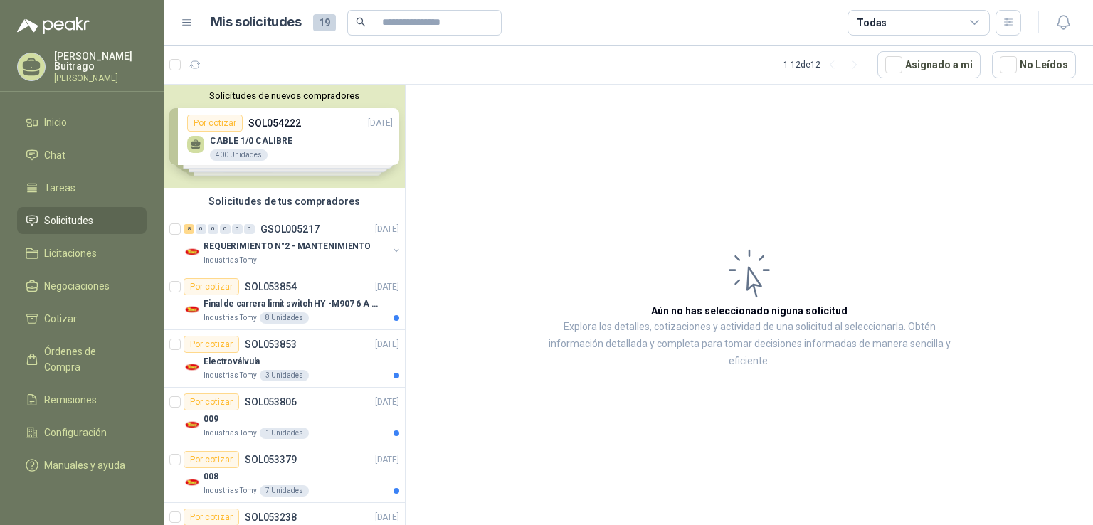
click at [225, 122] on div "Solicitudes de nuevos compradores Por cotizar SOL054222 [DATE] CABLE 1/0 CALIBR…" at bounding box center [284, 136] width 241 height 103
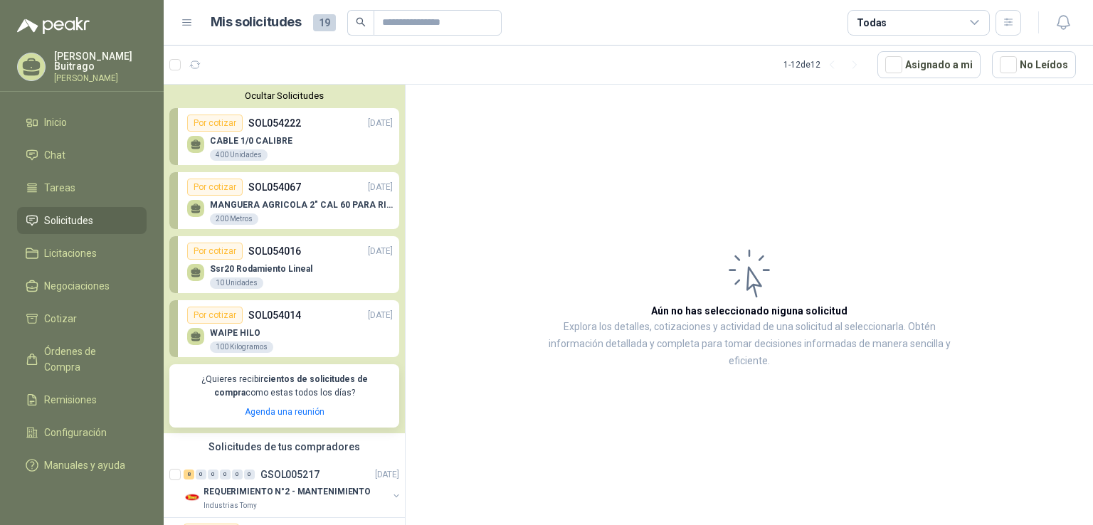
click at [210, 126] on div "Por cotizar" at bounding box center [215, 123] width 56 height 17
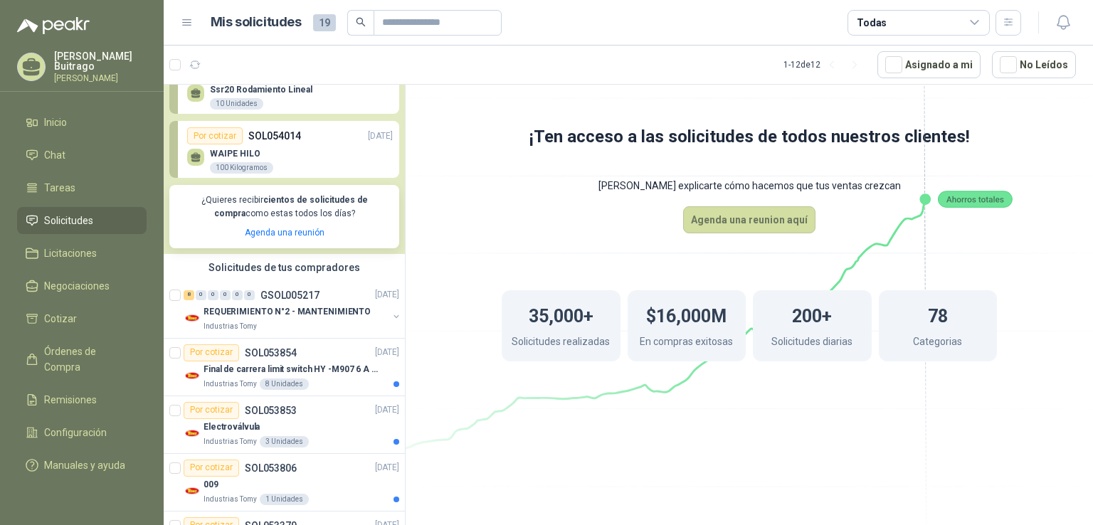
scroll to position [193, 0]
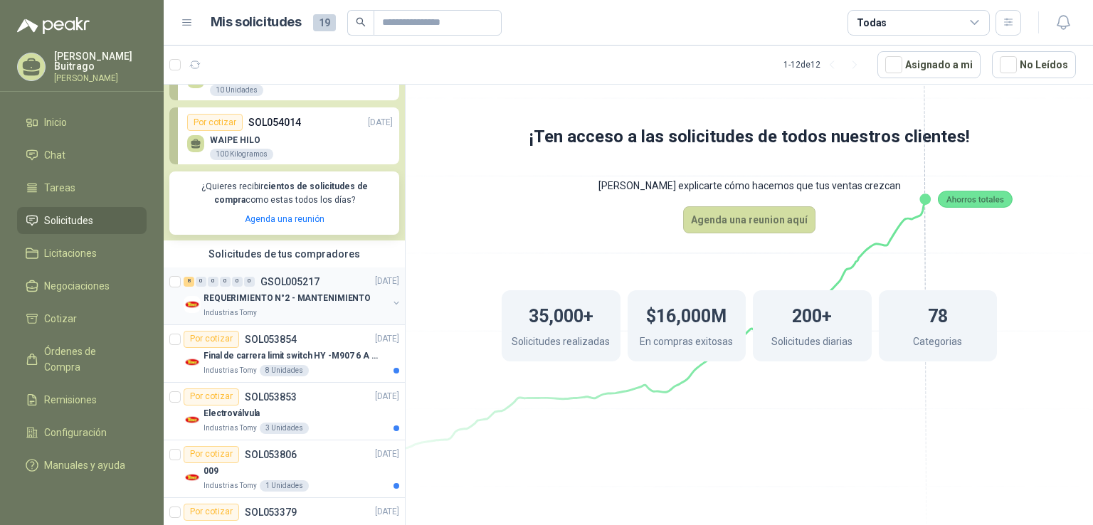
click at [307, 297] on p "REQUERIMIENTO N°2 - MANTENIMIENTO" at bounding box center [287, 299] width 167 height 14
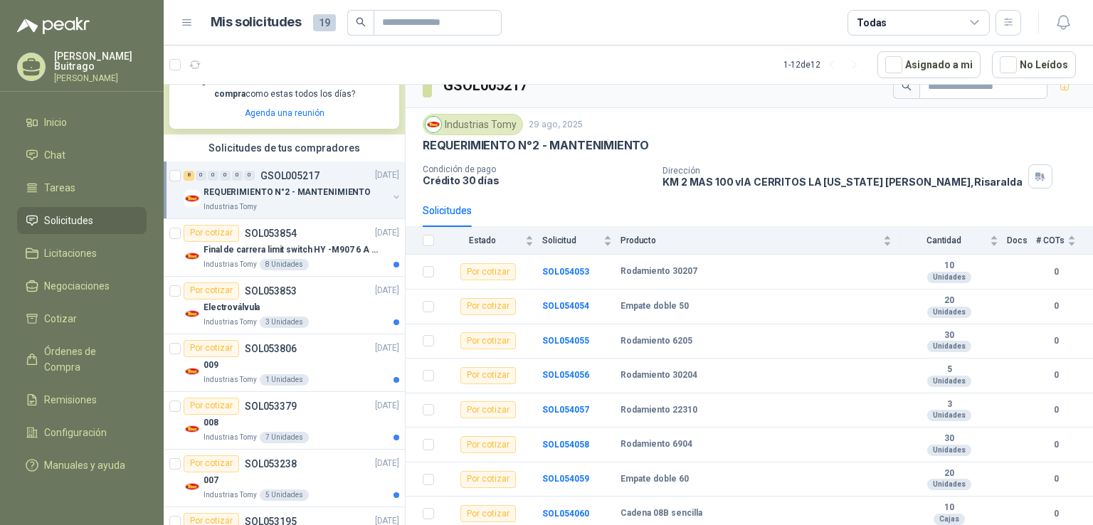
scroll to position [308, 0]
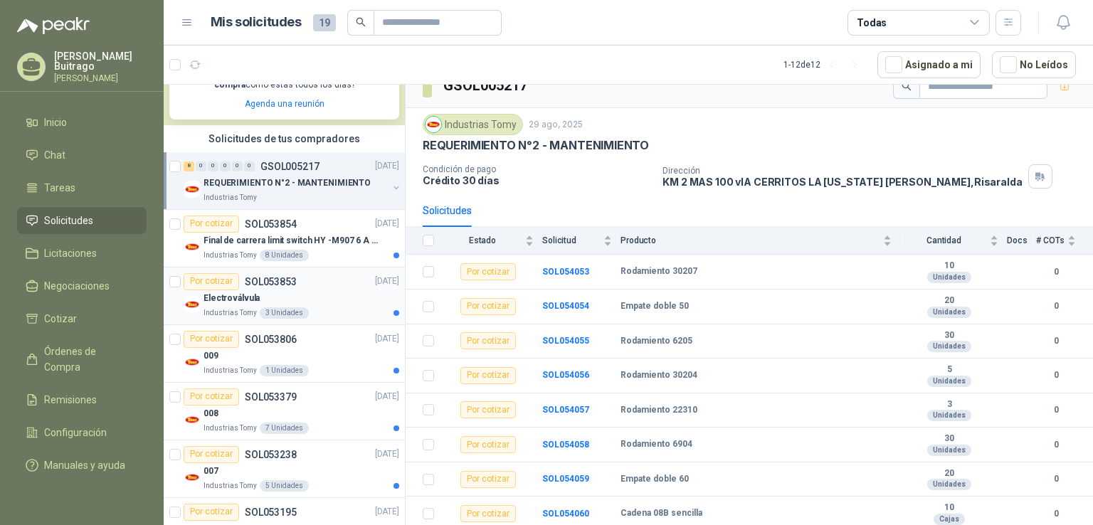
click at [235, 293] on p "Electroválvula" at bounding box center [232, 299] width 56 height 14
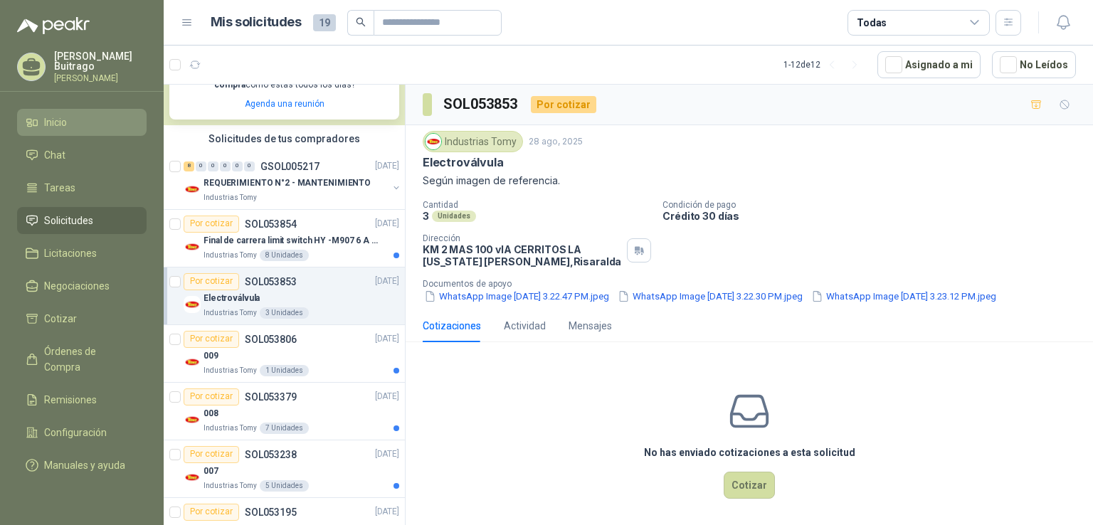
click at [88, 117] on li "Inicio" at bounding box center [82, 123] width 112 height 16
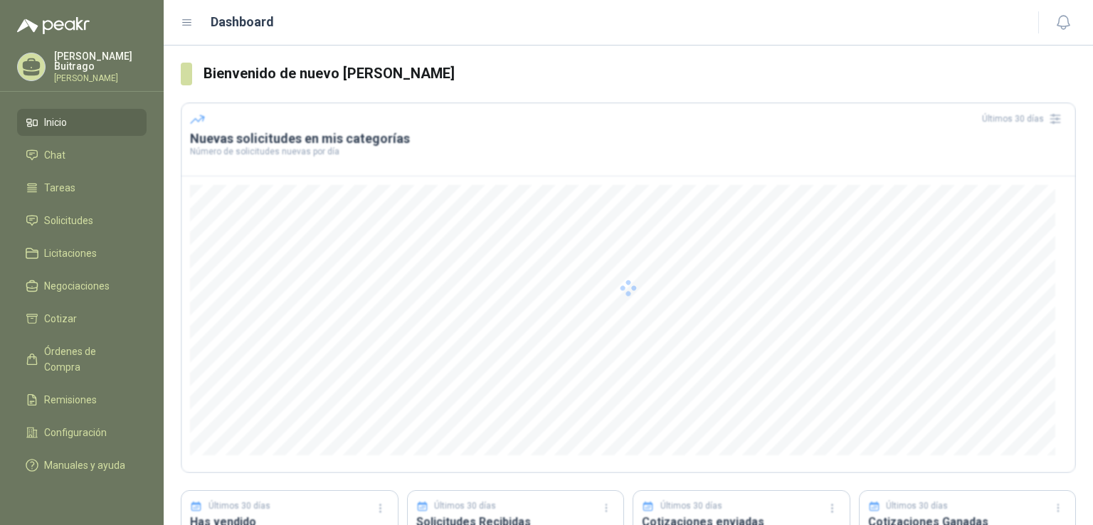
click at [88, 117] on li "Inicio" at bounding box center [82, 123] width 112 height 16
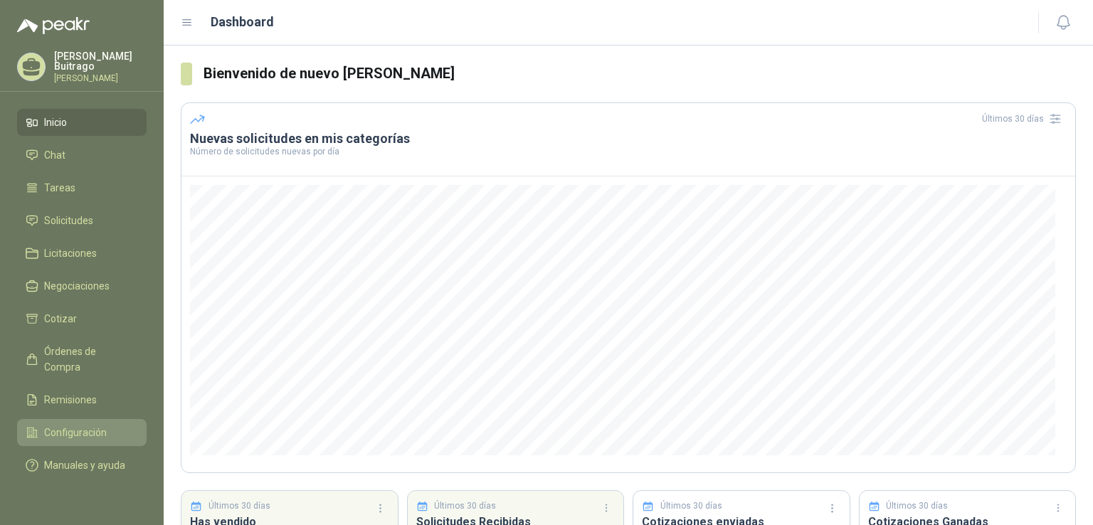
click at [88, 425] on span "Configuración" at bounding box center [75, 433] width 63 height 16
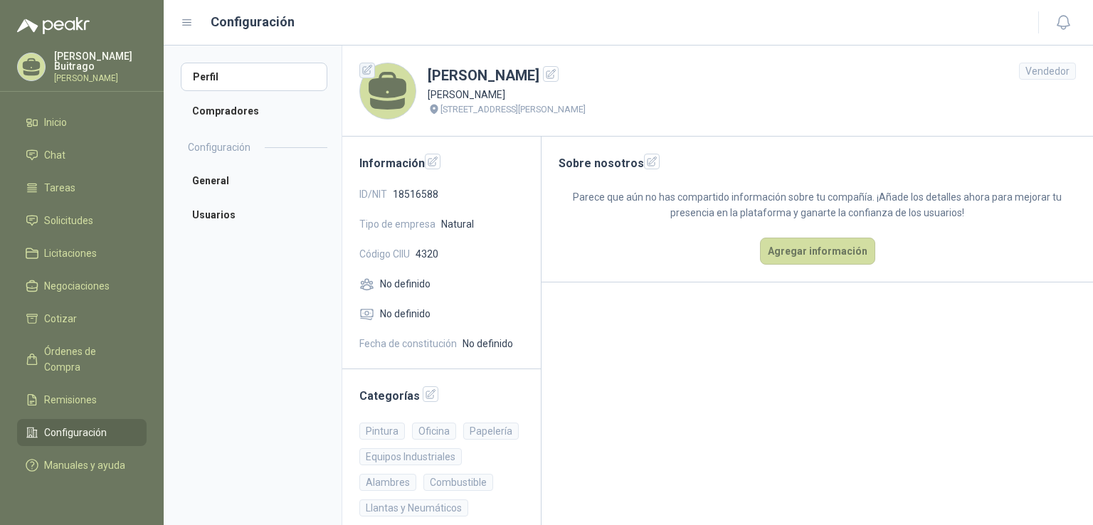
click at [367, 73] on icon "button" at bounding box center [368, 70] width 12 height 12
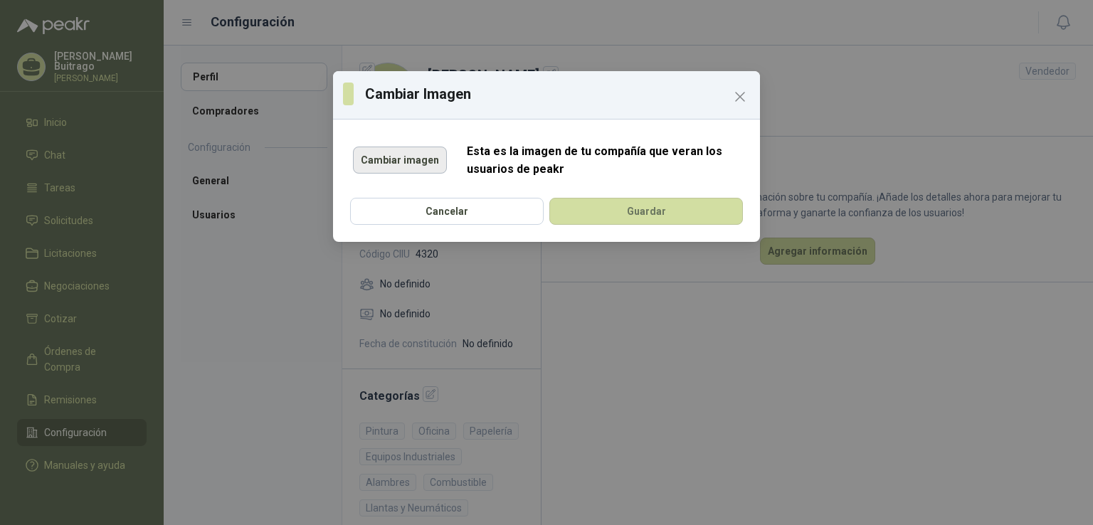
click at [406, 159] on button "Cambiar imagen" at bounding box center [400, 160] width 94 height 27
click at [414, 167] on button "Cambiar imagen" at bounding box center [400, 160] width 94 height 27
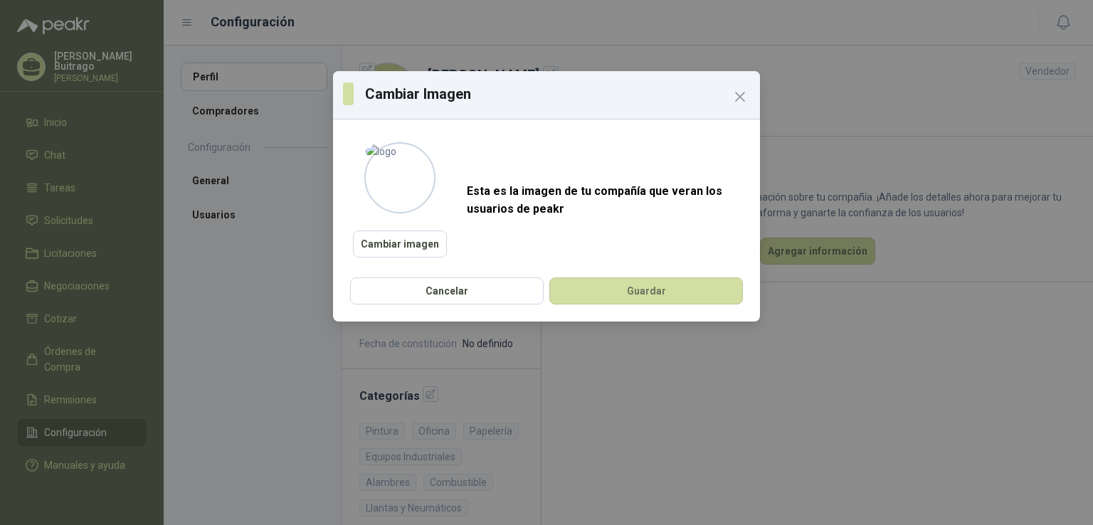
click at [396, 171] on div at bounding box center [399, 177] width 71 height 71
drag, startPoint x: 374, startPoint y: 149, endPoint x: 399, endPoint y: 172, distance: 33.2
click at [399, 172] on div at bounding box center [399, 177] width 71 height 71
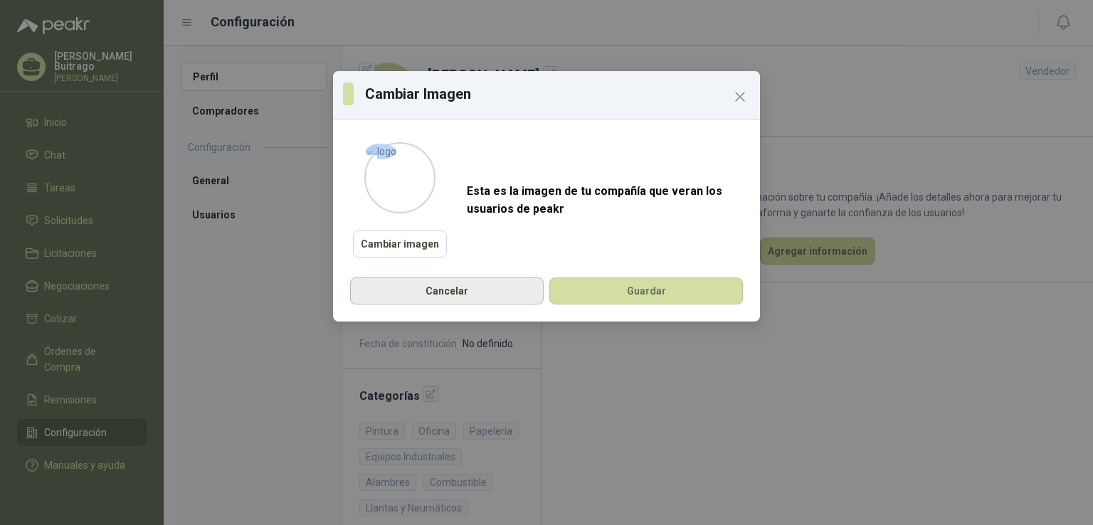
click at [500, 284] on button "Cancelar" at bounding box center [447, 291] width 194 height 27
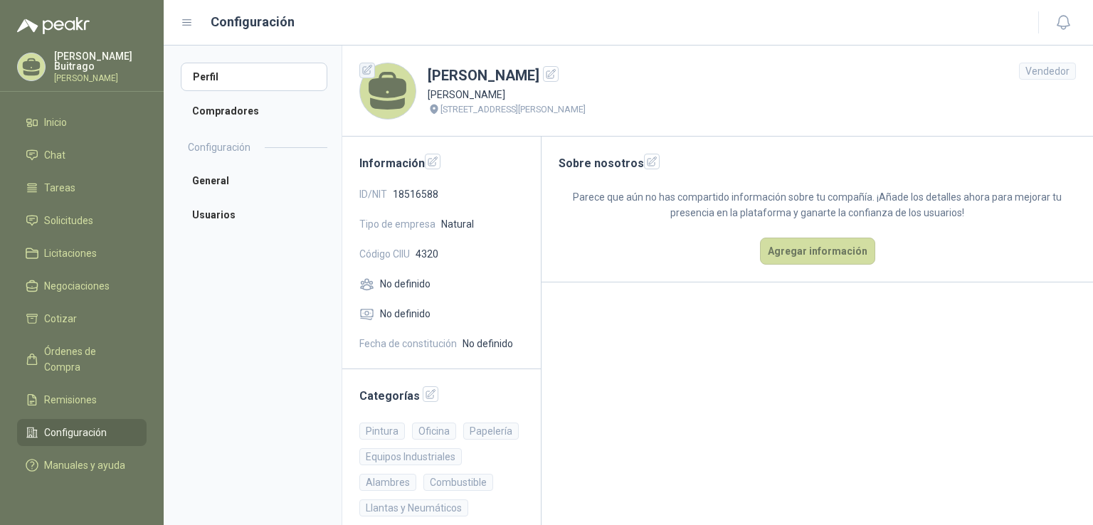
click at [370, 74] on icon "button" at bounding box center [368, 70] width 12 height 12
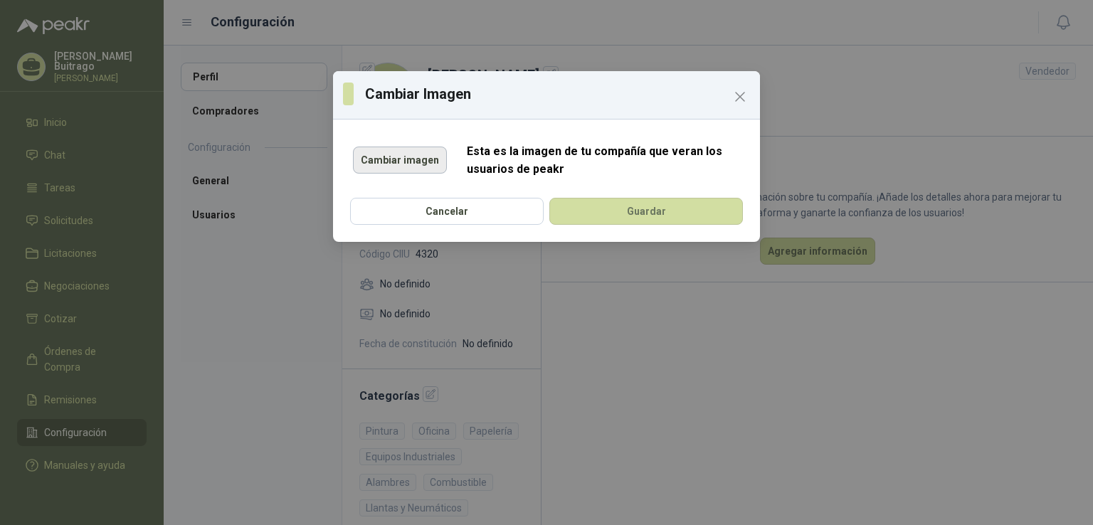
click at [433, 162] on button "Cambiar imagen" at bounding box center [400, 160] width 94 height 27
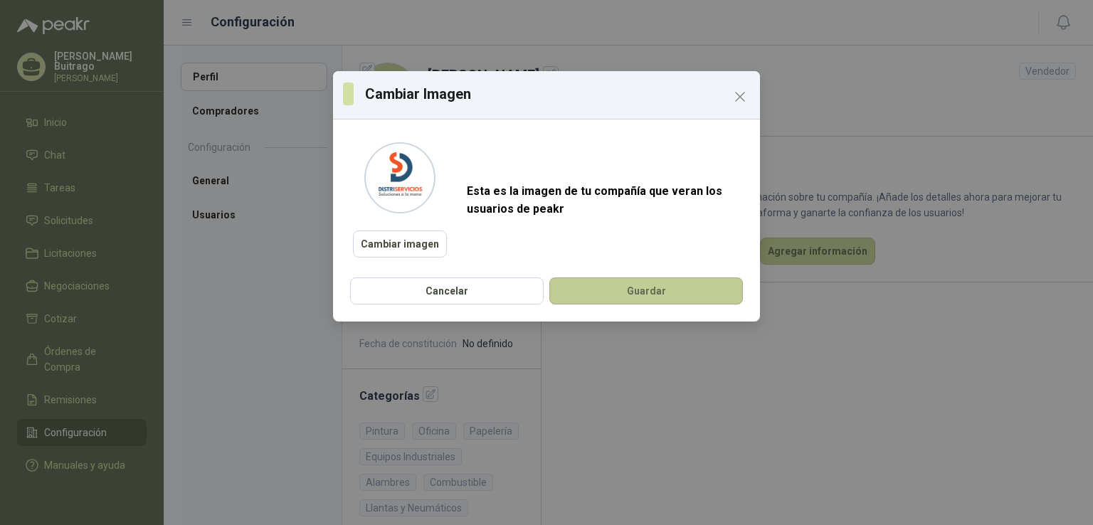
click at [609, 290] on button "Guardar" at bounding box center [646, 291] width 194 height 27
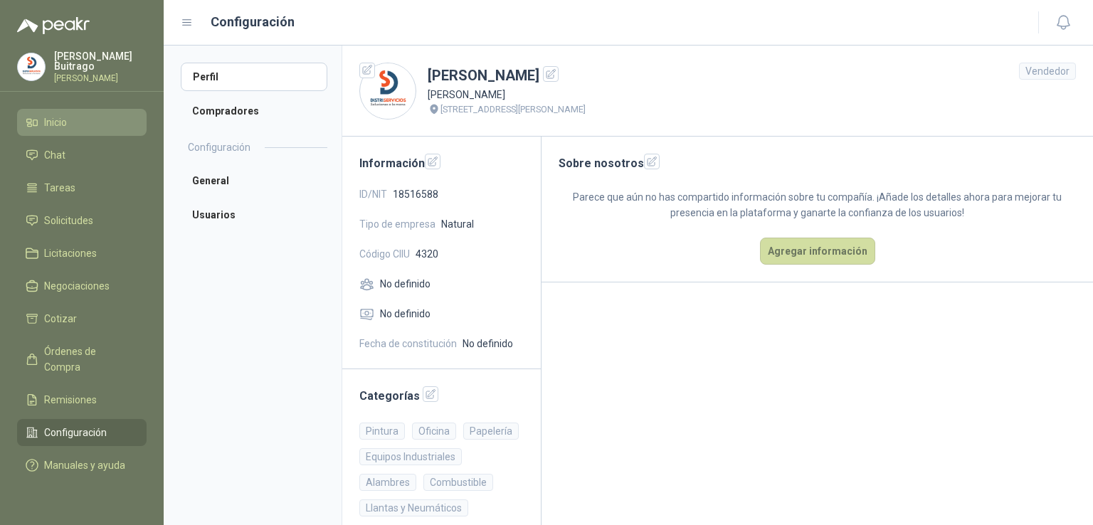
click at [73, 123] on li "Inicio" at bounding box center [82, 123] width 112 height 16
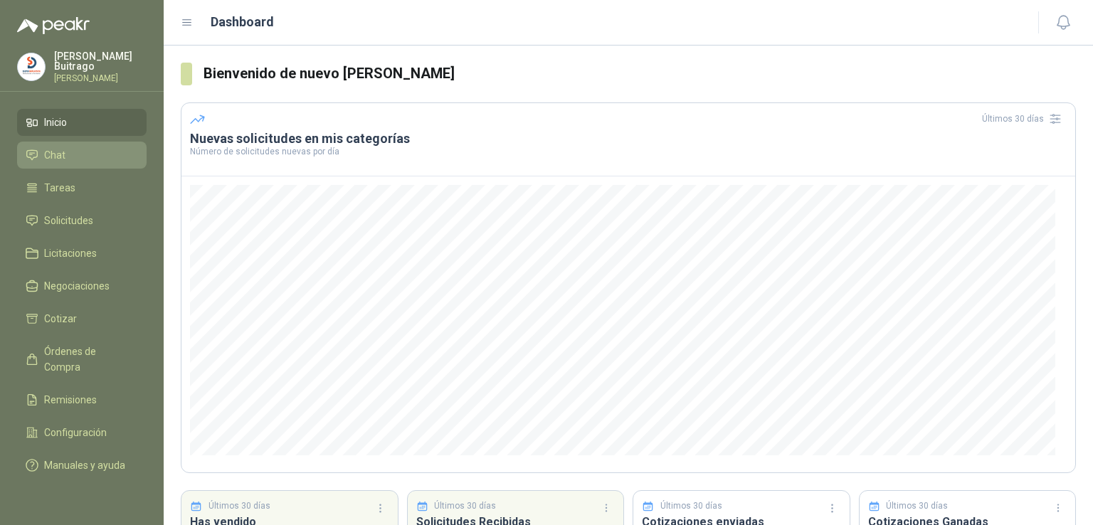
click at [73, 147] on li "Chat" at bounding box center [82, 155] width 112 height 16
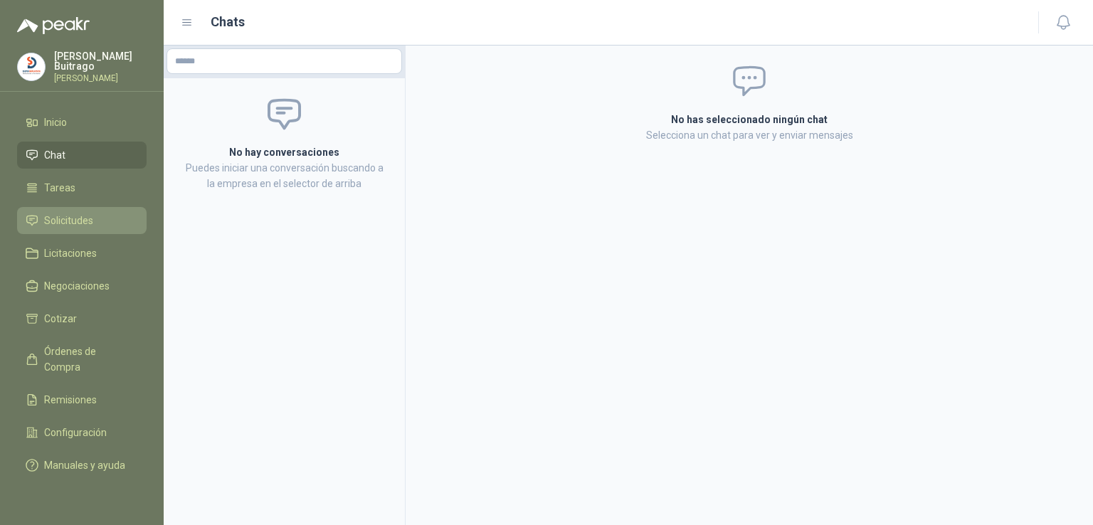
click at [84, 224] on span "Solicitudes" at bounding box center [68, 221] width 49 height 16
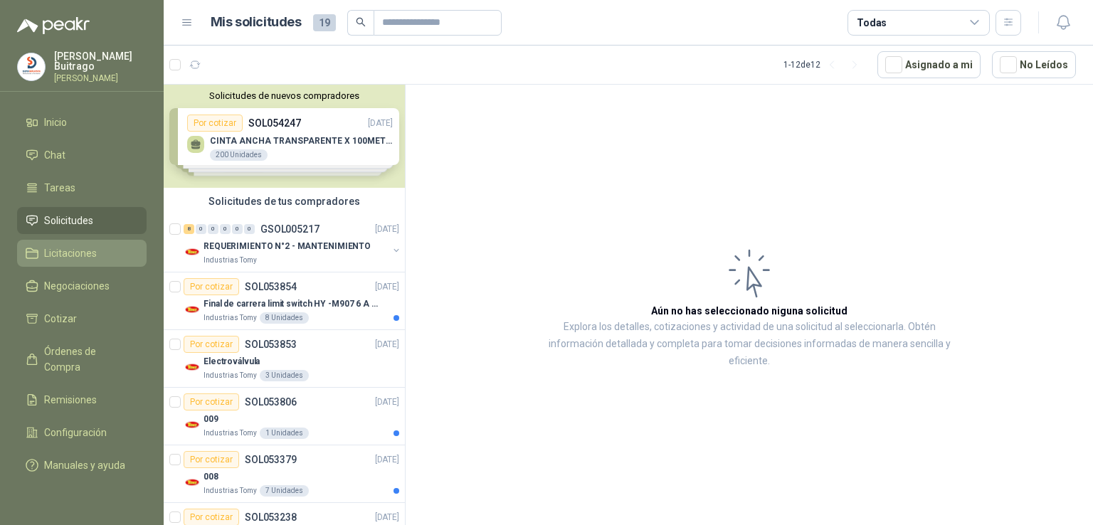
click at [84, 247] on span "Licitaciones" at bounding box center [70, 254] width 53 height 16
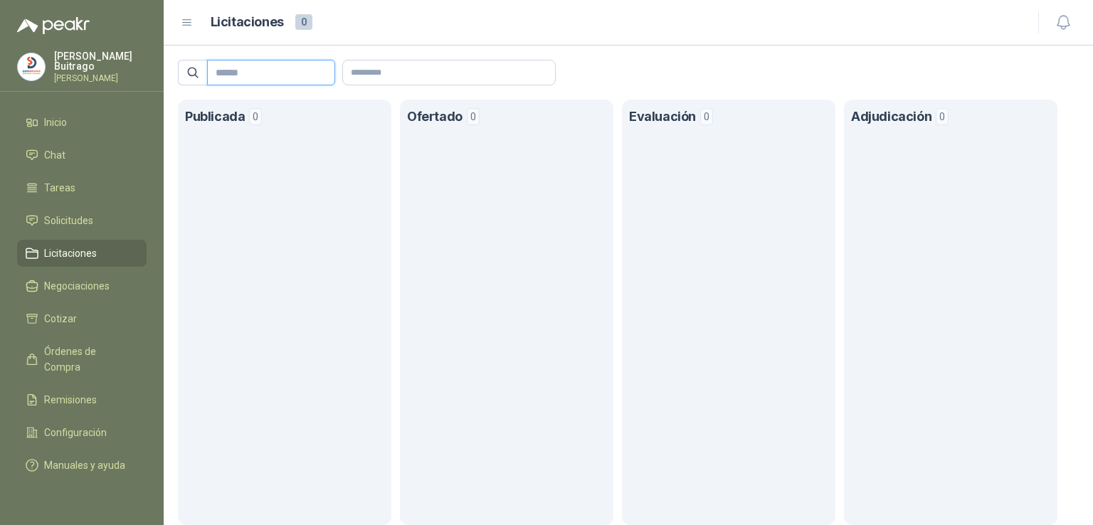
click at [277, 74] on input "text" at bounding box center [266, 72] width 100 height 24
